Goal: Task Accomplishment & Management: Manage account settings

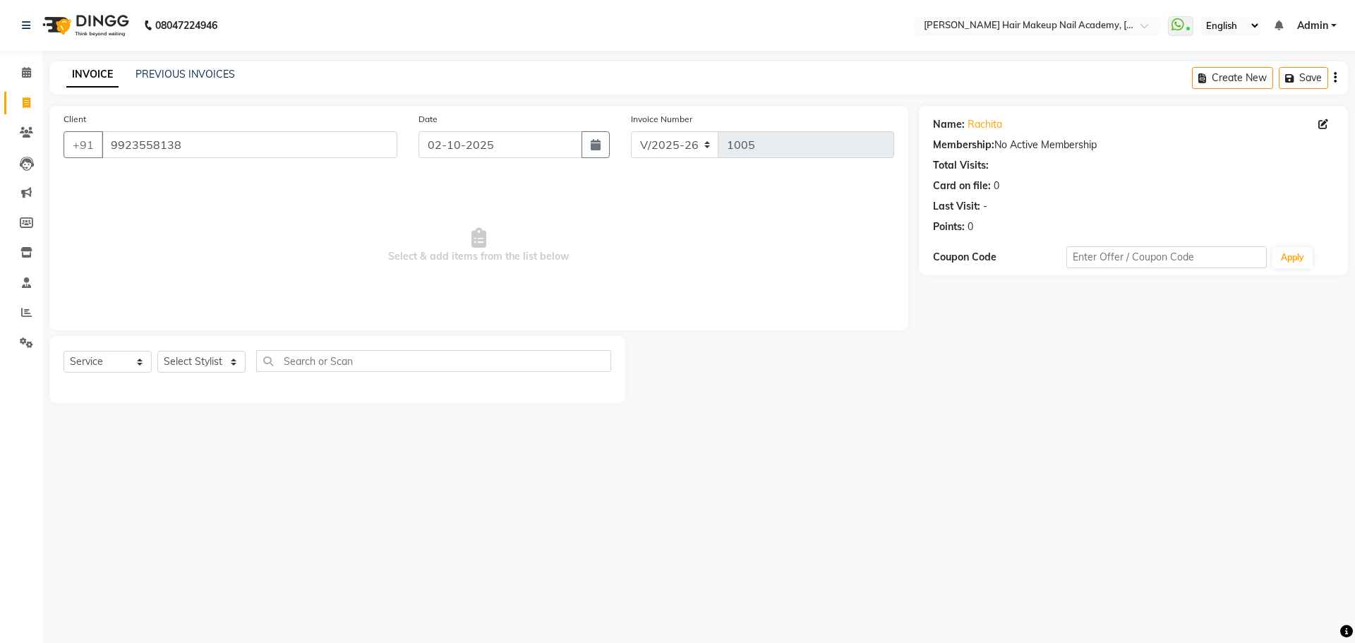
select select "3468"
select select "service"
click at [213, 77] on link "PREVIOUS INVOICES" at bounding box center [184, 74] width 99 height 13
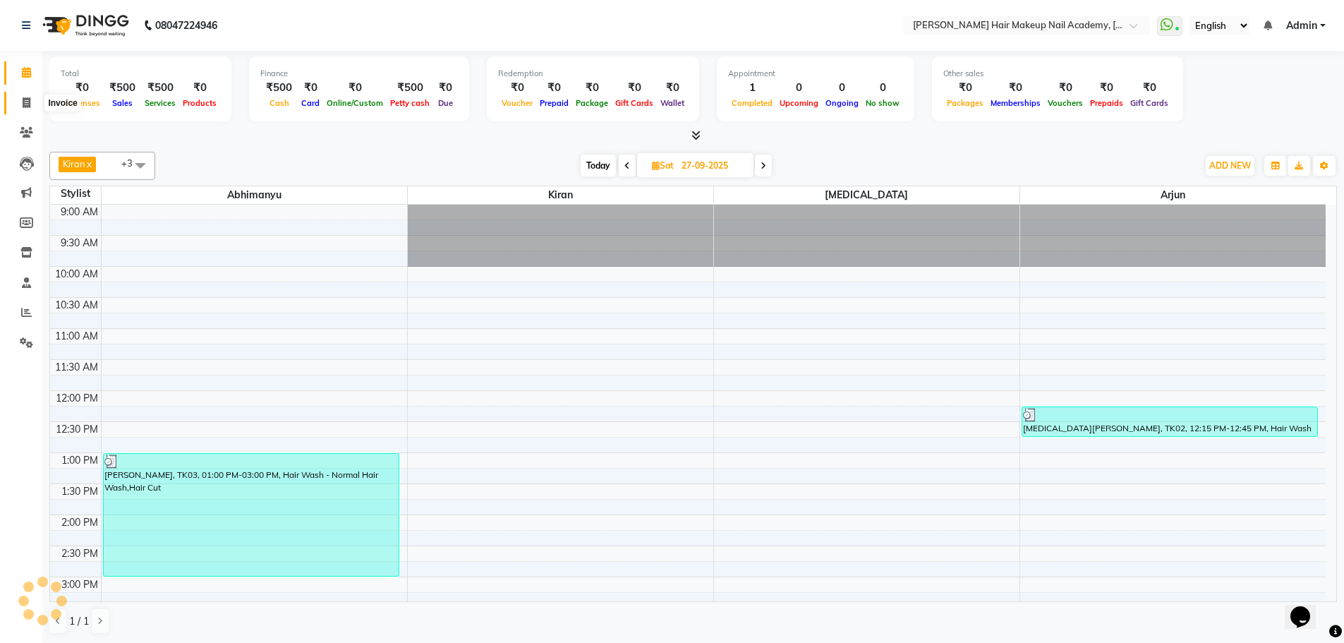
drag, startPoint x: 25, startPoint y: 106, endPoint x: 26, endPoint y: 114, distance: 7.8
click at [25, 106] on icon at bounding box center [27, 102] width 8 height 11
select select "3468"
select select "service"
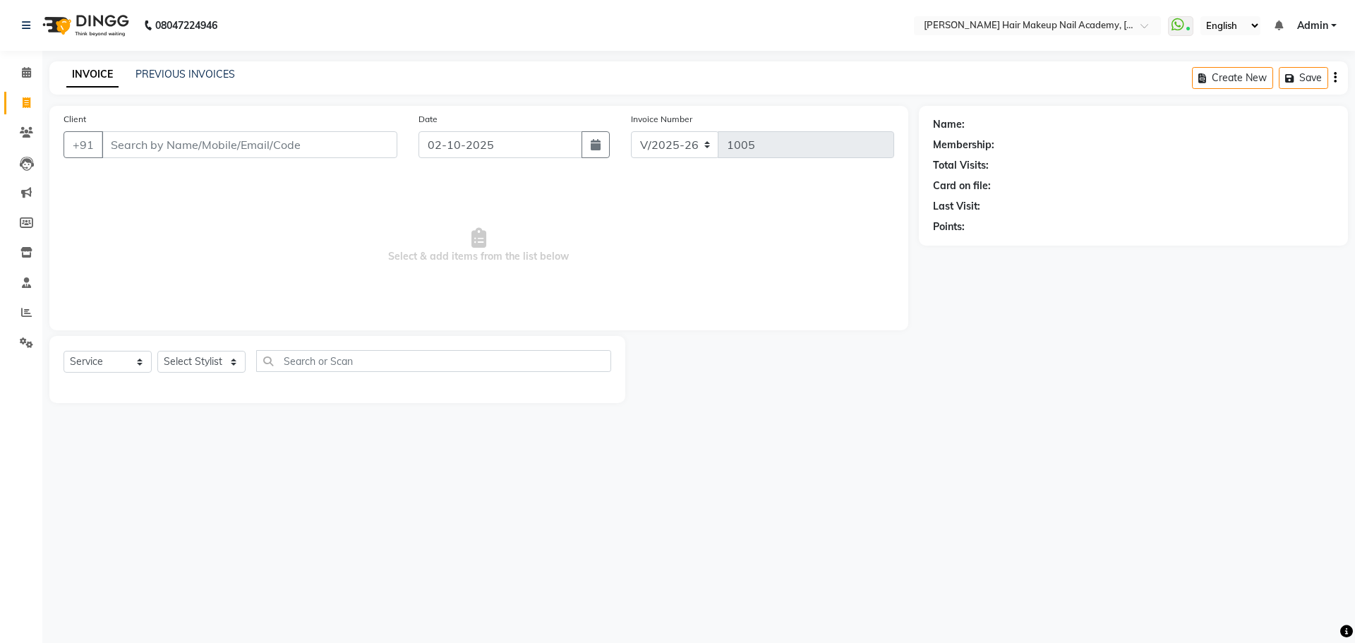
click at [295, 151] on input "Client" at bounding box center [250, 144] width 296 height 27
click at [204, 178] on ngb-highlight "9067154263" at bounding box center [190, 177] width 71 height 14
type input "9067154263"
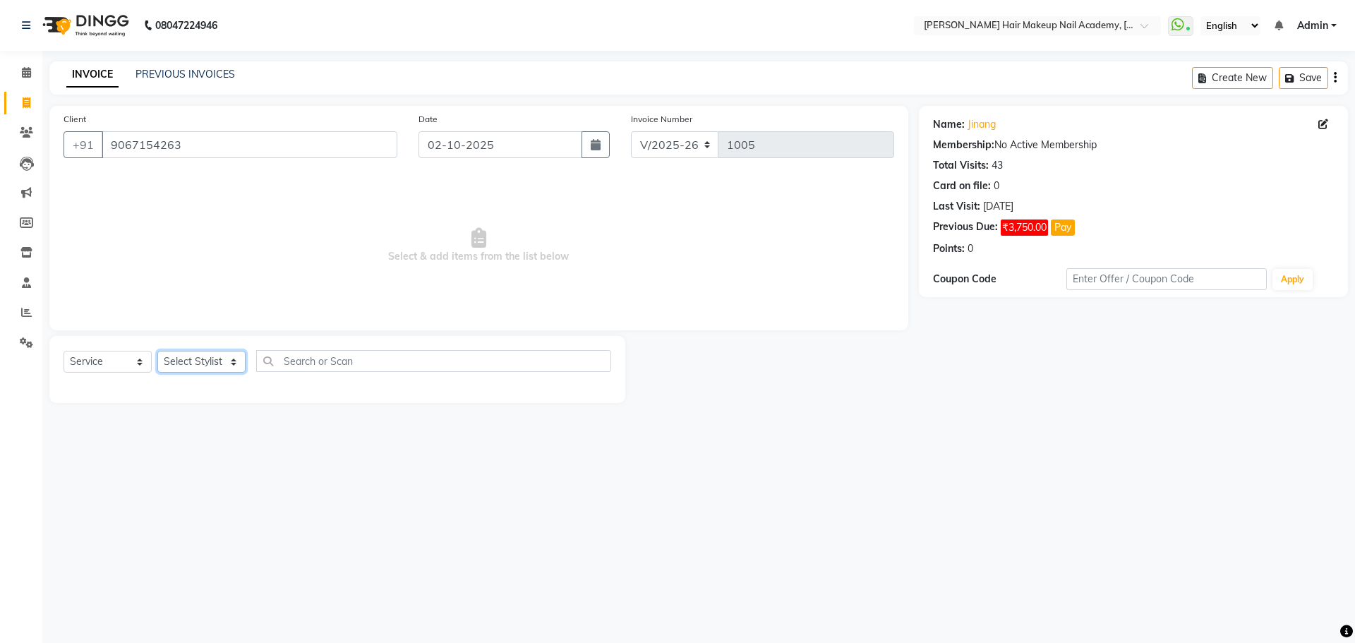
click at [195, 361] on select "Select Stylist Abhimanyu Ankita Anuradha Arjun Bhavika Kiran nikita" at bounding box center [201, 362] width 88 height 22
select select "15692"
click at [157, 351] on select "Select Stylist Abhimanyu Ankita Anuradha Arjun Bhavika Kiran nikita" at bounding box center [201, 362] width 88 height 22
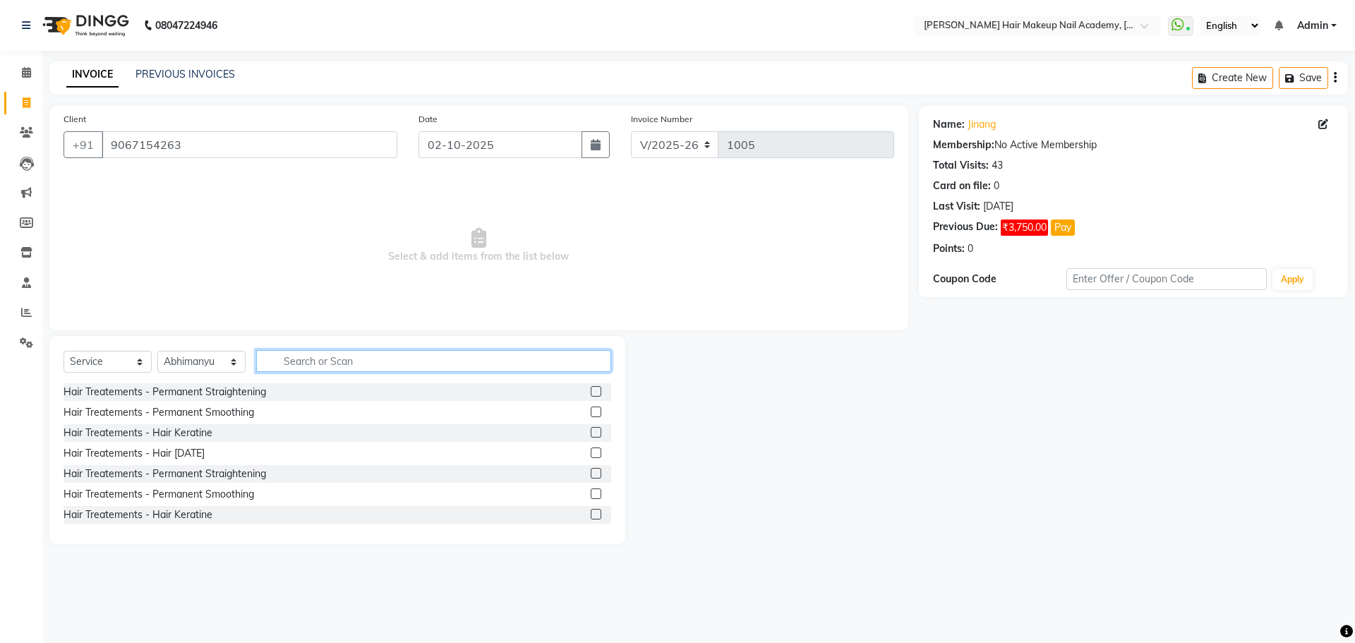
drag, startPoint x: 315, startPoint y: 361, endPoint x: 308, endPoint y: 358, distance: 8.0
click at [315, 361] on input "text" at bounding box center [433, 361] width 355 height 22
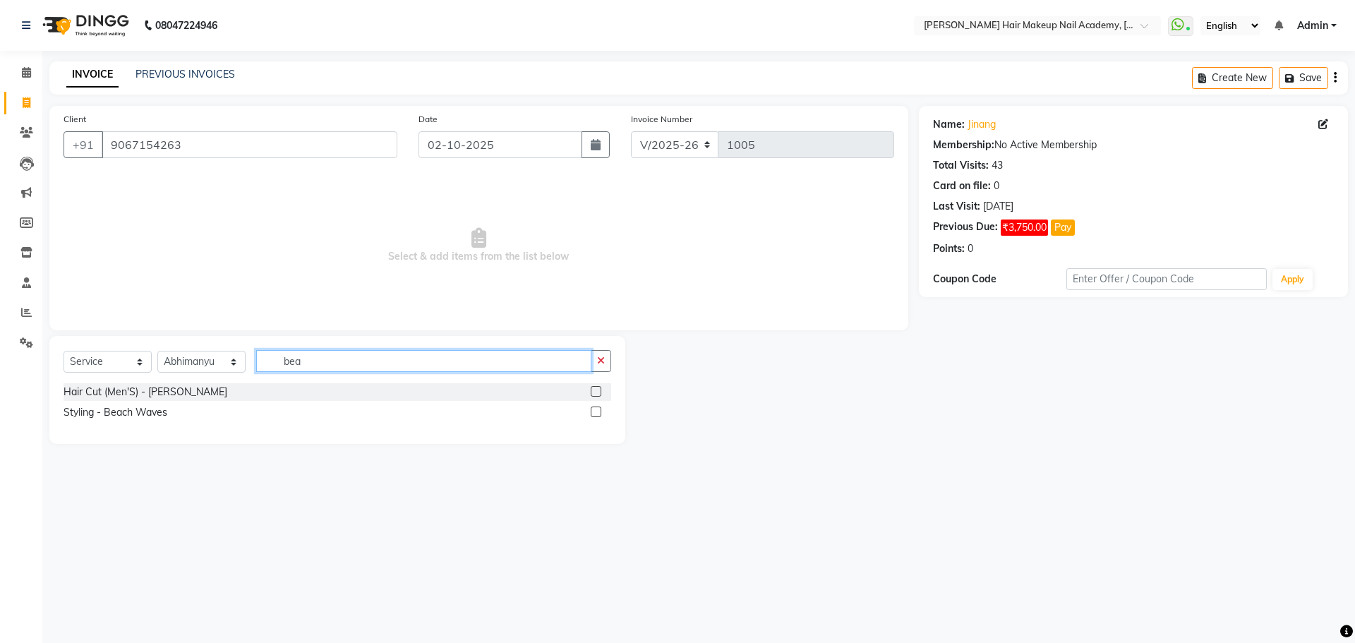
type input "bea"
click at [596, 392] on label at bounding box center [596, 391] width 11 height 11
click at [596, 392] on input "checkbox" at bounding box center [595, 391] width 9 height 9
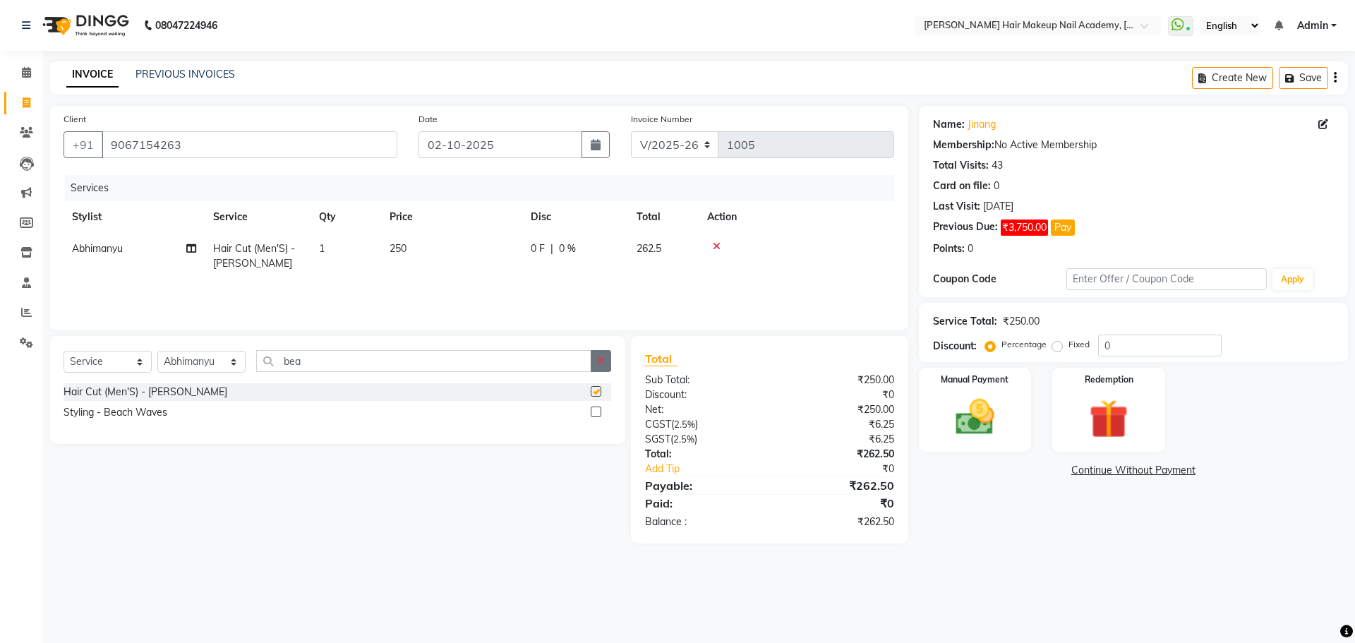
checkbox input "false"
click at [596, 367] on button "button" at bounding box center [601, 361] width 20 height 22
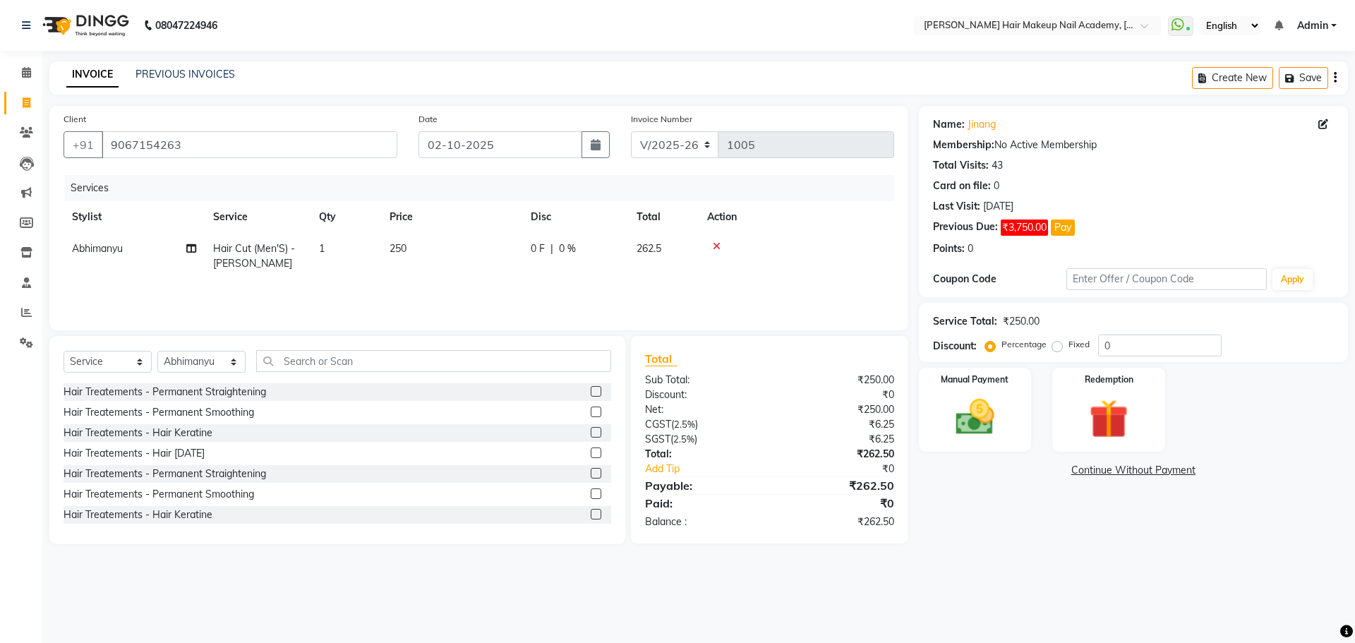
click at [1335, 78] on icon "button" at bounding box center [1335, 78] width 3 height 1
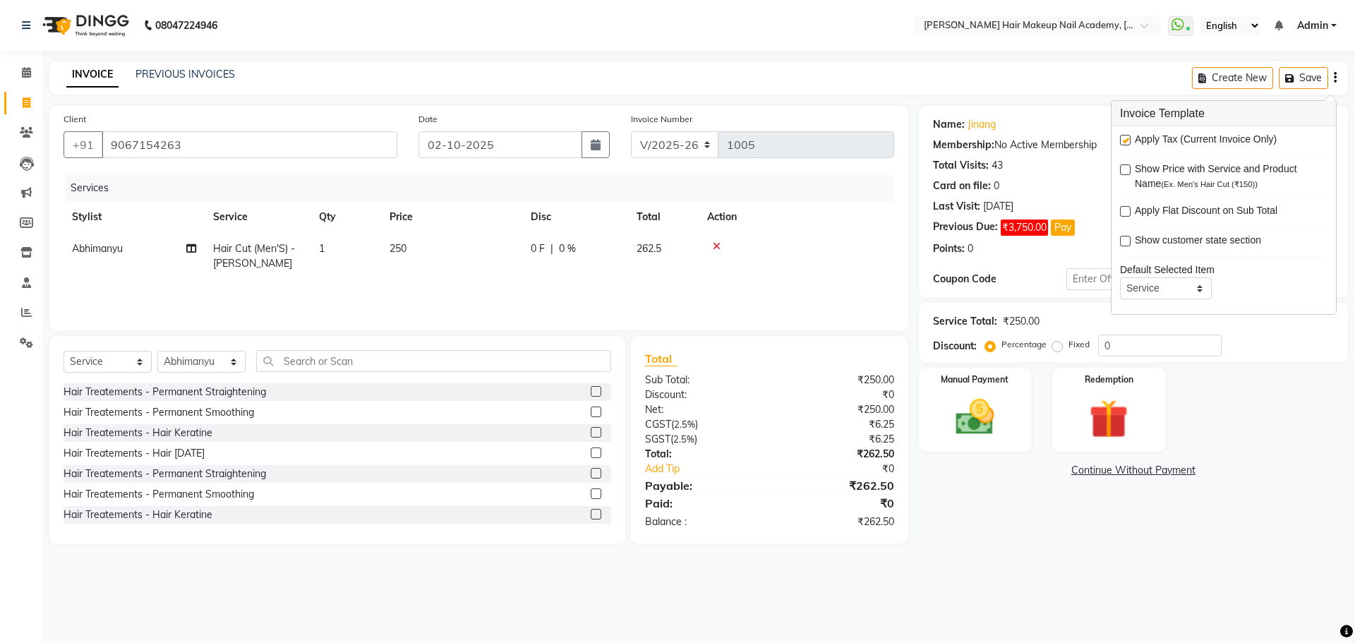
click at [1129, 145] on div "Apply Tax (Current Invoice Only)" at bounding box center [1223, 141] width 207 height 18
click at [1128, 142] on label at bounding box center [1125, 140] width 11 height 11
click at [1128, 142] on input "checkbox" at bounding box center [1124, 140] width 9 height 9
checkbox input "false"
click at [1074, 521] on div "Name: Jinang Membership: No Active Membership Total Visits: 43 Card on file: 0 …" at bounding box center [1139, 325] width 440 height 438
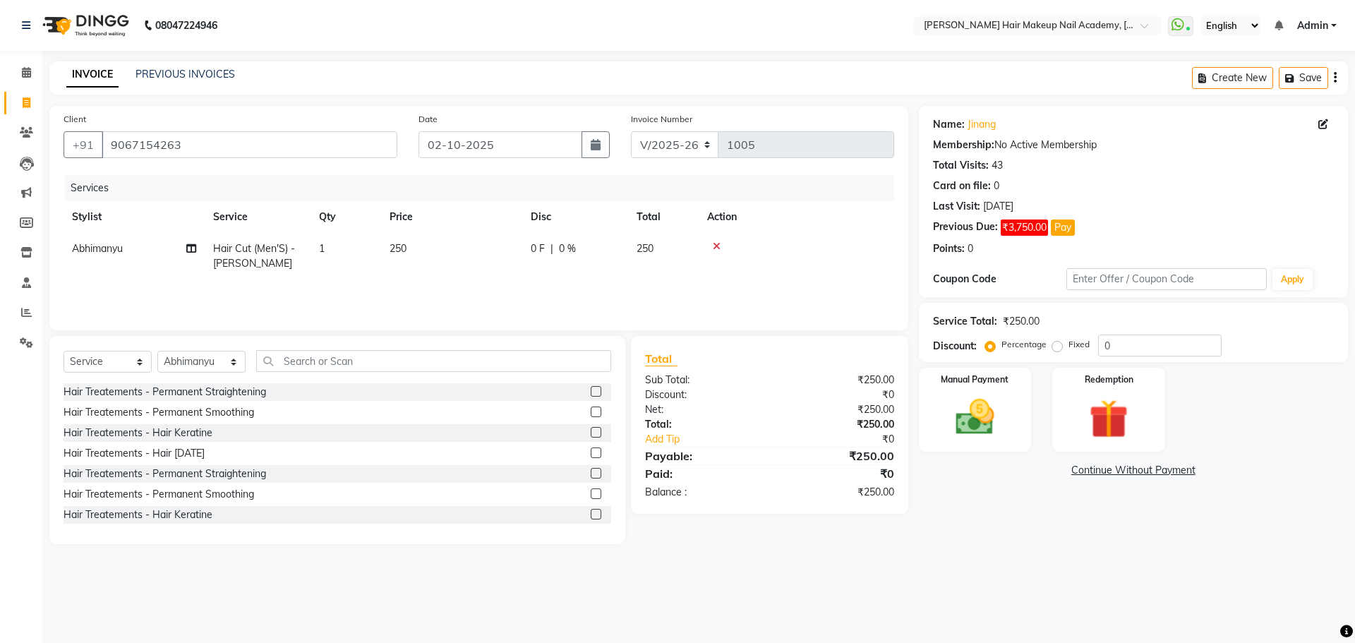
click at [1124, 477] on link "Continue Without Payment" at bounding box center [1133, 470] width 423 height 15
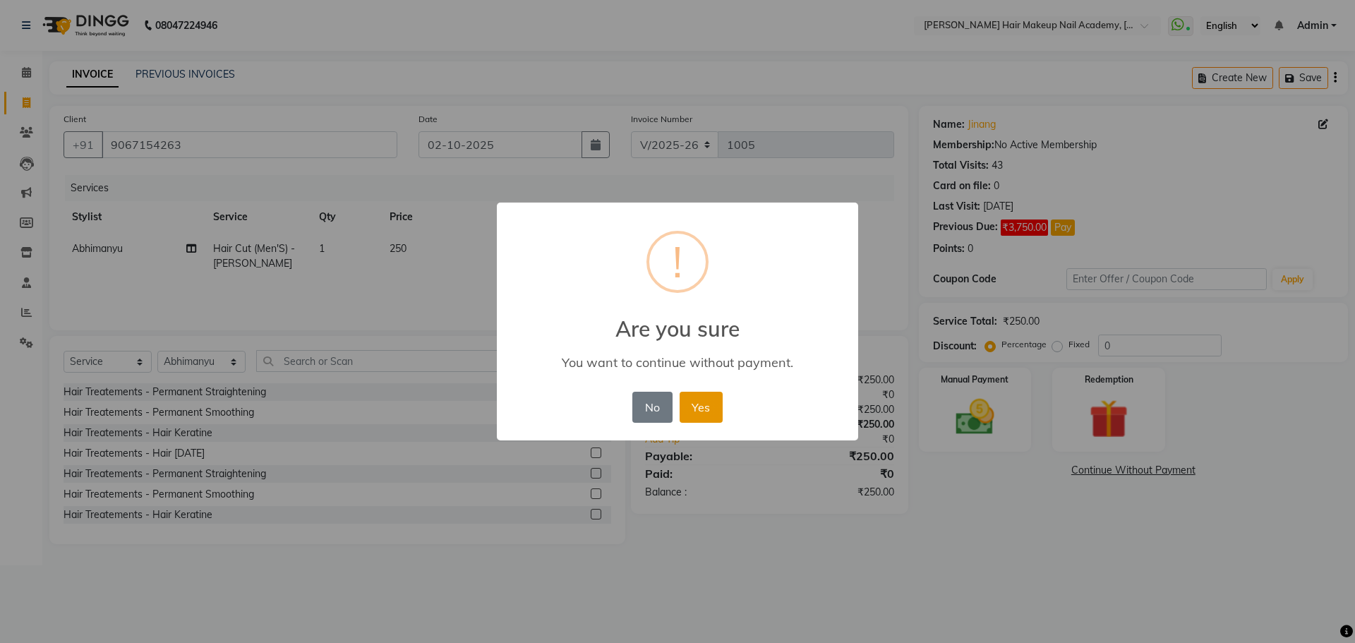
click at [708, 418] on button "Yes" at bounding box center [701, 407] width 43 height 31
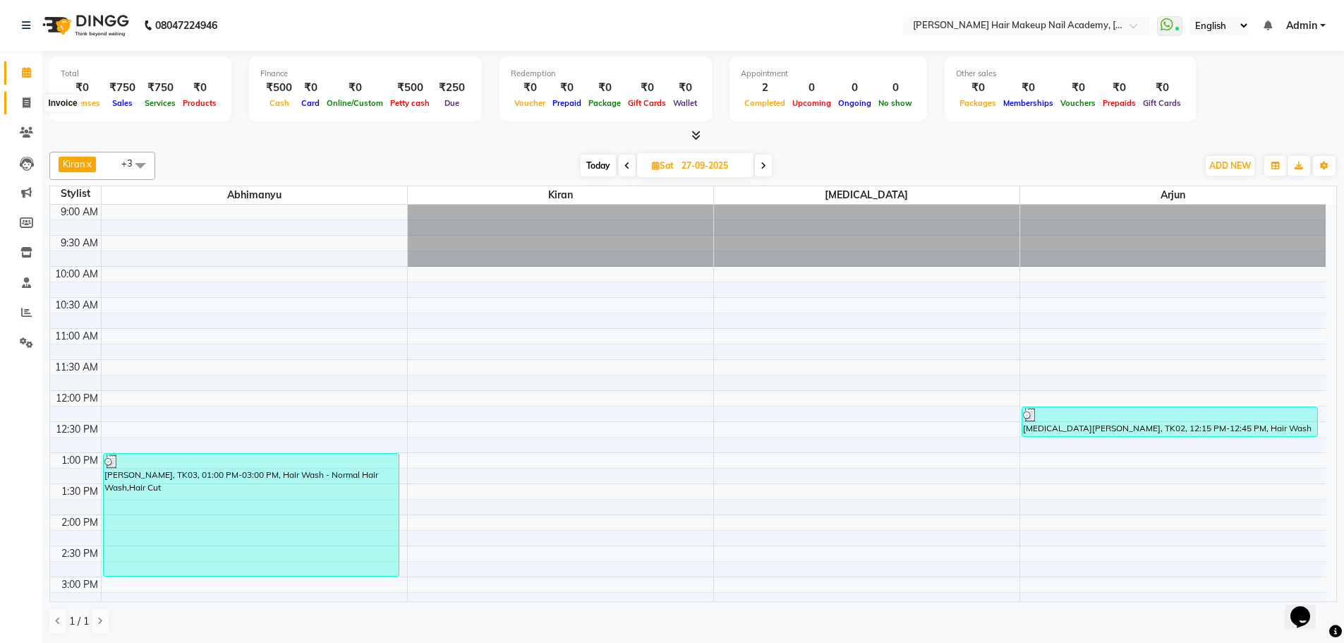
click at [23, 100] on icon at bounding box center [27, 102] width 8 height 11
select select "3468"
select select "service"
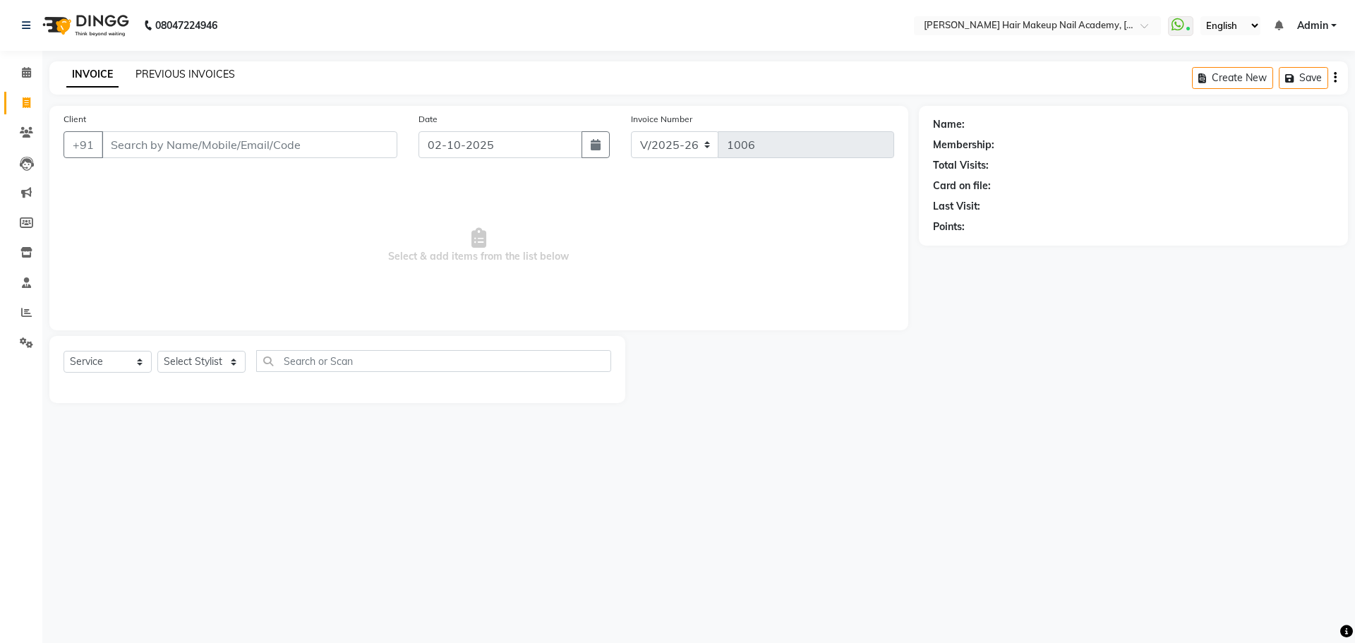
click at [174, 71] on link "PREVIOUS INVOICES" at bounding box center [184, 74] width 99 height 13
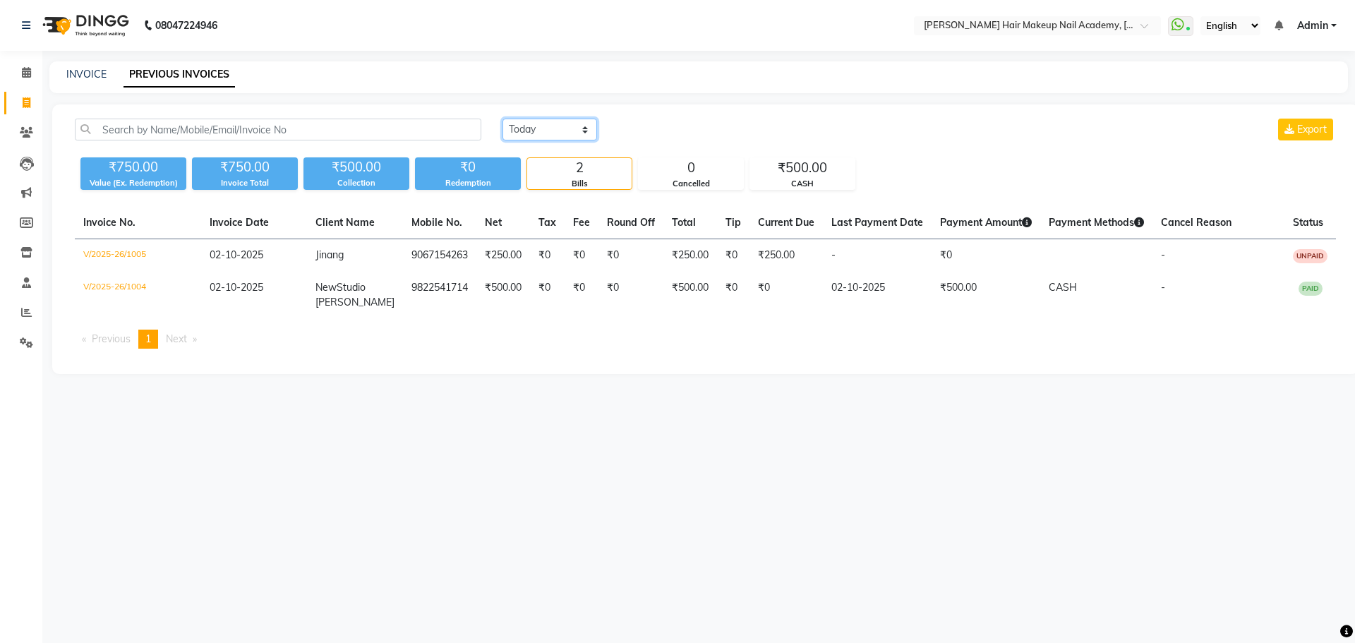
click at [552, 130] on select "Today Yesterday Custom Range" at bounding box center [549, 130] width 95 height 22
select select "range"
click at [502, 119] on select "Today Yesterday Custom Range" at bounding box center [549, 130] width 95 height 22
click at [651, 133] on input "02-10-2025" at bounding box center [664, 130] width 99 height 20
select select "10"
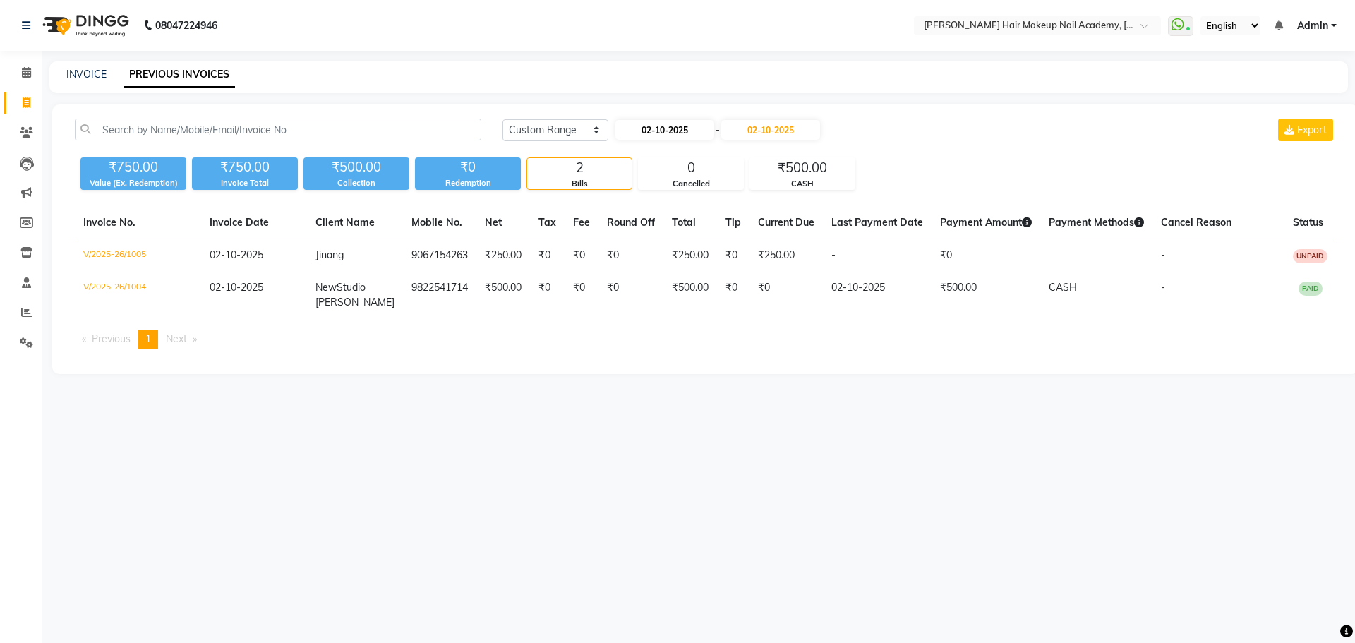
select select "2025"
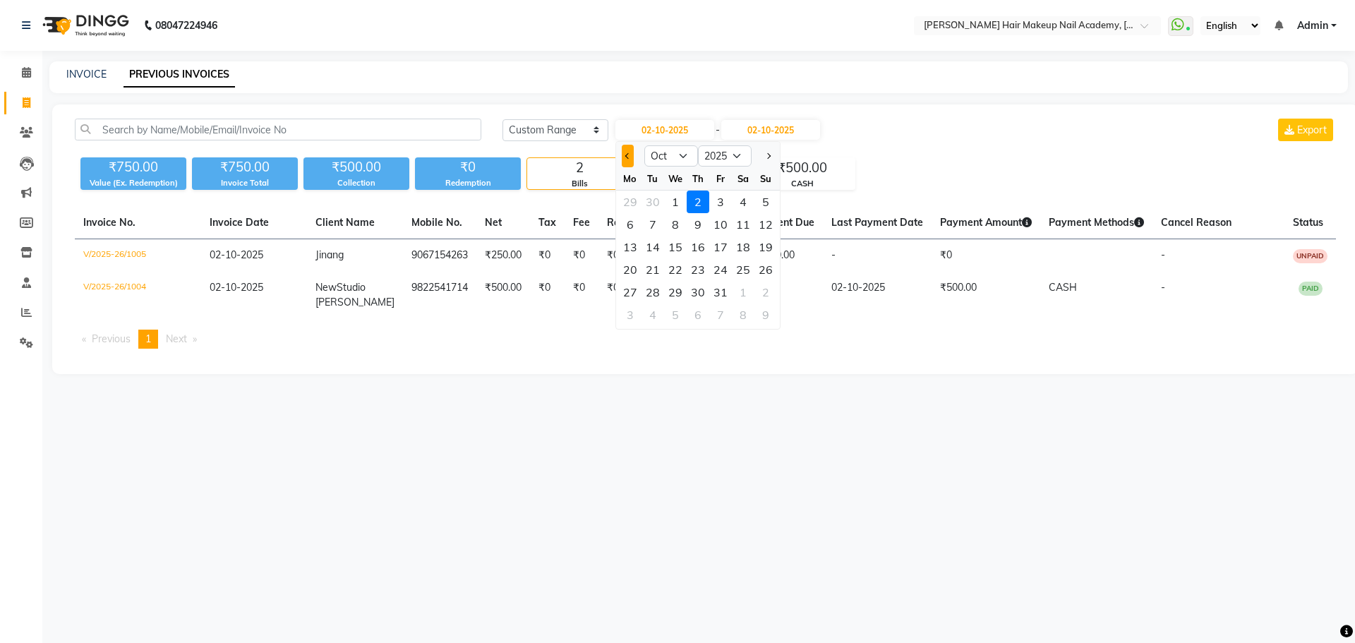
click at [628, 157] on span "Previous month" at bounding box center [628, 156] width 6 height 6
select select "9"
click at [658, 274] on div "23" at bounding box center [652, 269] width 23 height 23
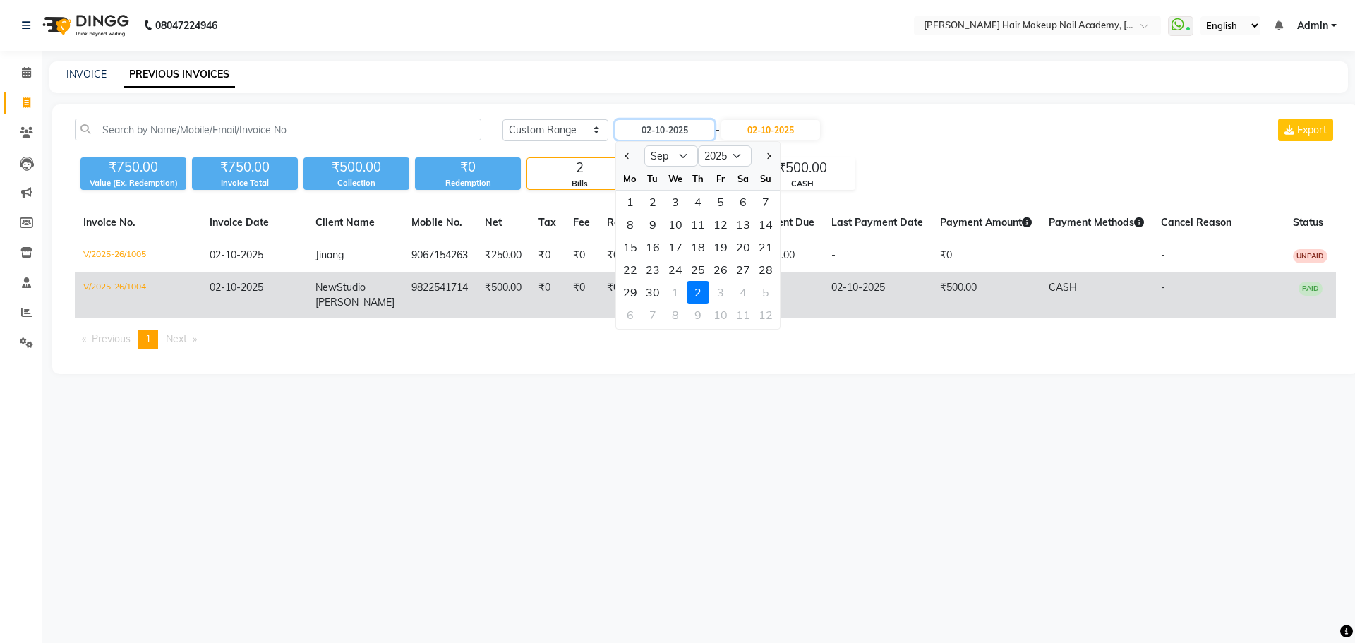
type input "23-09-2025"
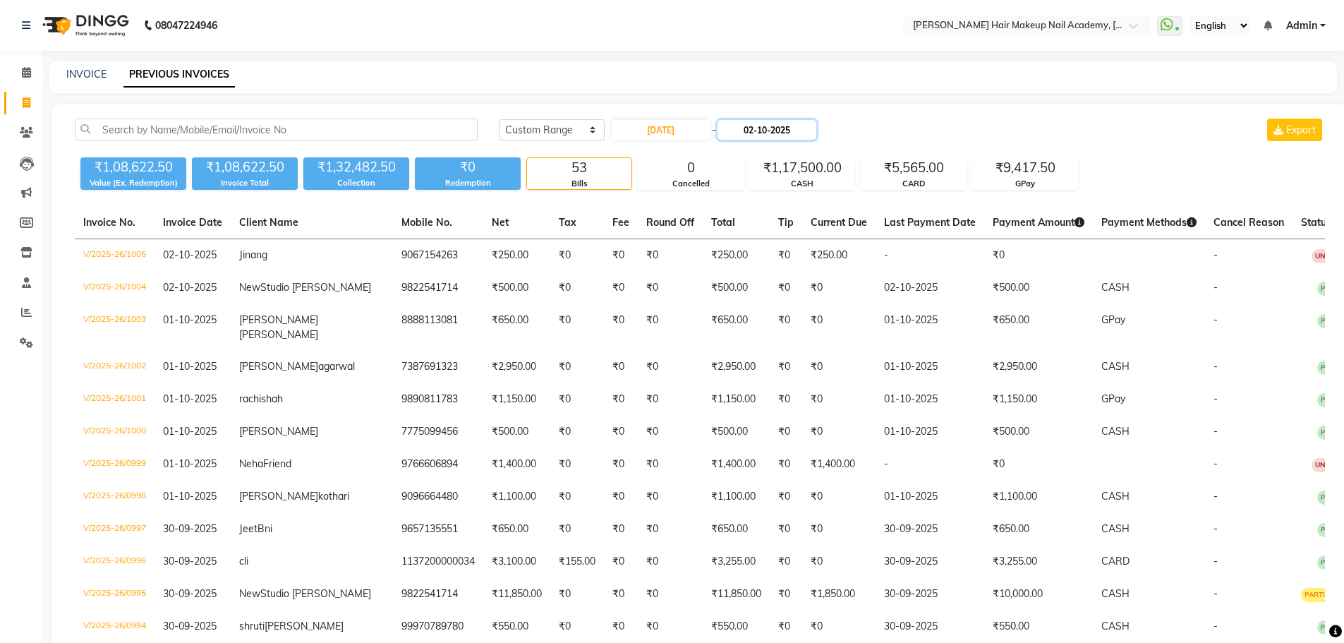
click at [782, 130] on input "02-10-2025" at bounding box center [767, 130] width 99 height 20
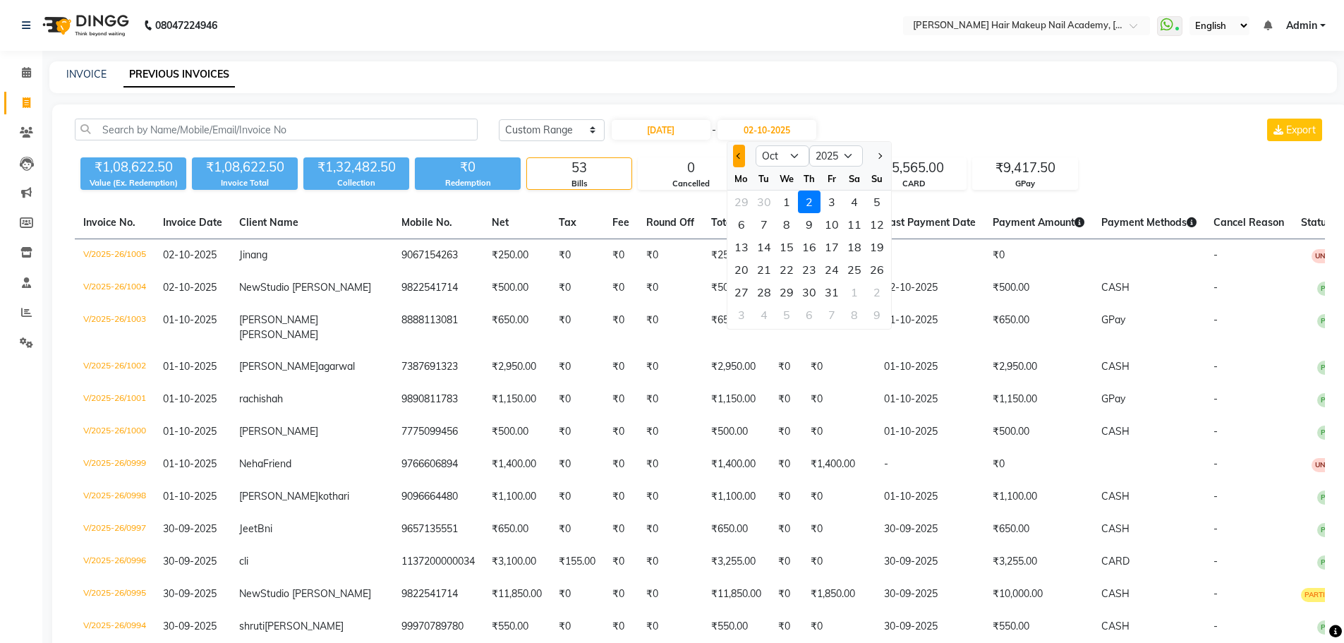
click at [735, 160] on button "Previous month" at bounding box center [739, 156] width 12 height 23
select select "9"
click at [760, 267] on div "23" at bounding box center [764, 269] width 23 height 23
type input "23-09-2025"
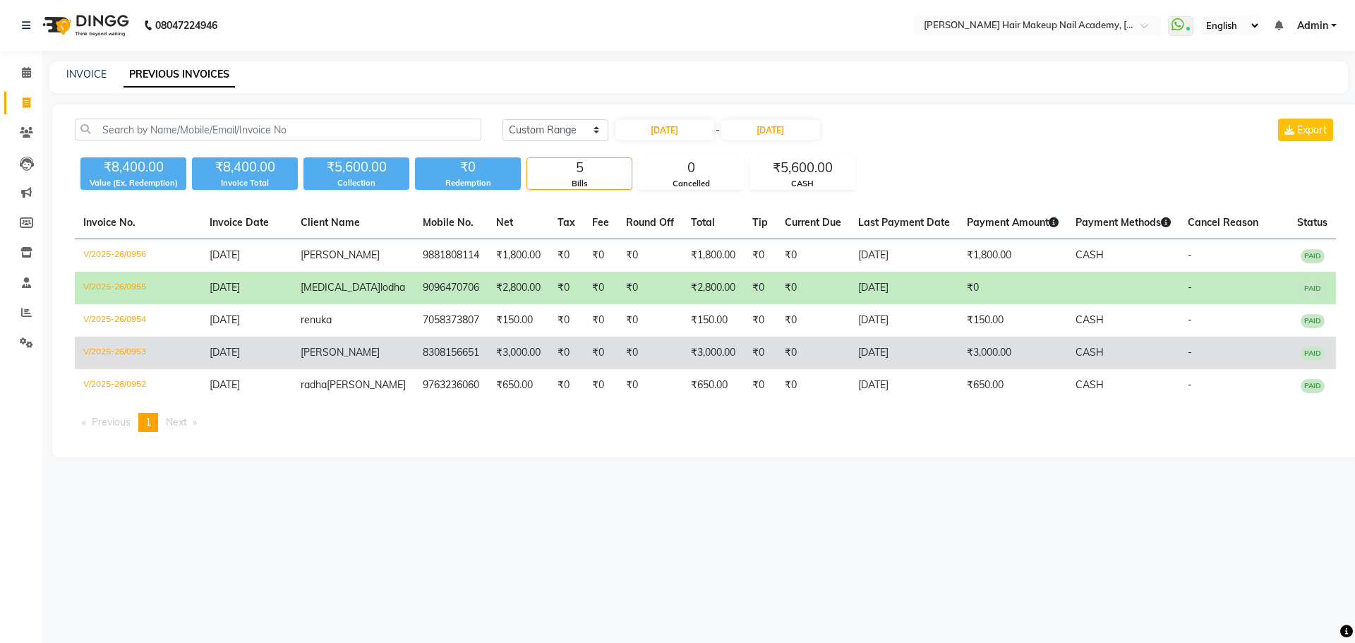
click at [519, 351] on td "₹3,000.00" at bounding box center [518, 353] width 61 height 32
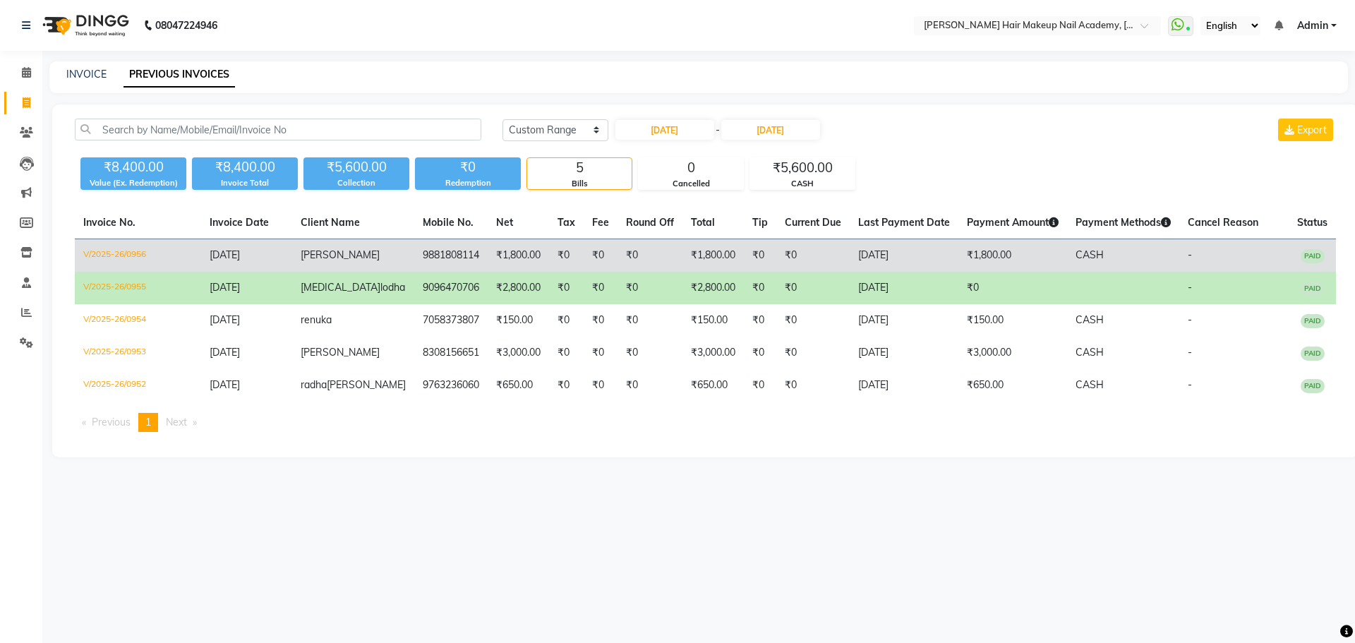
click at [505, 250] on td "₹1,800.00" at bounding box center [518, 255] width 61 height 33
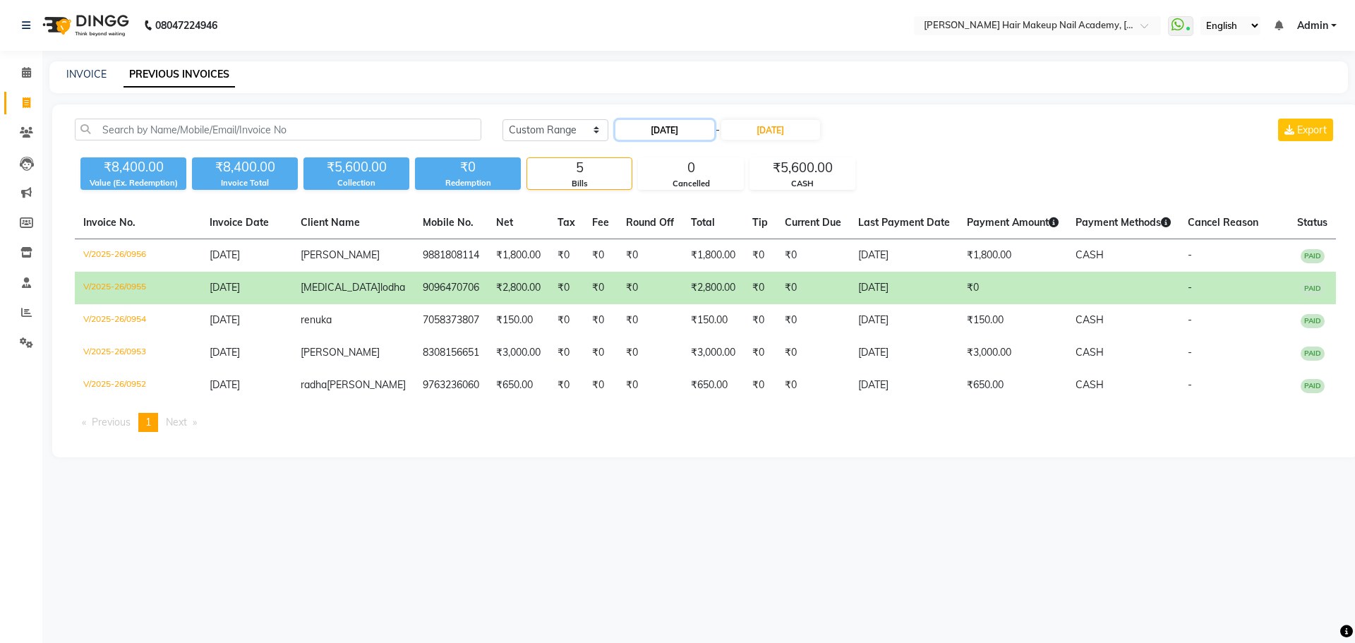
click at [677, 125] on input "23-09-2025" at bounding box center [664, 130] width 99 height 20
select select "9"
select select "2025"
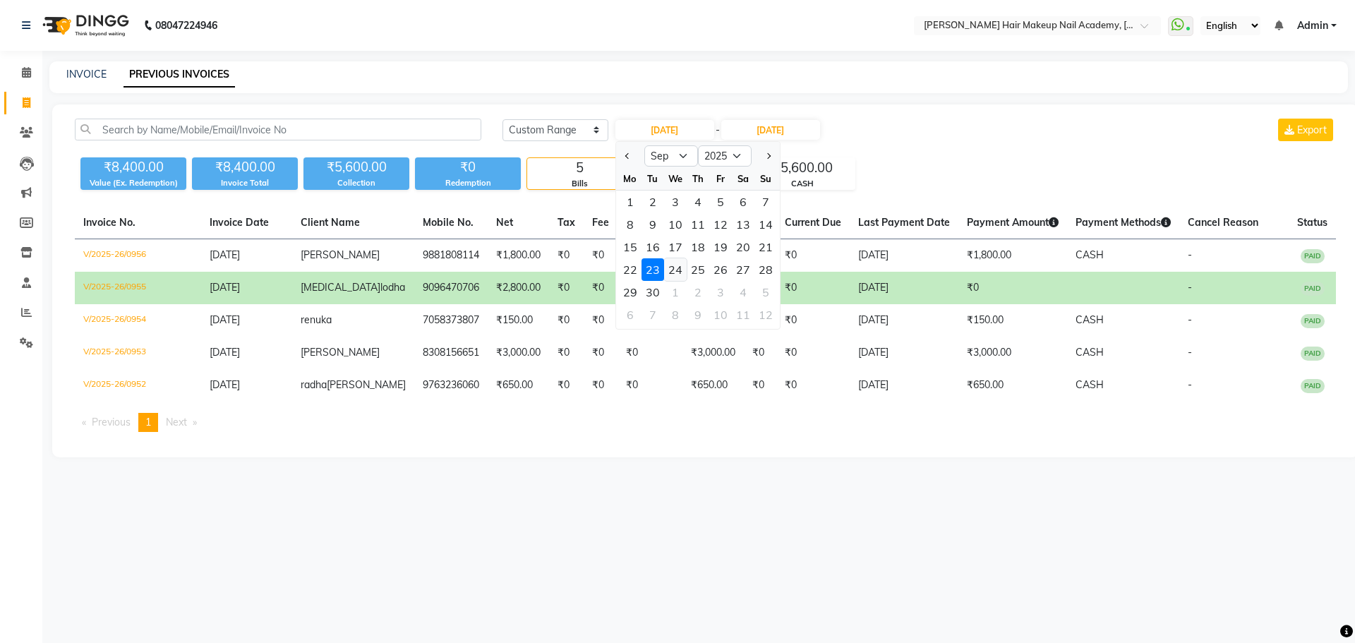
click at [674, 272] on div "24" at bounding box center [675, 269] width 23 height 23
type input "24-09-2025"
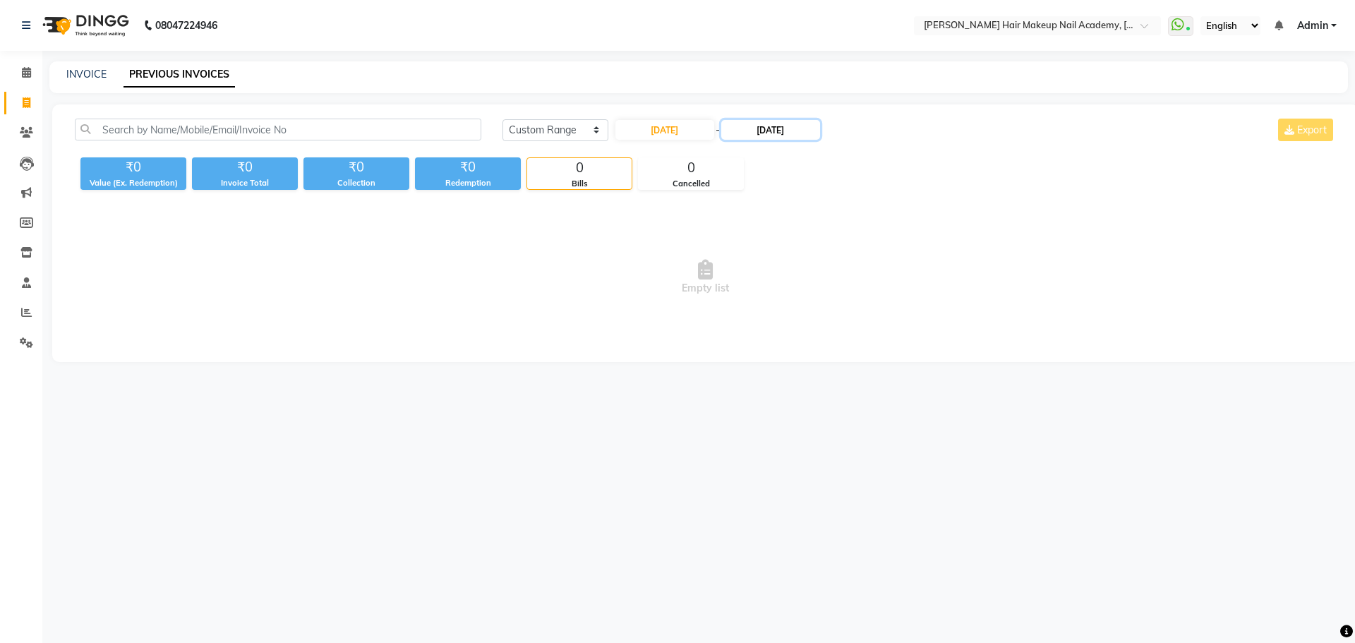
click at [788, 136] on input "23-09-2025" at bounding box center [770, 130] width 99 height 20
click at [785, 268] on div "24" at bounding box center [790, 269] width 23 height 23
type input "24-09-2025"
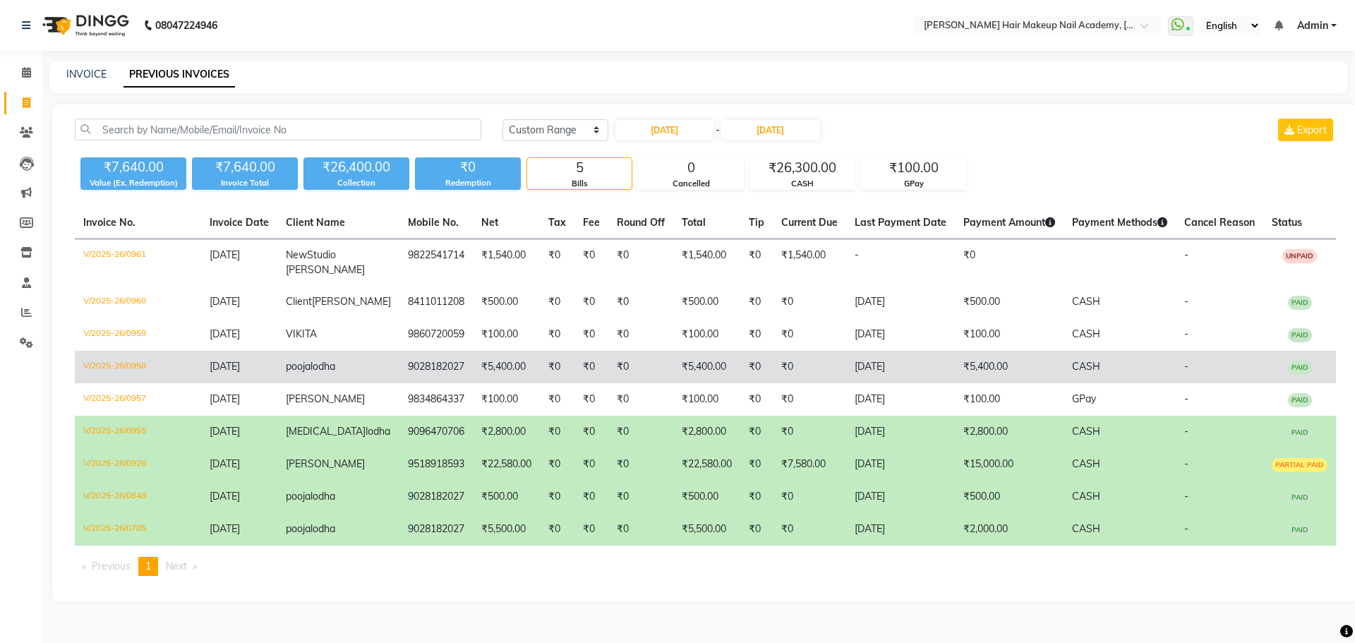
click at [633, 383] on td "₹0" at bounding box center [640, 367] width 65 height 32
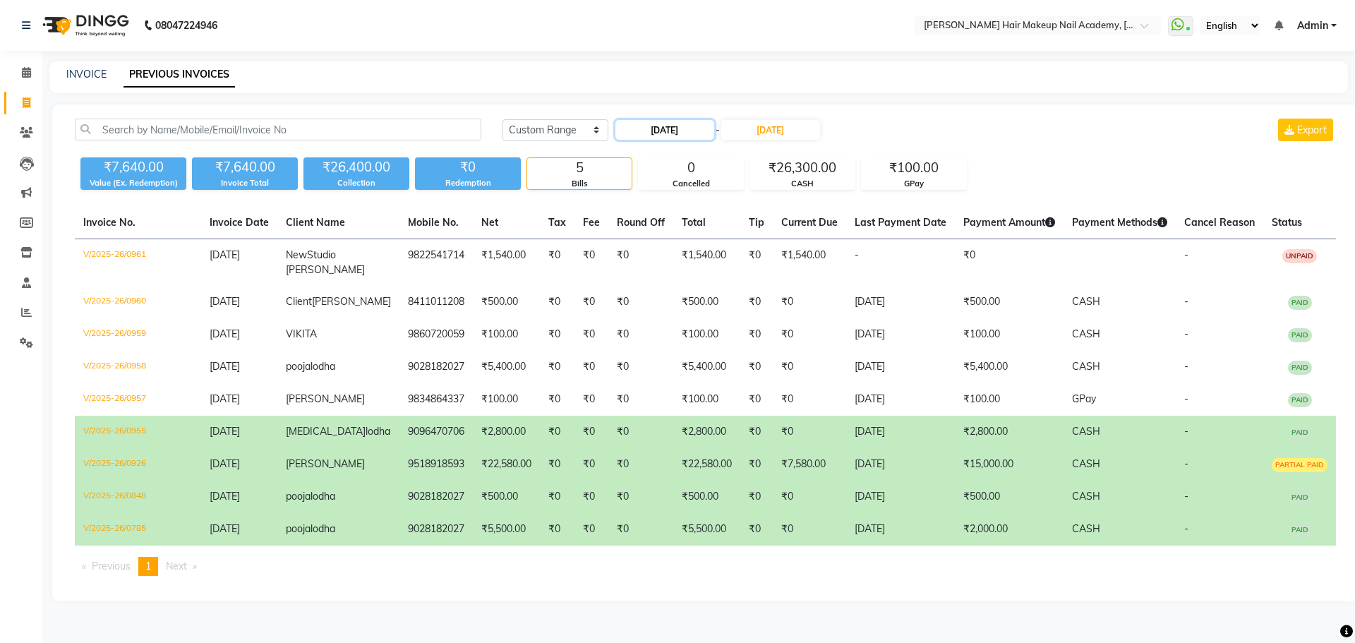
click at [674, 138] on input "24-09-2025" at bounding box center [664, 130] width 99 height 20
select select "9"
select select "2025"
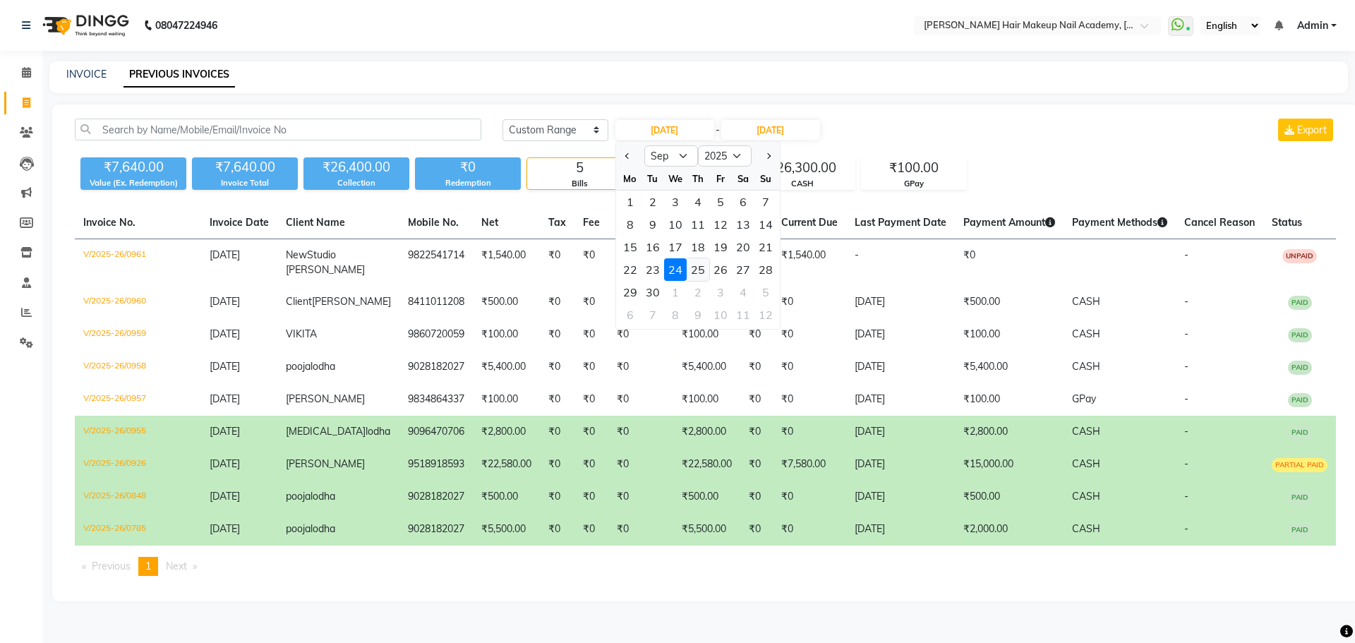
click at [701, 268] on div "25" at bounding box center [698, 269] width 23 height 23
type input "25-09-2025"
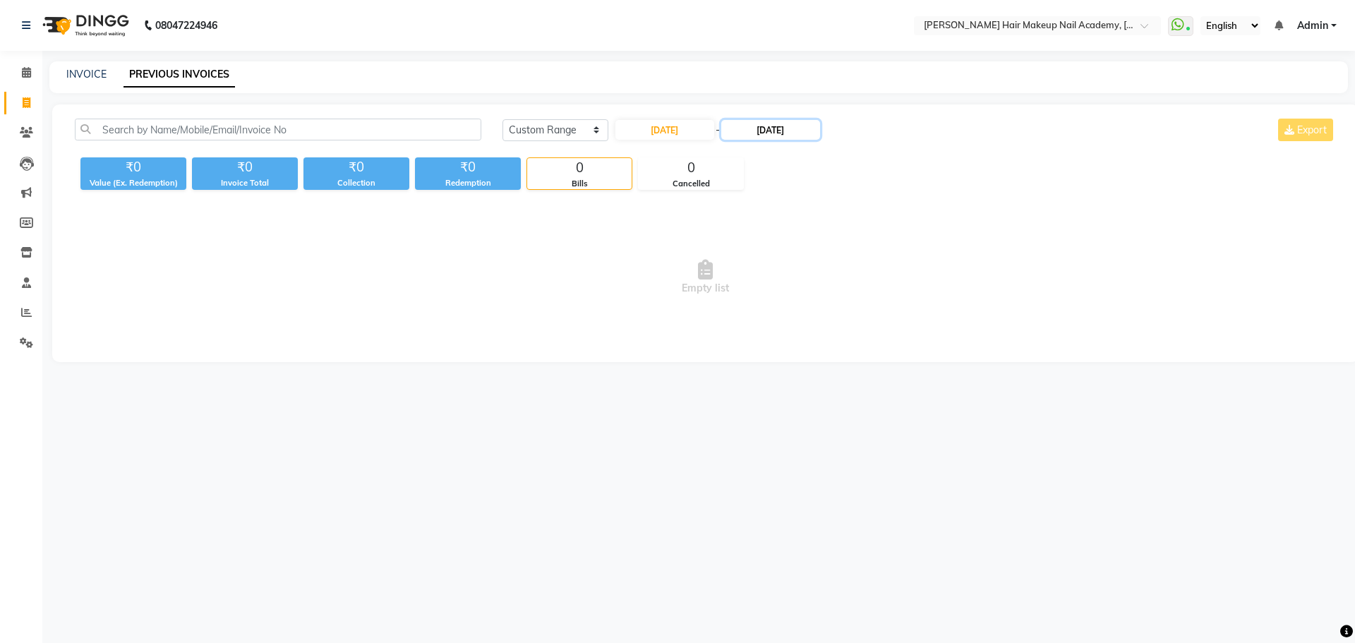
click at [781, 138] on input "24-09-2025" at bounding box center [770, 130] width 99 height 20
click at [814, 263] on div "25" at bounding box center [813, 269] width 23 height 23
type input "25-09-2025"
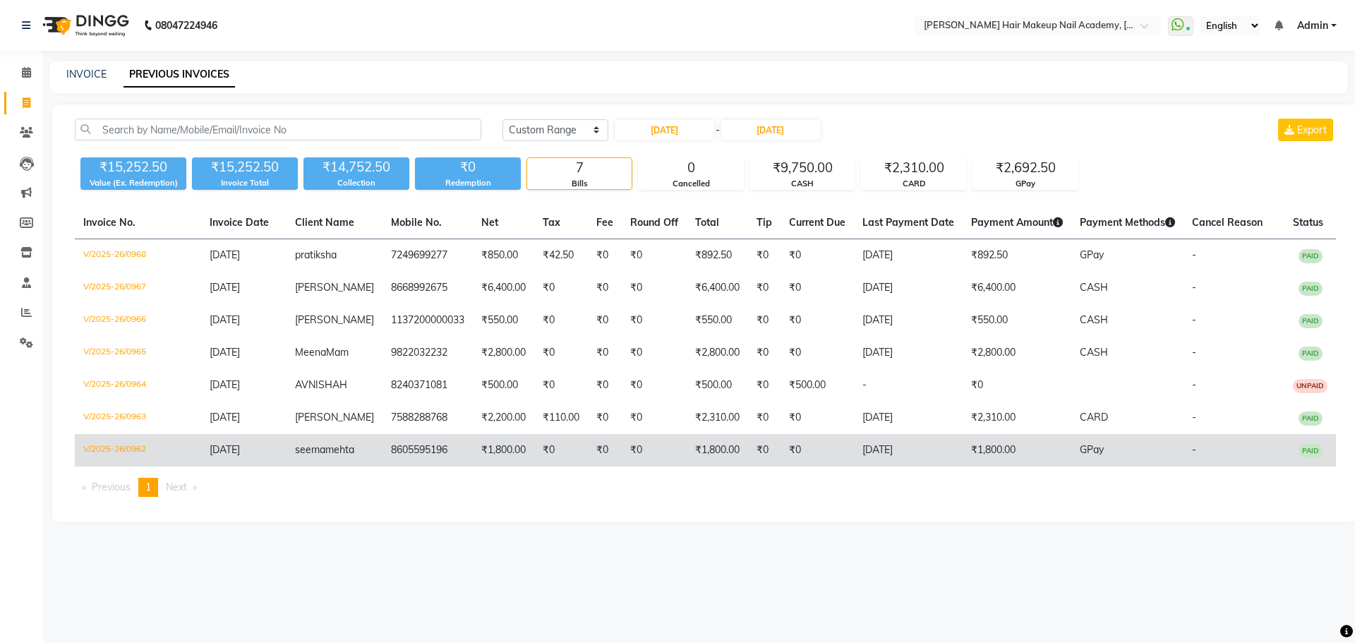
click at [497, 464] on td "₹1,800.00" at bounding box center [503, 450] width 61 height 32
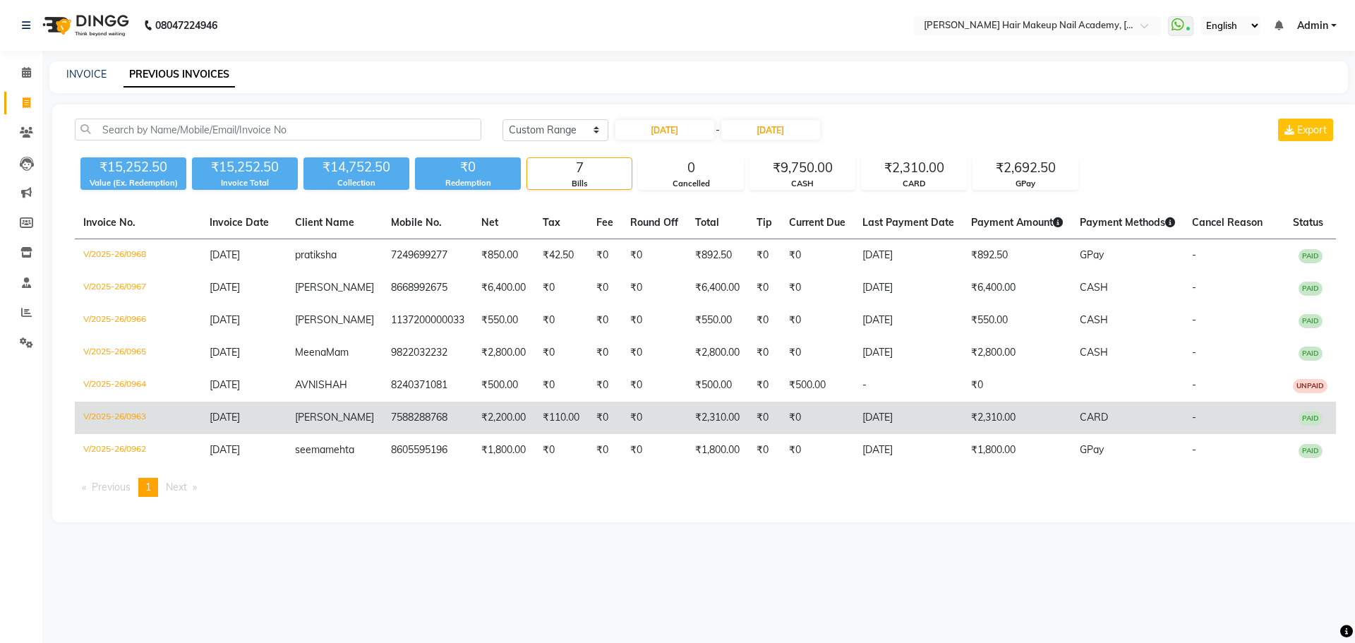
click at [485, 429] on td "₹2,200.00" at bounding box center [503, 418] width 61 height 32
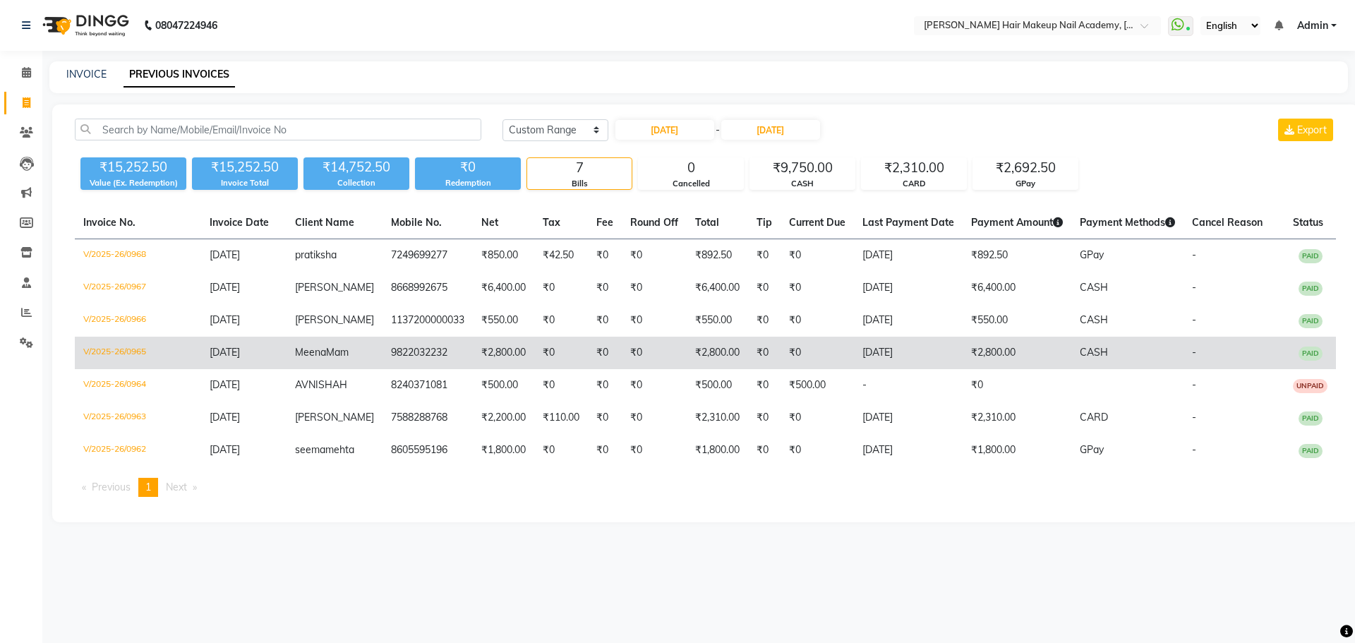
click at [599, 363] on td "₹0" at bounding box center [605, 353] width 34 height 32
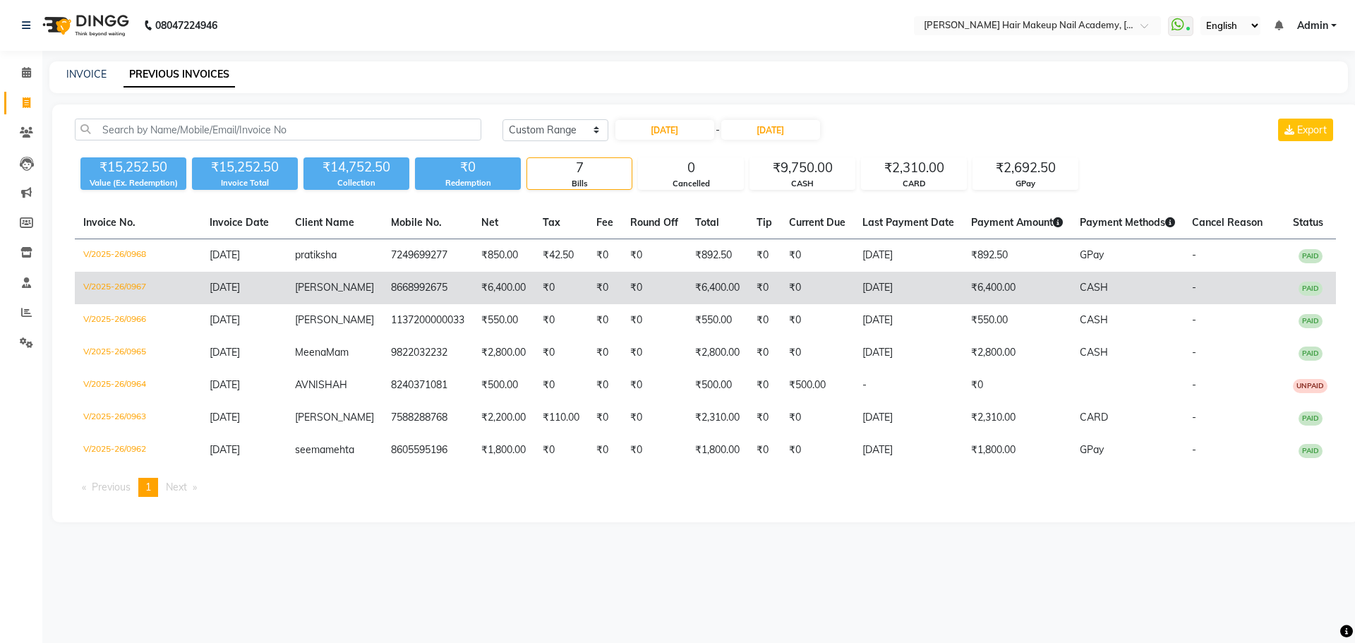
click at [485, 286] on td "₹6,400.00" at bounding box center [503, 288] width 61 height 32
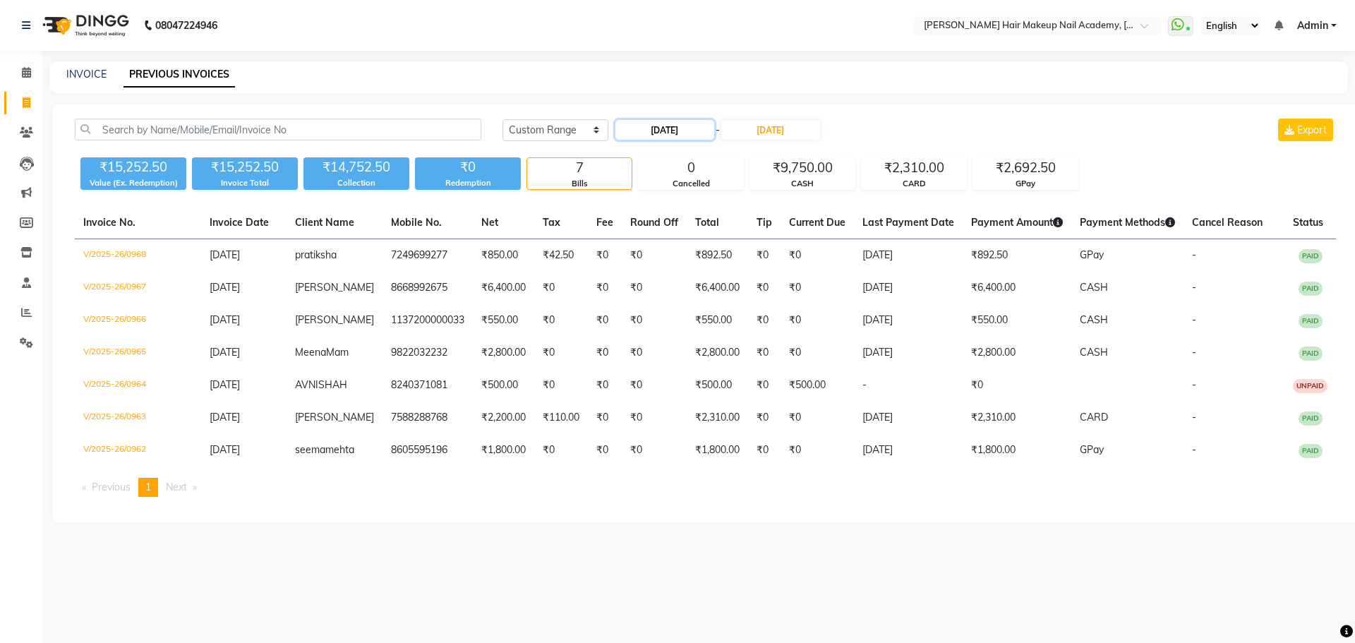
click at [694, 131] on input "25-09-2025" at bounding box center [664, 130] width 99 height 20
select select "9"
select select "2025"
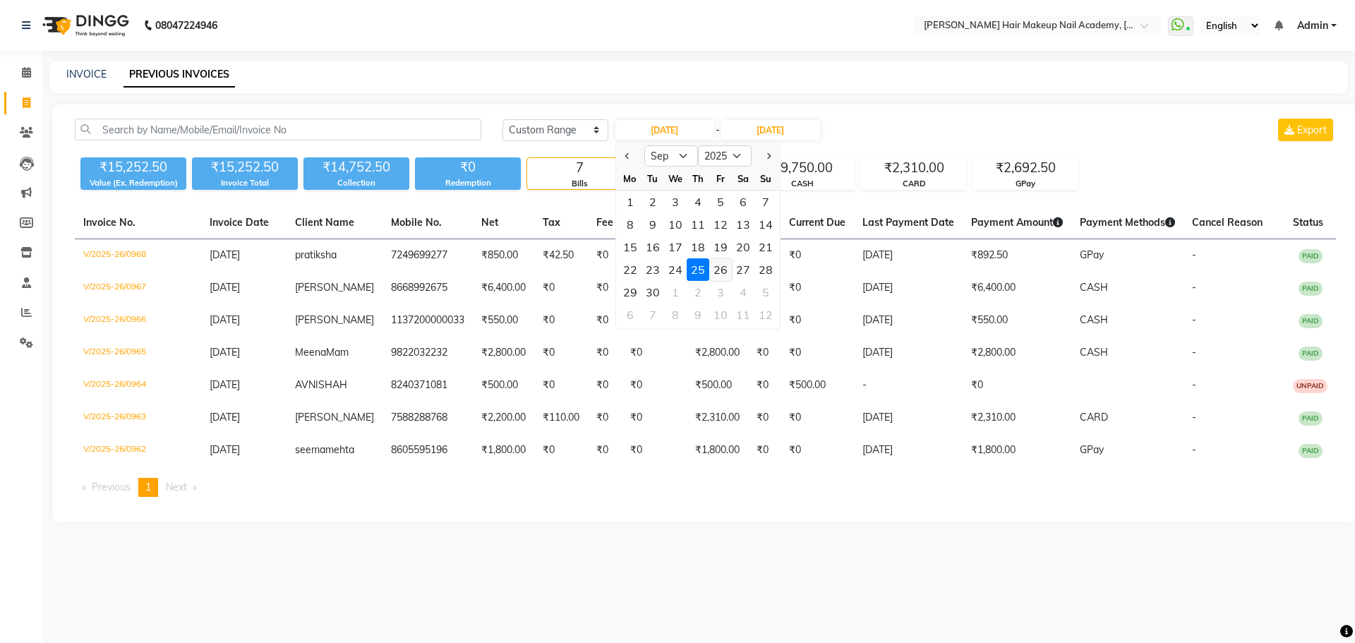
click at [727, 272] on div "26" at bounding box center [720, 269] width 23 height 23
type input "26-09-2025"
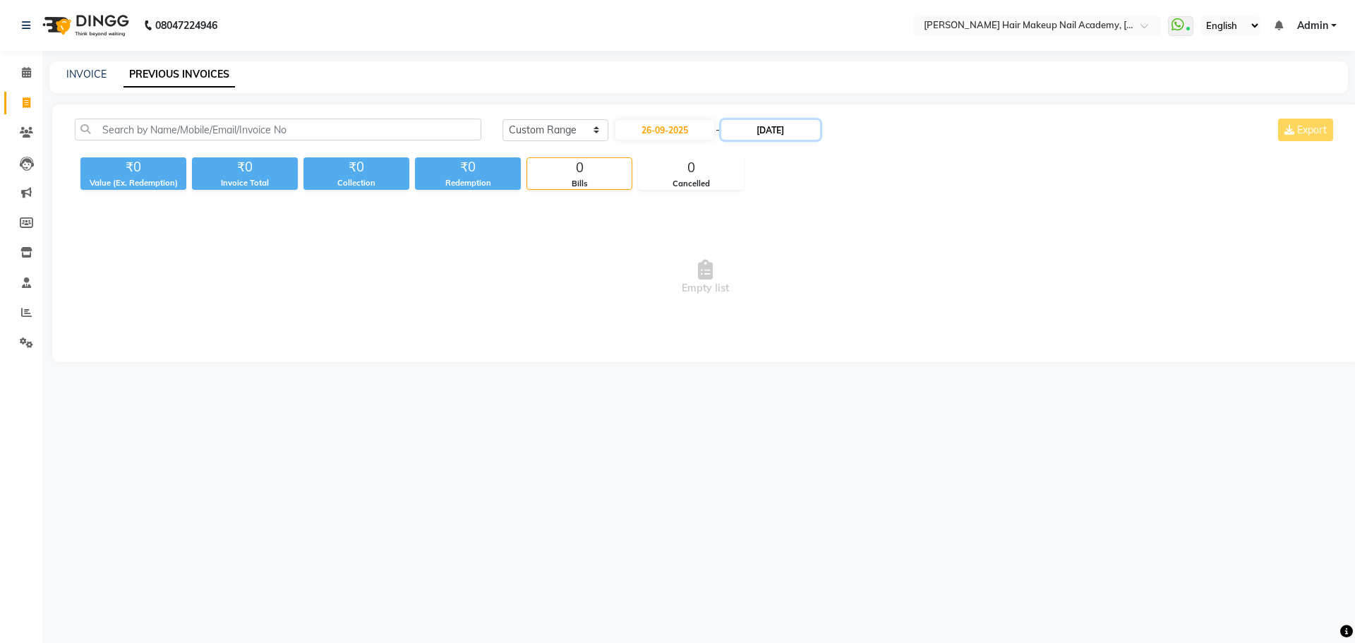
click at [792, 138] on input "25-09-2025" at bounding box center [770, 130] width 99 height 20
click at [823, 263] on div "22 23 24 25 26 27 28" at bounding box center [813, 269] width 164 height 23
click at [833, 268] on div "26" at bounding box center [835, 269] width 23 height 23
type input "26-09-2025"
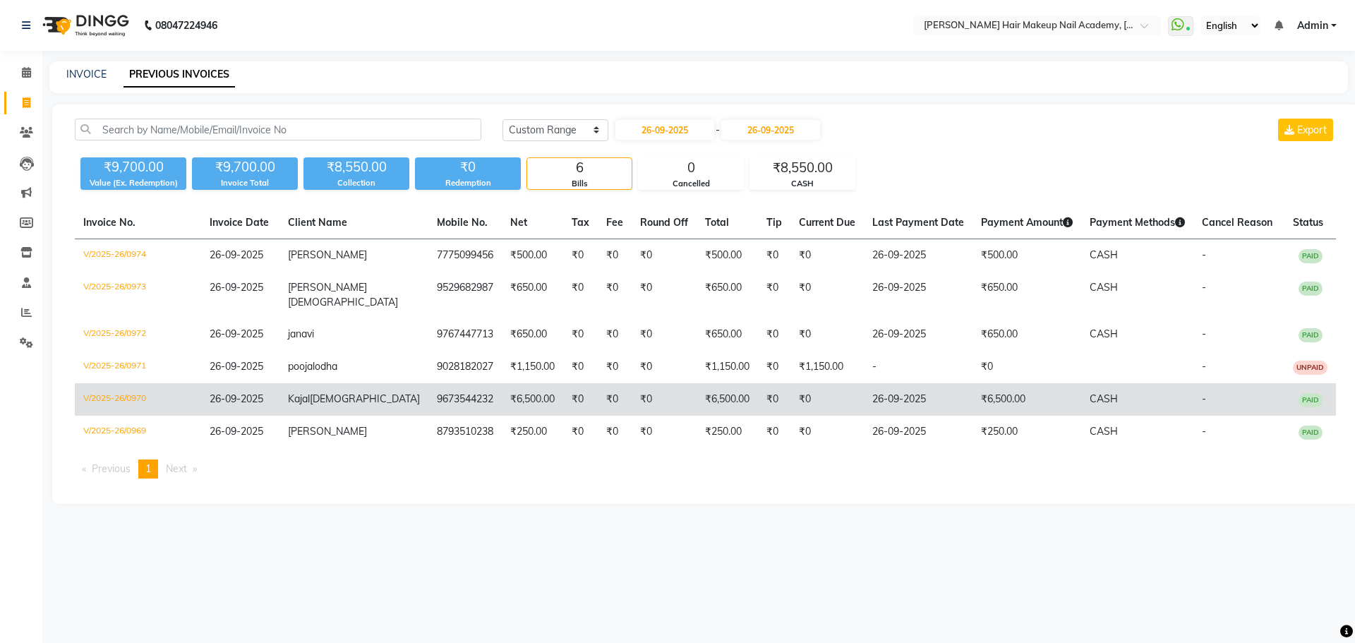
click at [502, 390] on td "₹6,500.00" at bounding box center [532, 399] width 61 height 32
click at [502, 392] on td "₹6,500.00" at bounding box center [532, 399] width 61 height 32
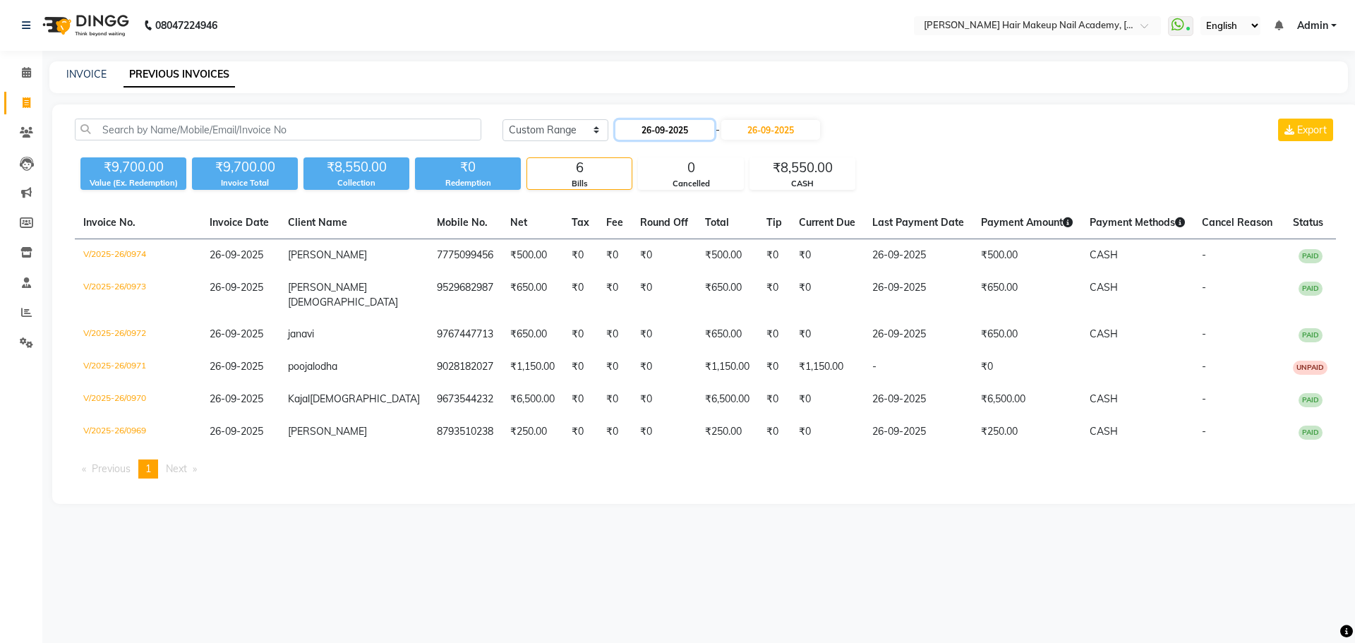
click at [670, 132] on input "26-09-2025" at bounding box center [664, 130] width 99 height 20
select select "9"
select select "2025"
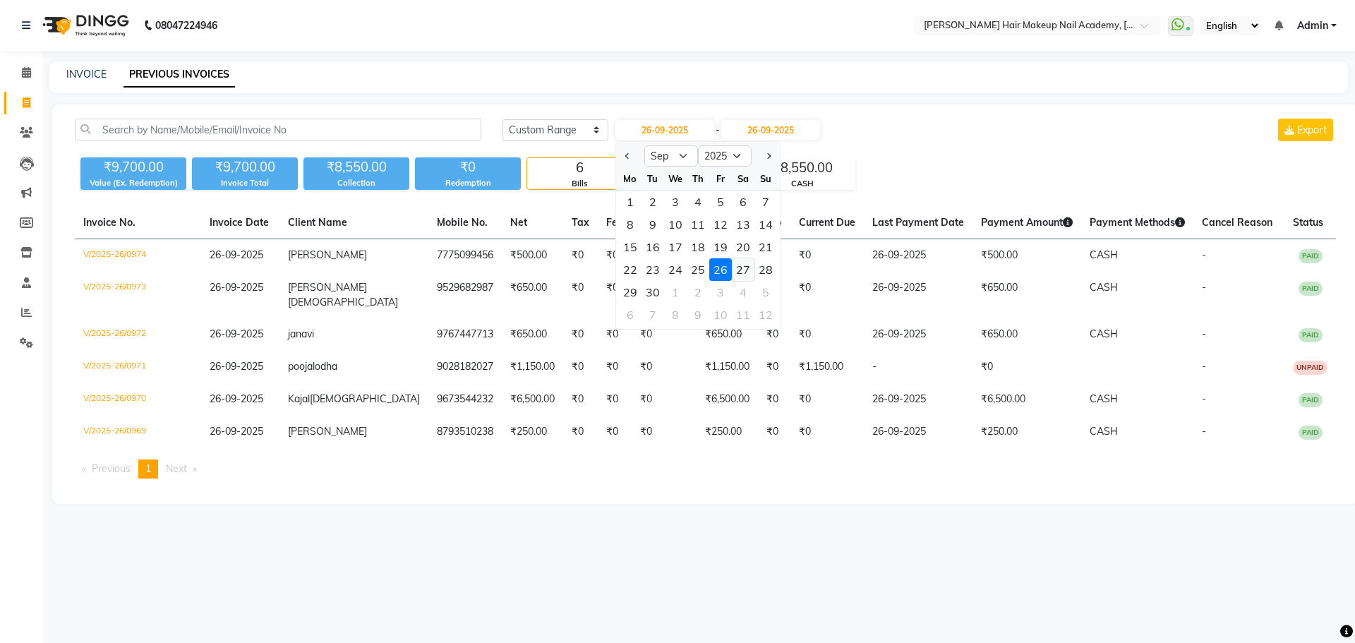
click at [752, 273] on div "27" at bounding box center [743, 269] width 23 height 23
type input "27-09-2025"
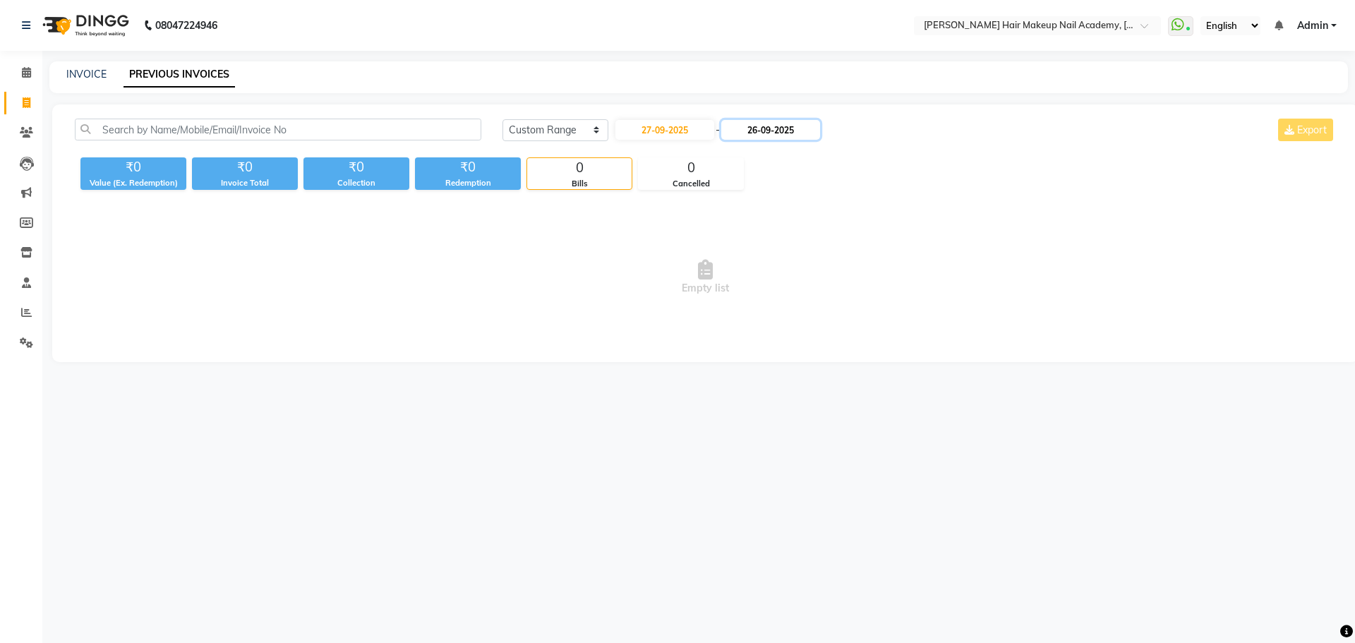
click at [791, 134] on input "26-09-2025" at bounding box center [770, 130] width 99 height 20
click at [847, 269] on div "27" at bounding box center [858, 269] width 23 height 23
type input "27-09-2025"
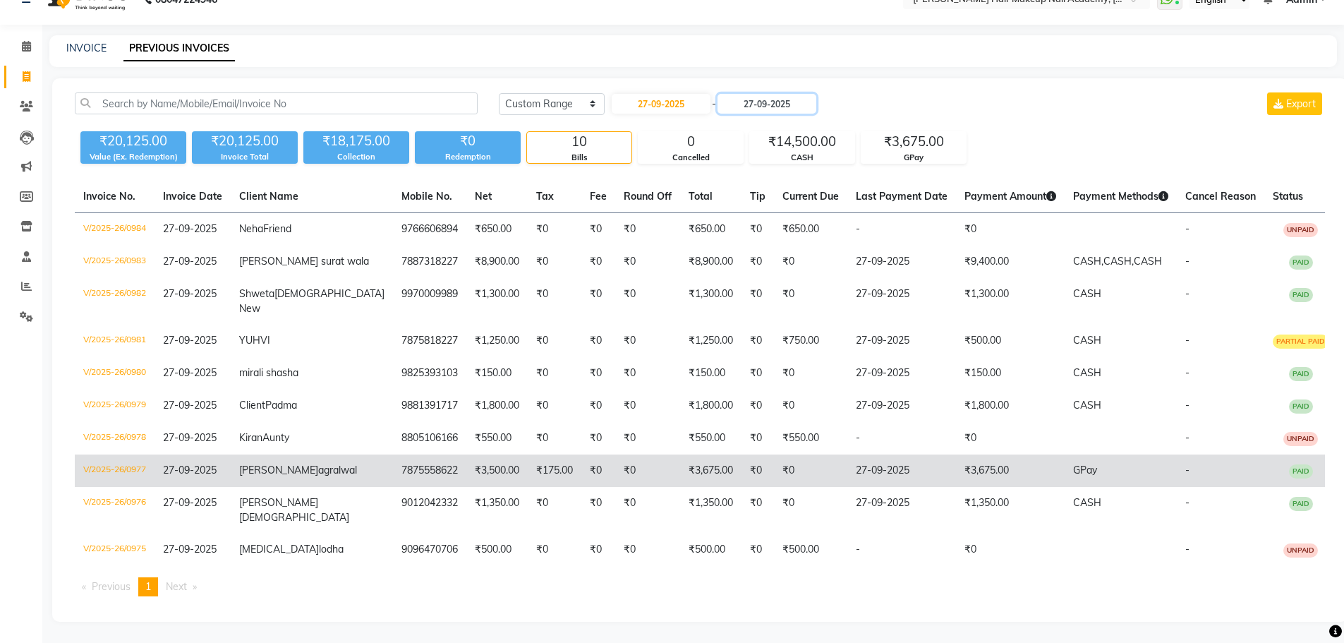
scroll to position [68, 0]
click at [496, 473] on td "₹3,500.00" at bounding box center [496, 470] width 61 height 32
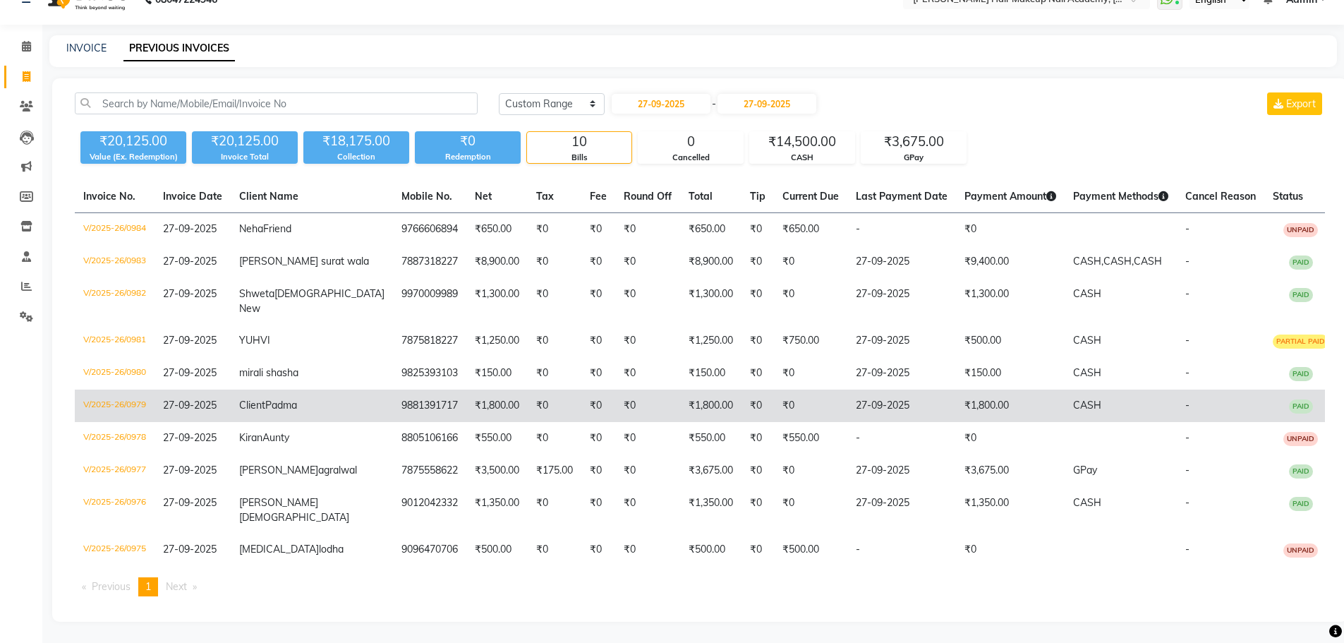
click at [477, 397] on td "₹1,800.00" at bounding box center [496, 406] width 61 height 32
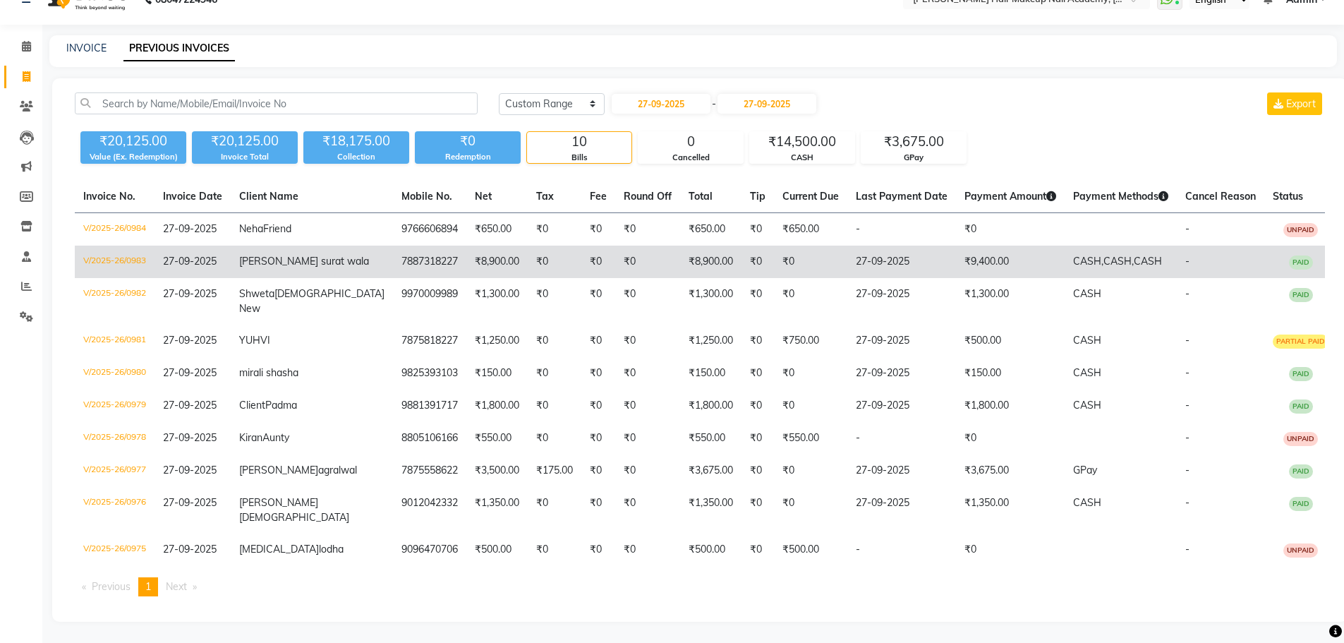
click at [466, 246] on td "₹8,900.00" at bounding box center [496, 262] width 61 height 32
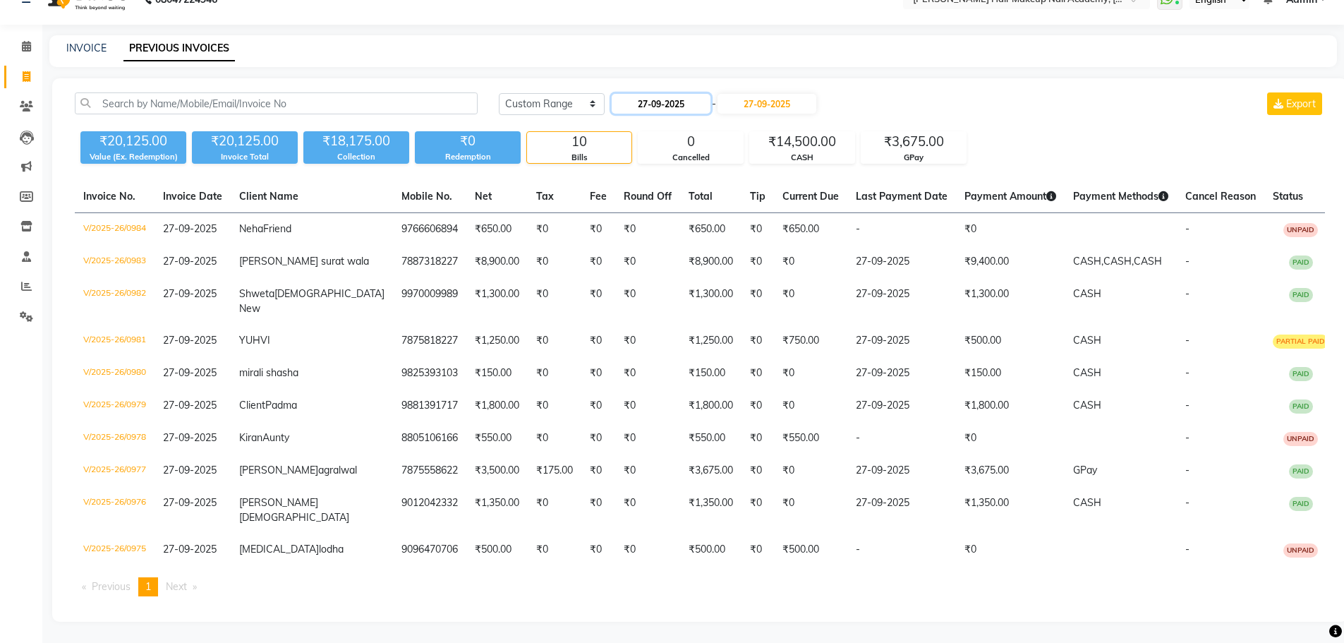
click at [656, 94] on input "27-09-2025" at bounding box center [661, 104] width 99 height 20
select select "9"
select select "2025"
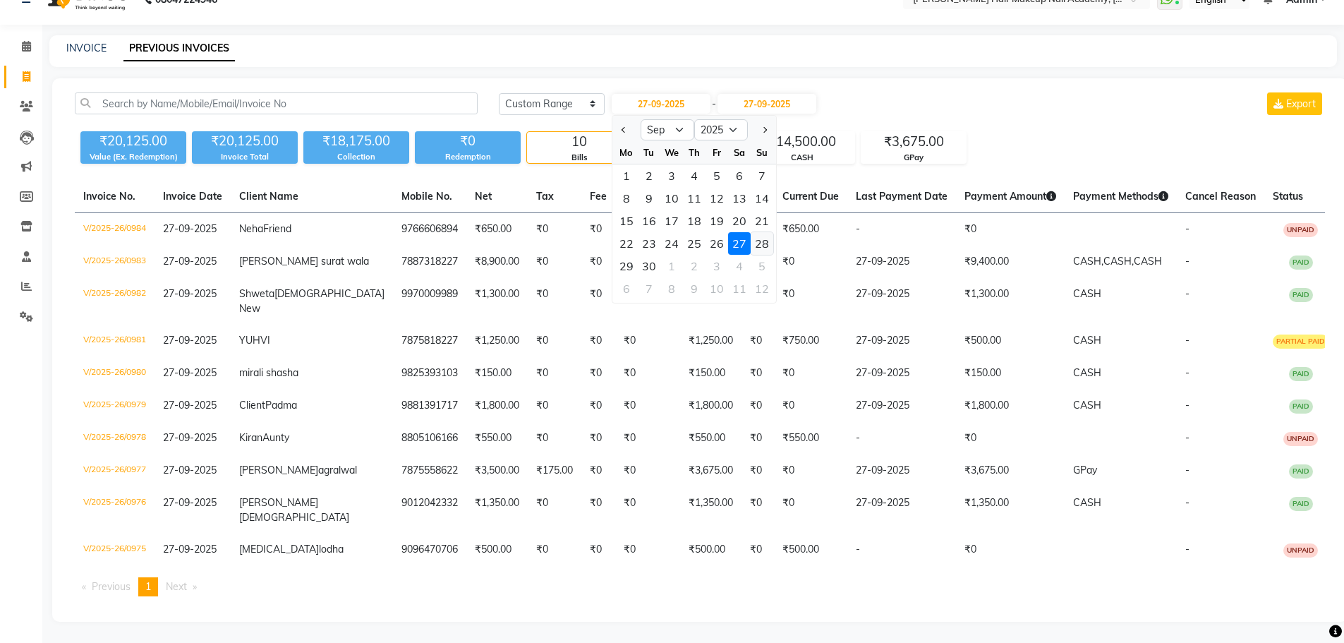
click at [761, 232] on div "28" at bounding box center [762, 243] width 23 height 23
type input "28-09-2025"
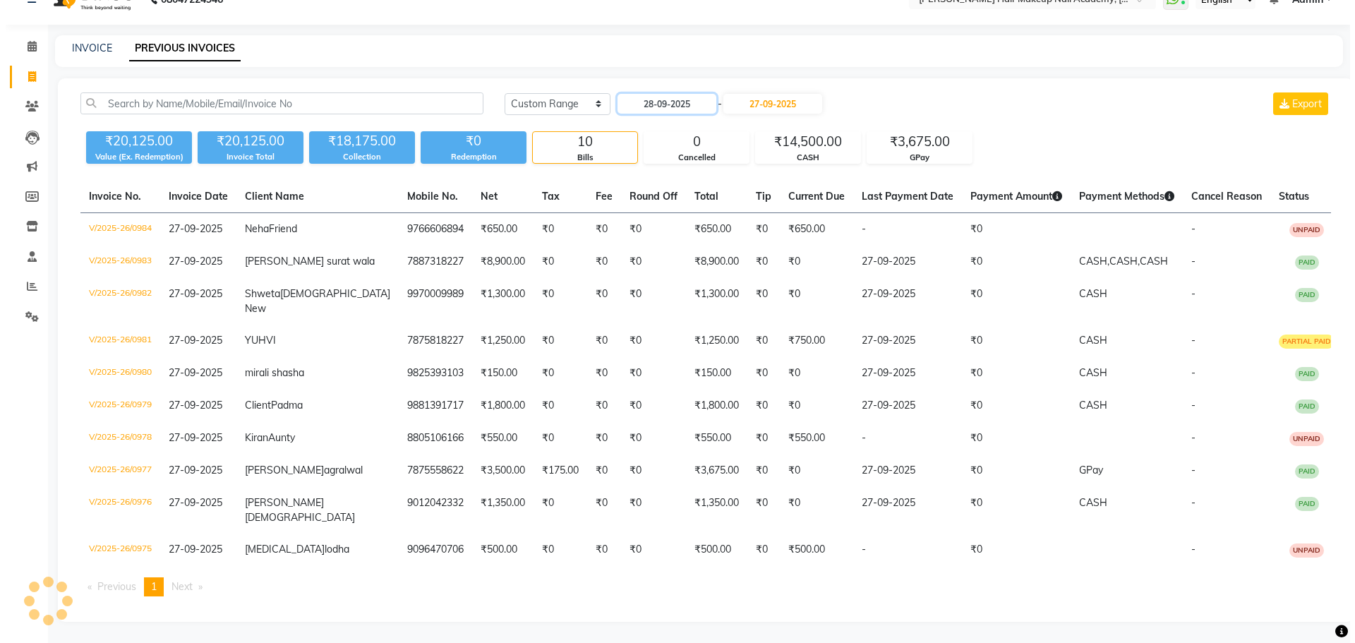
scroll to position [0, 0]
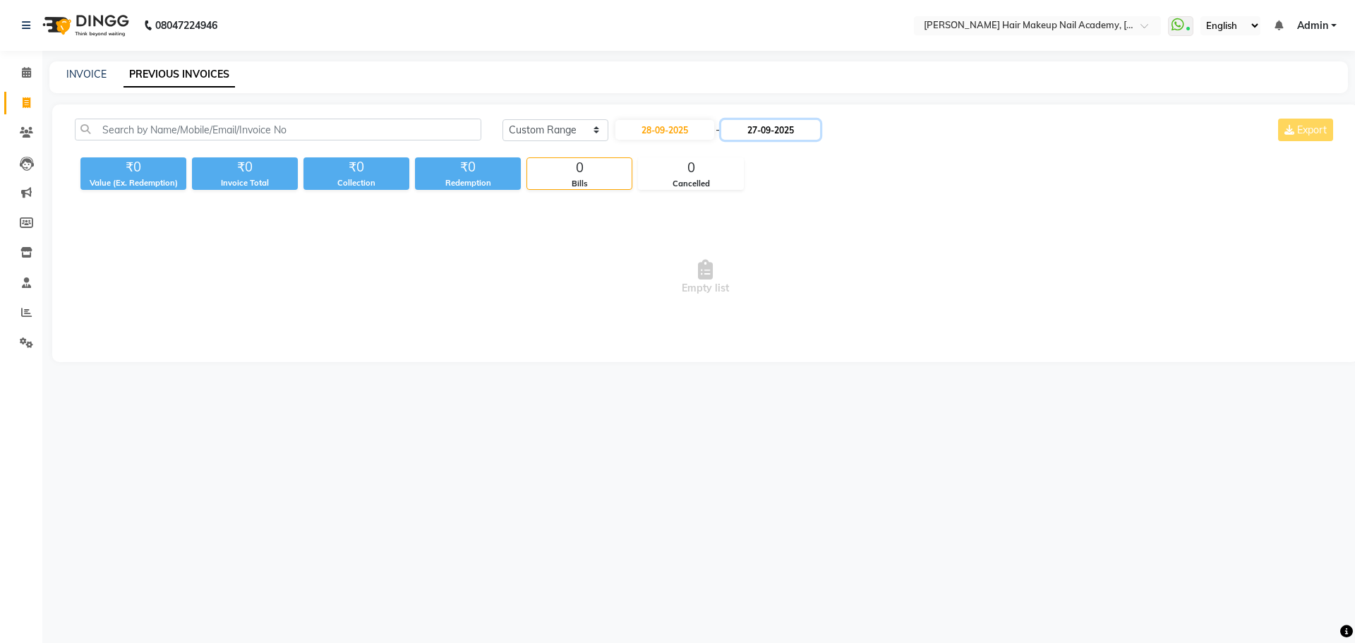
click at [787, 127] on input "27-09-2025" at bounding box center [770, 130] width 99 height 20
click at [877, 266] on div "28" at bounding box center [880, 269] width 23 height 23
type input "28-09-2025"
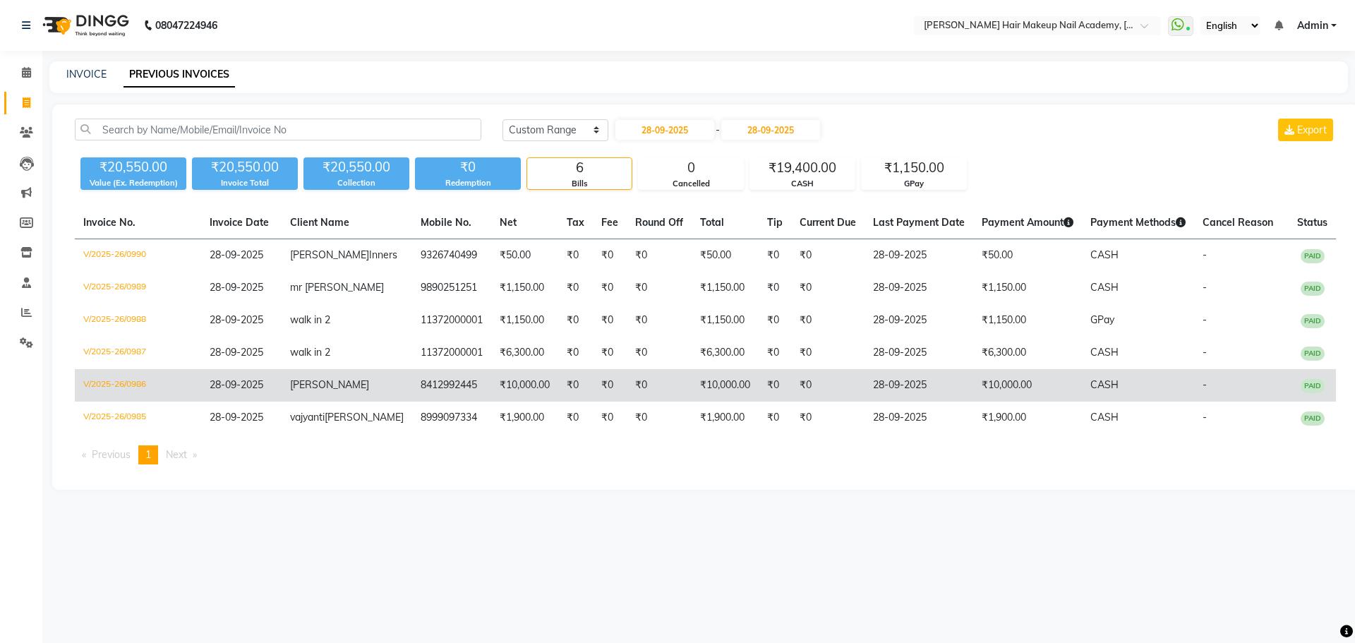
click at [502, 380] on td "₹10,000.00" at bounding box center [524, 385] width 67 height 32
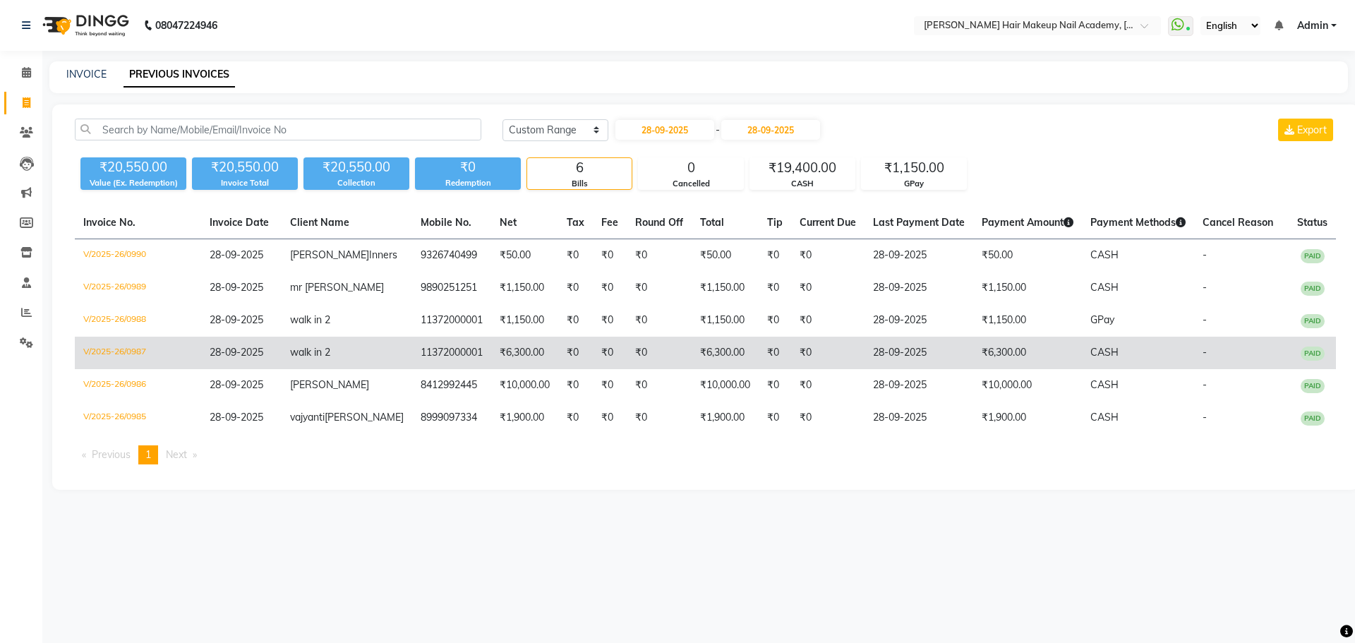
click at [491, 363] on td "₹6,300.00" at bounding box center [524, 353] width 67 height 32
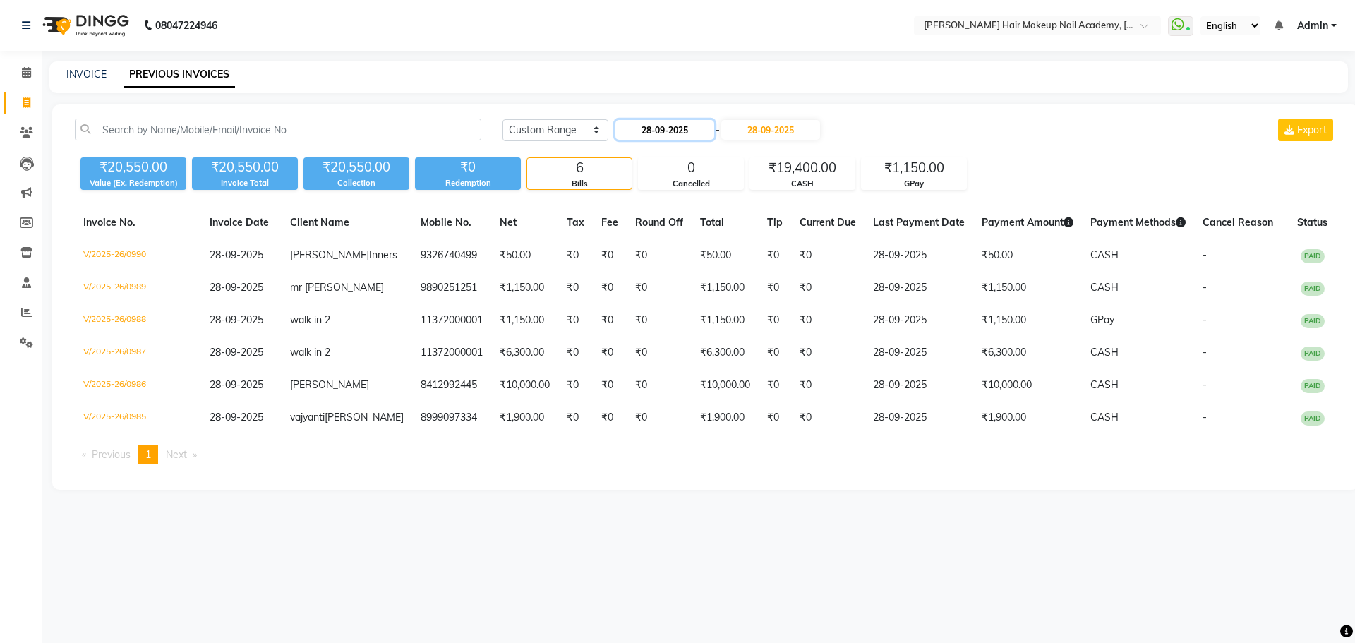
click at [687, 136] on input "28-09-2025" at bounding box center [664, 130] width 99 height 20
select select "9"
select select "2025"
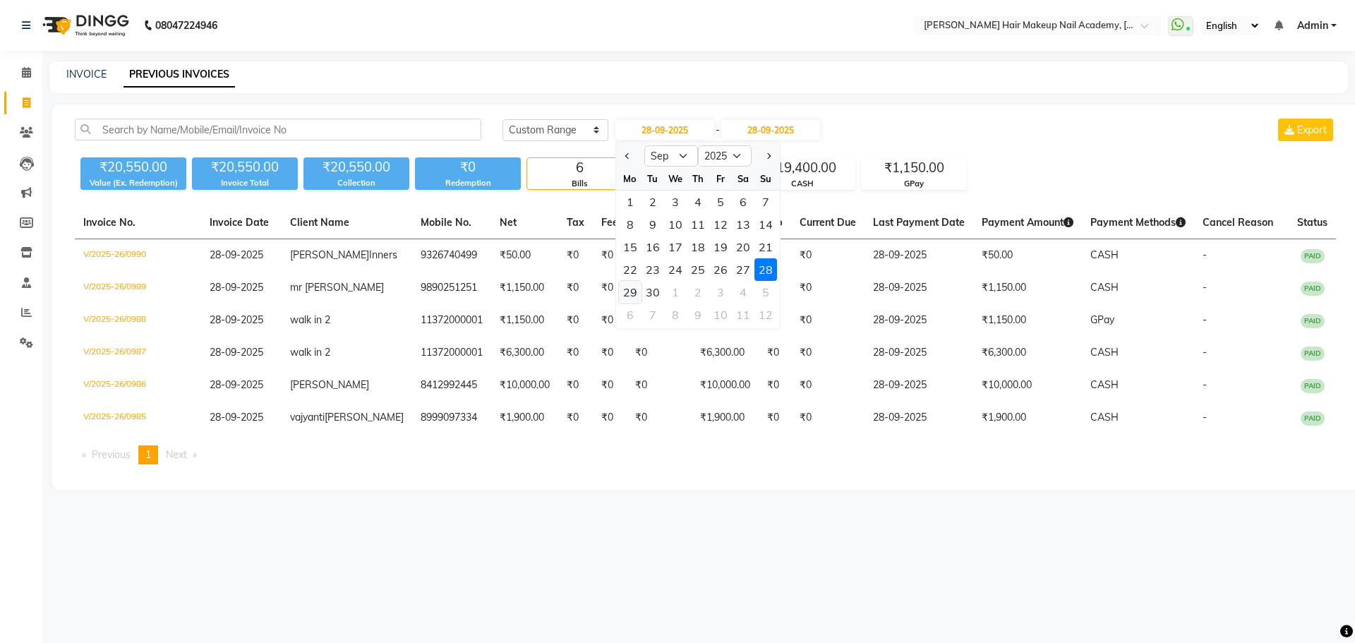
click at [634, 294] on div "29" at bounding box center [630, 292] width 23 height 23
type input "29-09-2025"
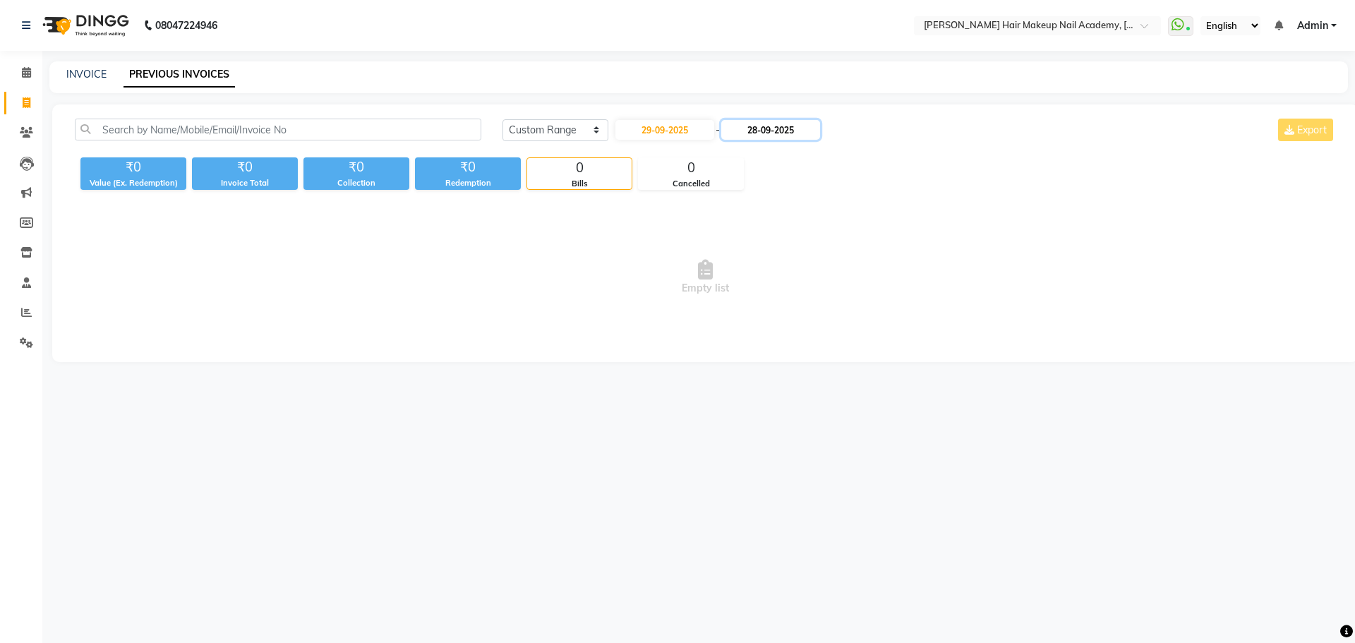
click at [812, 133] on input "28-09-2025" at bounding box center [770, 130] width 99 height 20
click at [744, 298] on div "29" at bounding box center [745, 292] width 23 height 23
type input "29-09-2025"
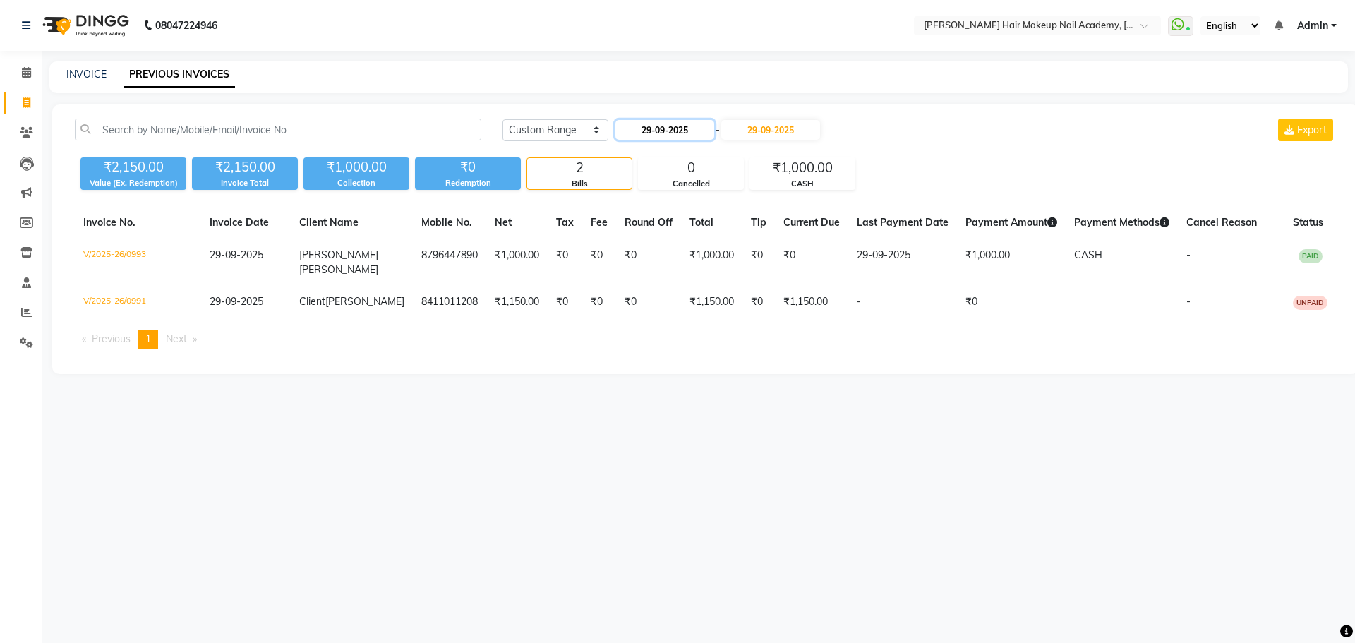
click at [653, 128] on input "29-09-2025" at bounding box center [664, 130] width 99 height 20
select select "9"
select select "2025"
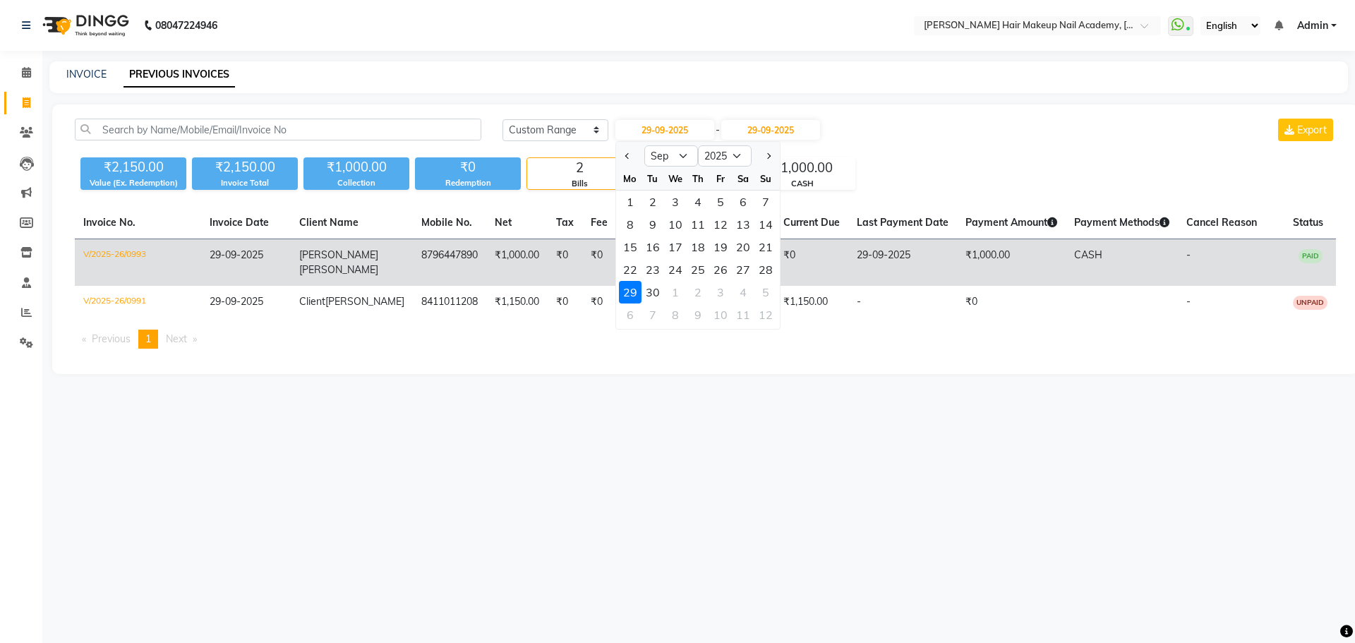
drag, startPoint x: 659, startPoint y: 298, endPoint x: 690, endPoint y: 242, distance: 63.8
click at [660, 295] on div "30" at bounding box center [652, 292] width 23 height 23
type input "30-09-2025"
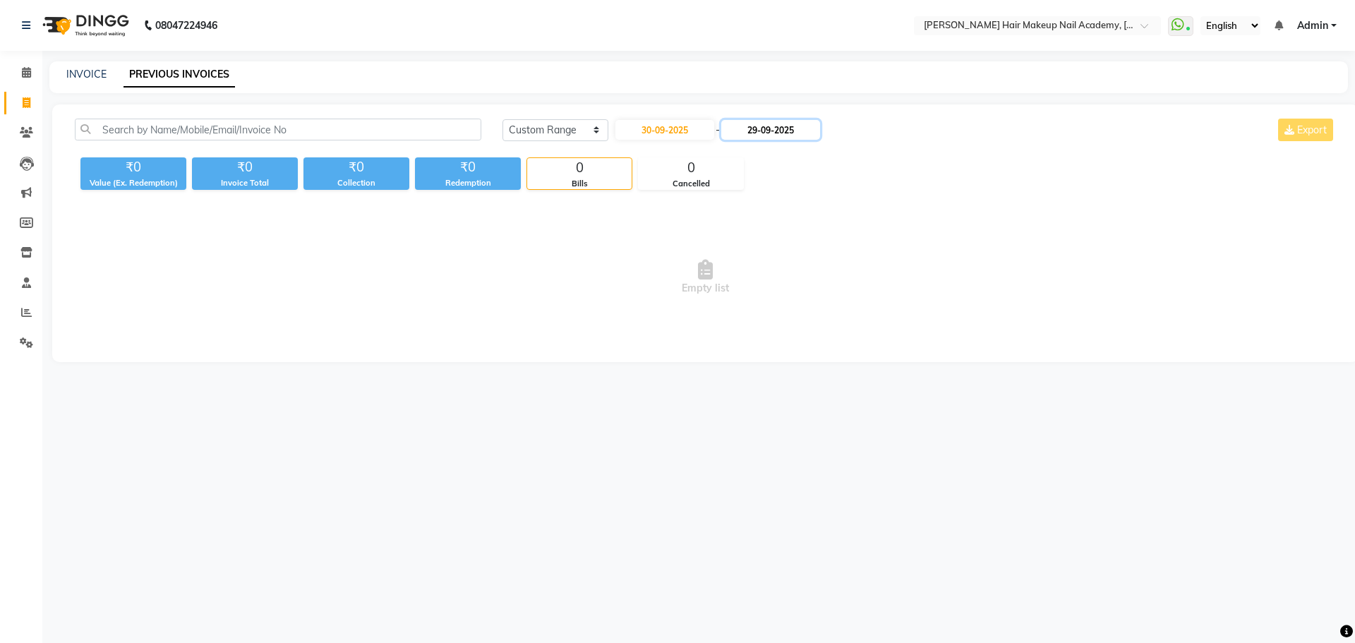
click at [799, 130] on input "29-09-2025" at bounding box center [770, 130] width 99 height 20
click at [773, 289] on div "30" at bounding box center [767, 292] width 23 height 23
type input "30-09-2025"
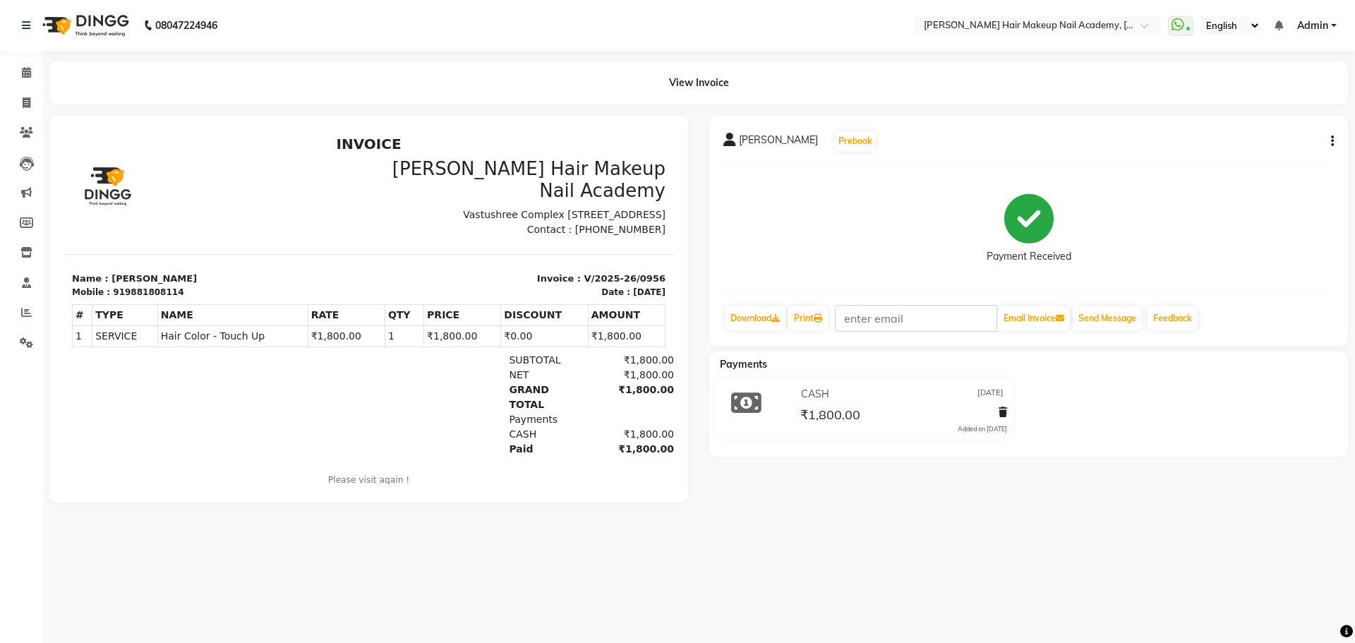
click at [1329, 143] on button "button" at bounding box center [1329, 141] width 8 height 15
click at [1279, 158] on div "Edit Invoice" at bounding box center [1262, 159] width 97 height 18
select select "service"
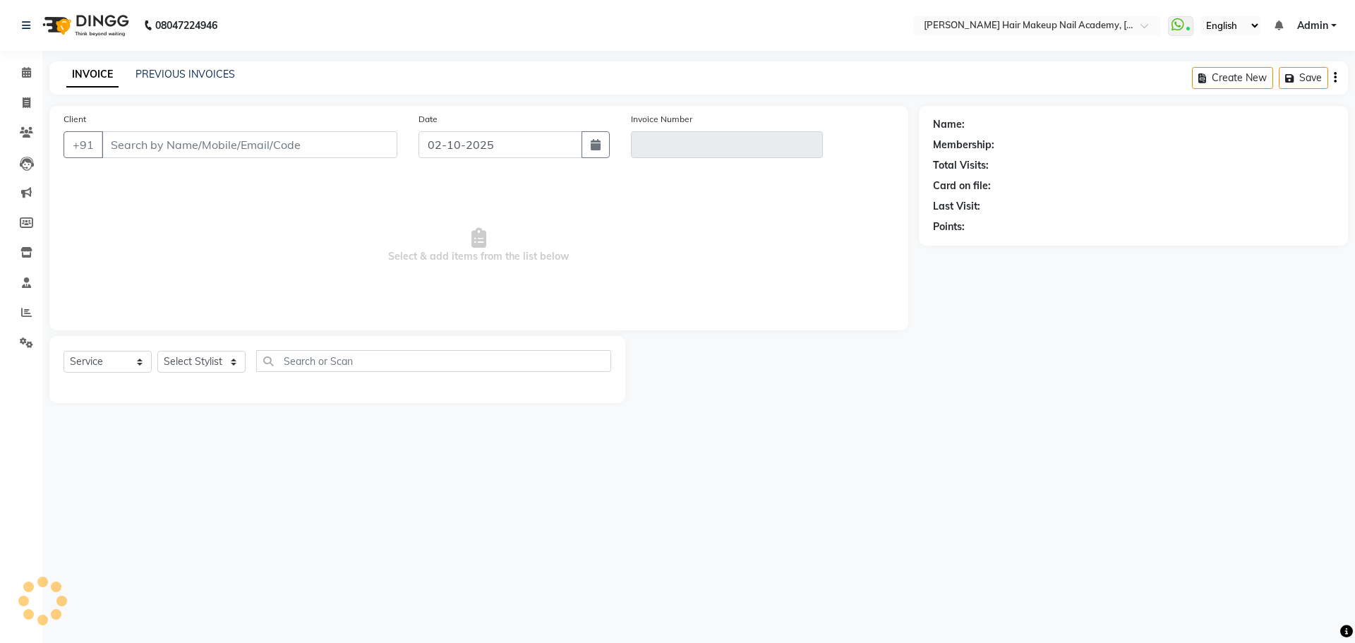
type input "9881808114"
type input "V/2025-26/0956"
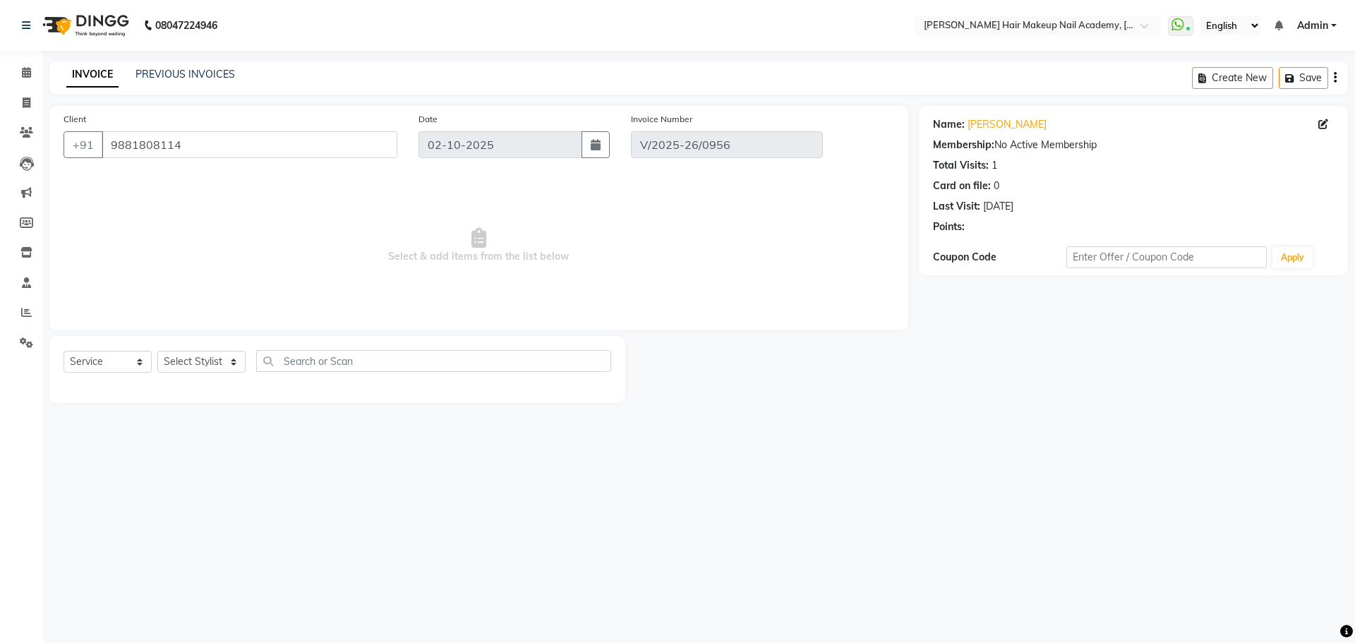
type input "23-09-2025"
select select "select"
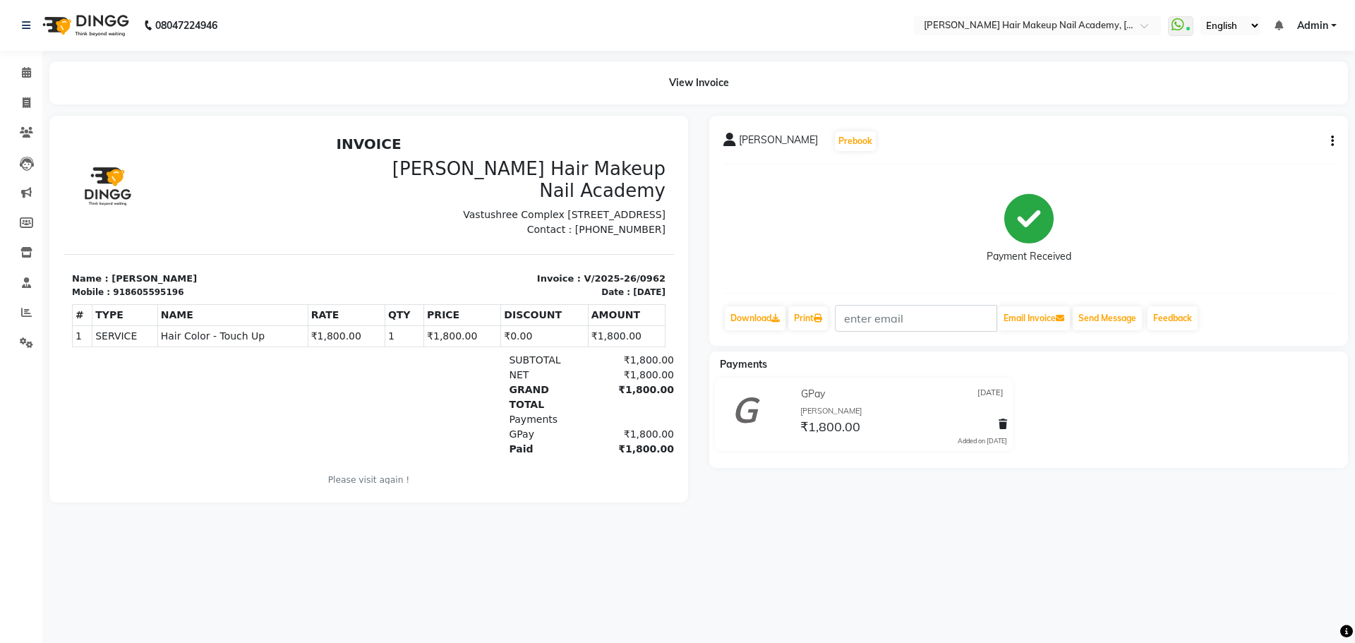
click at [1330, 143] on button "button" at bounding box center [1329, 141] width 8 height 15
click at [1297, 159] on div "Edit Invoice" at bounding box center [1262, 159] width 97 height 18
select select "service"
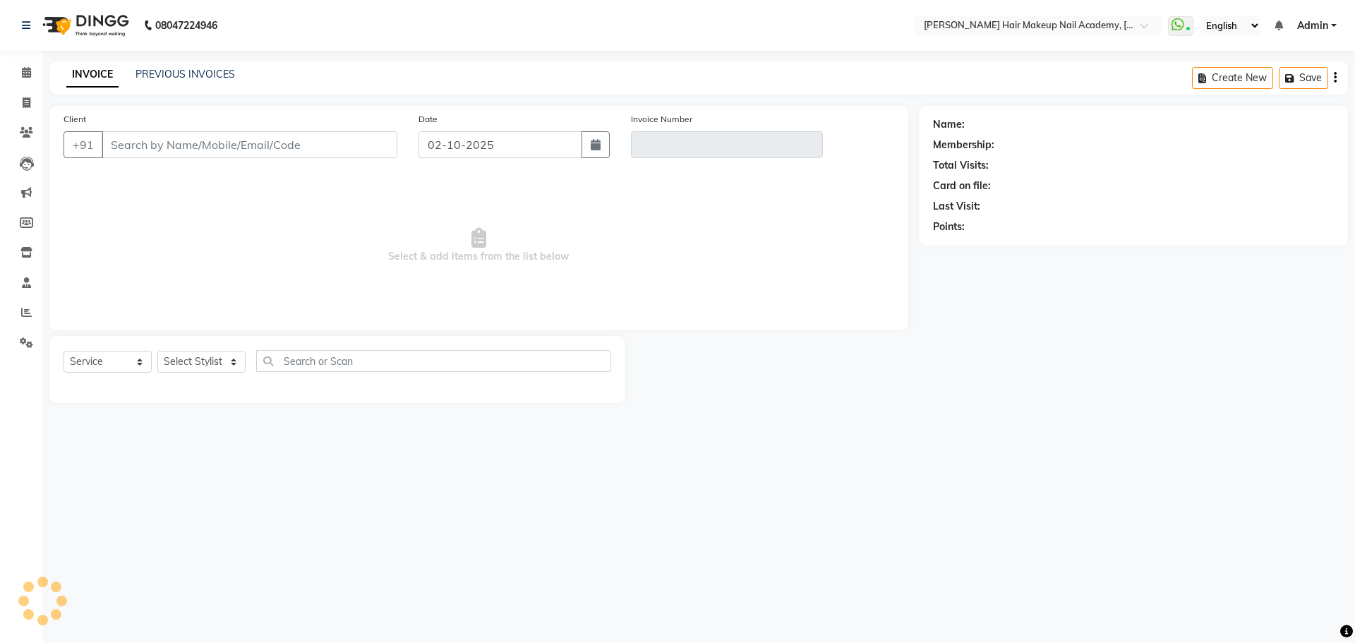
type input "8605595196"
type input "V/2025-26/0962"
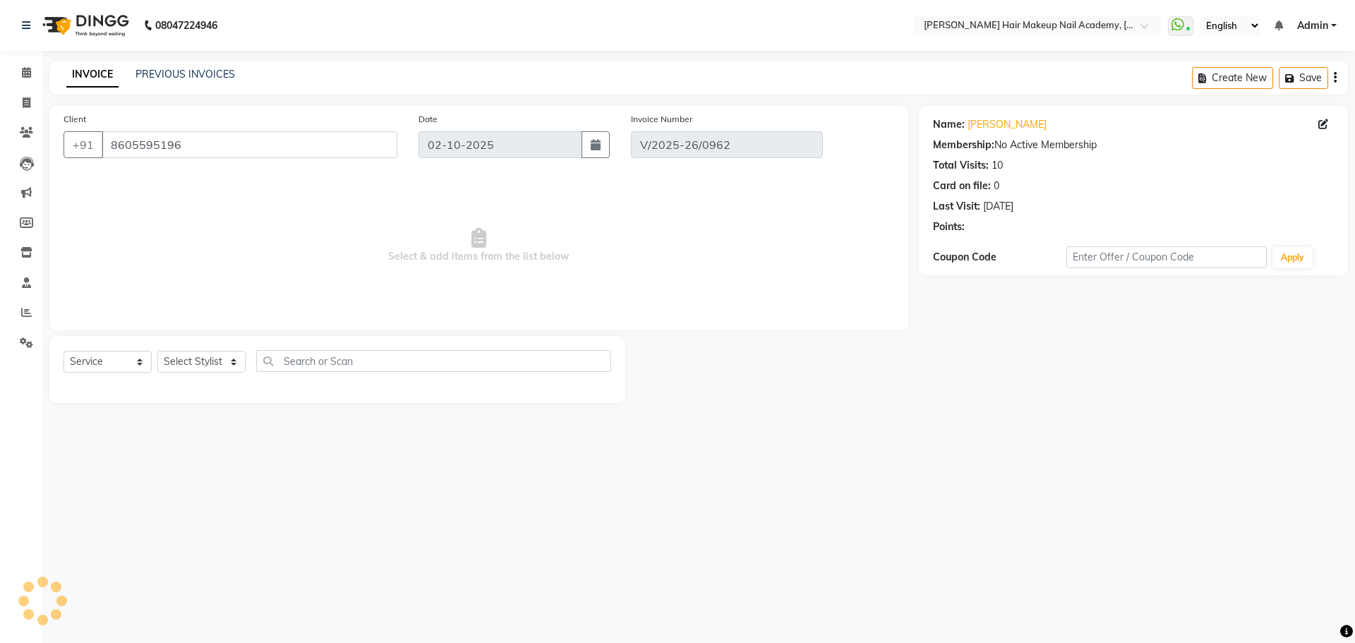
type input "25-09-2025"
select select "select"
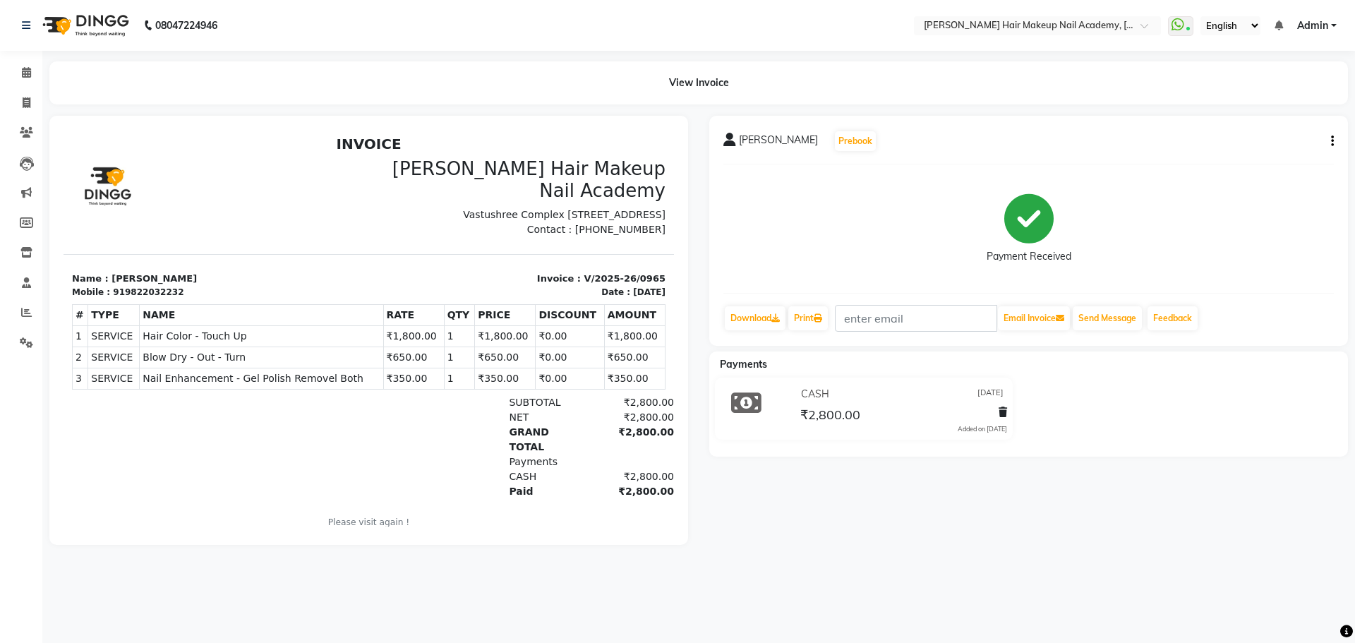
click at [1326, 143] on button "button" at bounding box center [1329, 141] width 8 height 15
click at [1295, 156] on div "Edit Invoice" at bounding box center [1262, 159] width 97 height 18
select select "service"
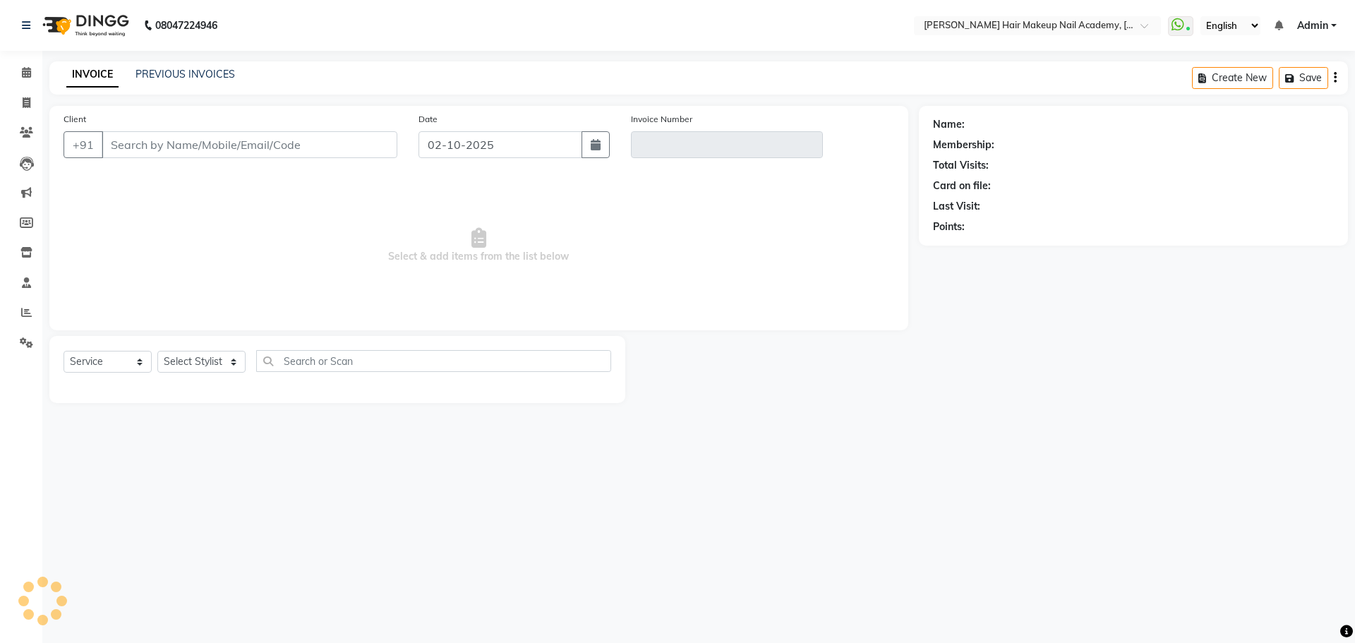
type input "9822032232"
type input "V/2025-26/0965"
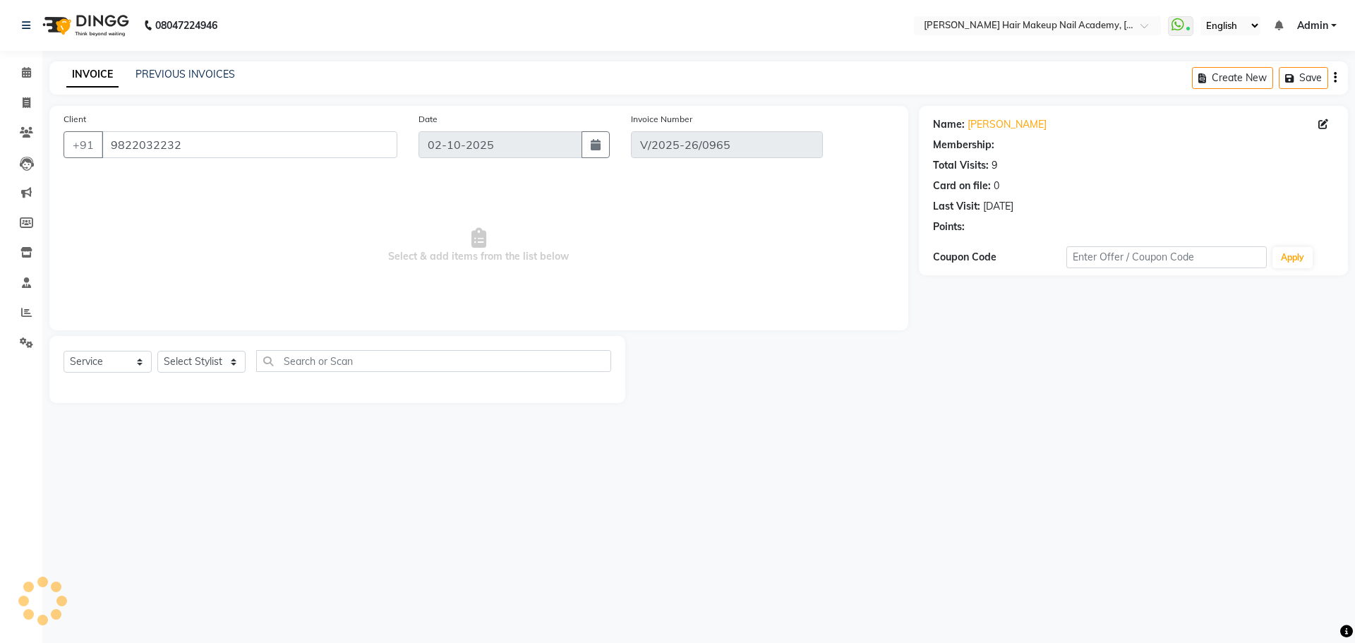
type input "[DATE]"
select select "select"
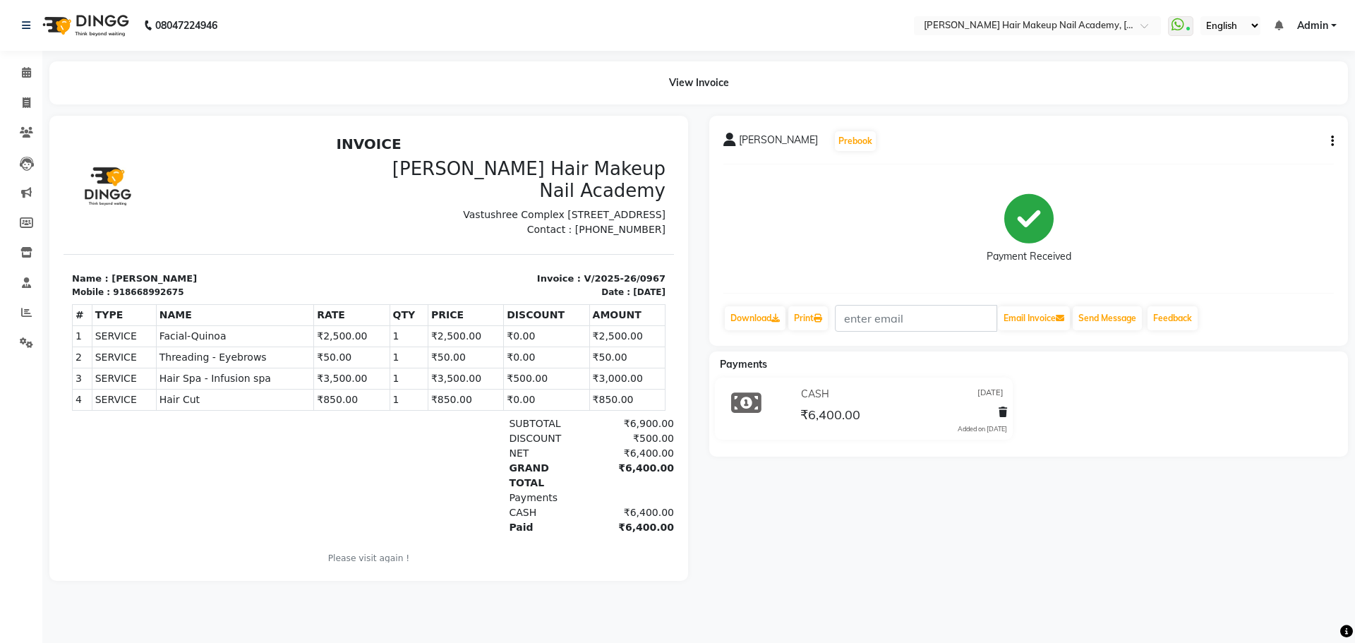
scroll to position [11, 0]
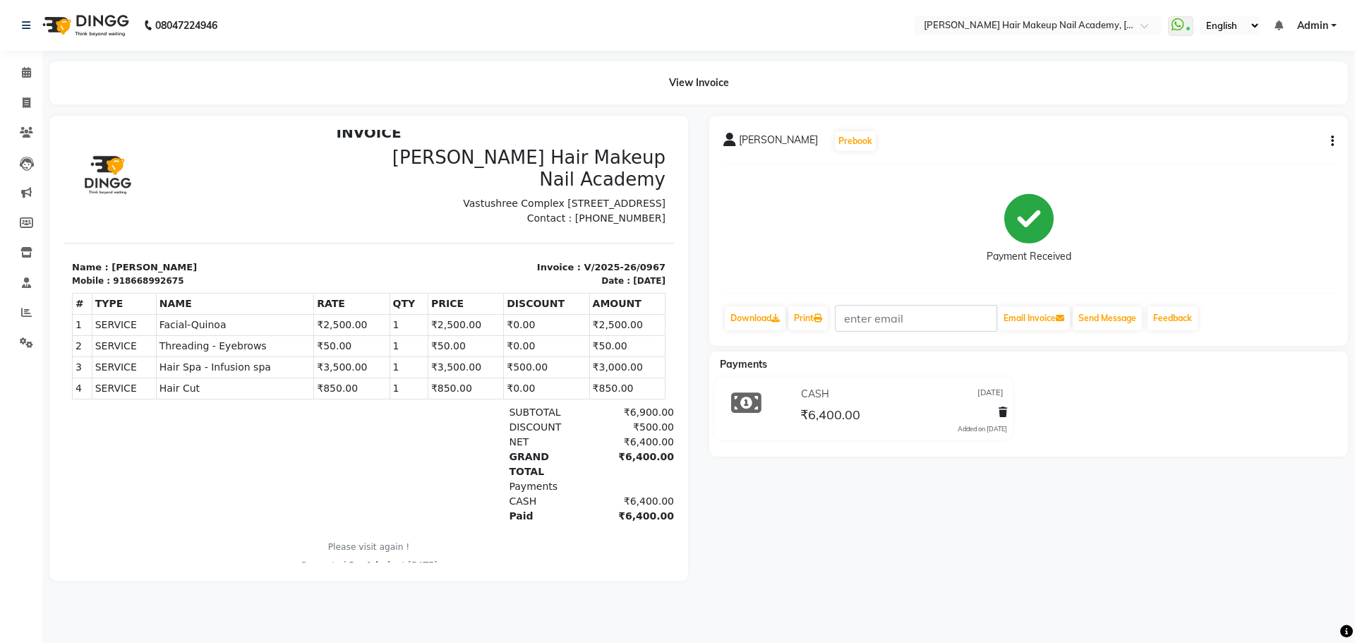
drag, startPoint x: 658, startPoint y: 534, endPoint x: 731, endPoint y: 652, distance: 138.5
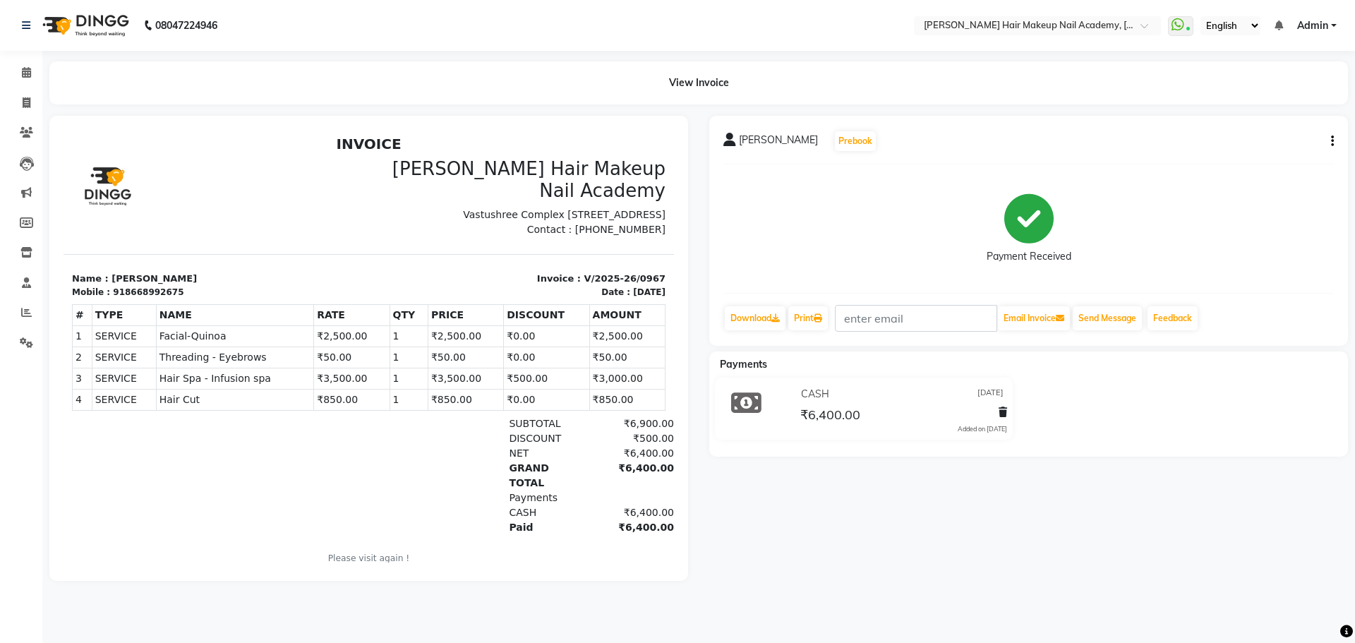
drag, startPoint x: 653, startPoint y: 540, endPoint x: 727, endPoint y: 646, distance: 129.2
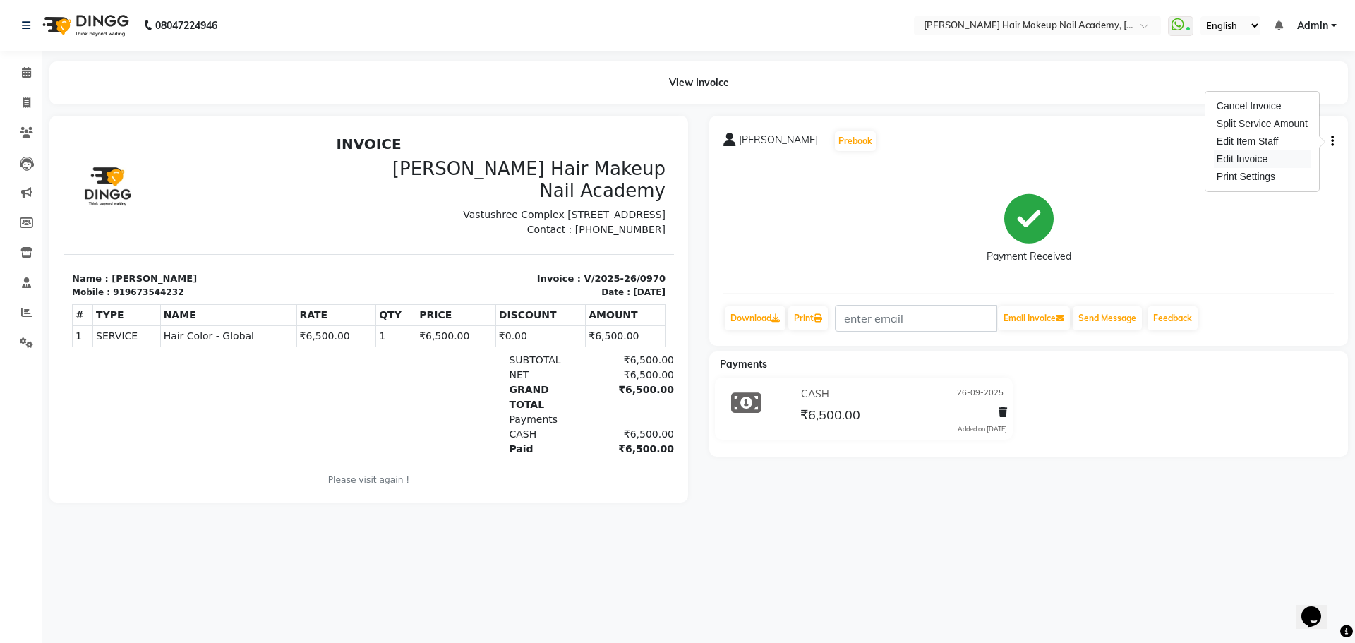
click at [1289, 155] on div "Edit Invoice" at bounding box center [1262, 159] width 97 height 18
select select "service"
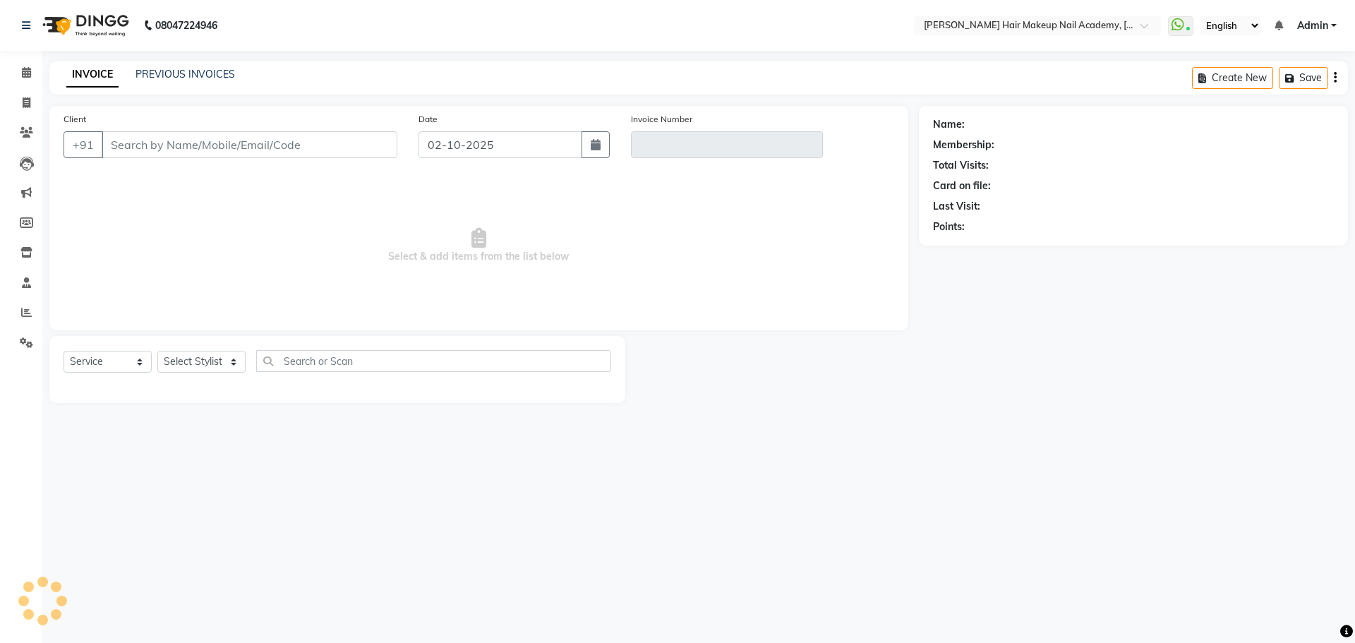
type input "9673544232"
type input "V/2025-26/0970"
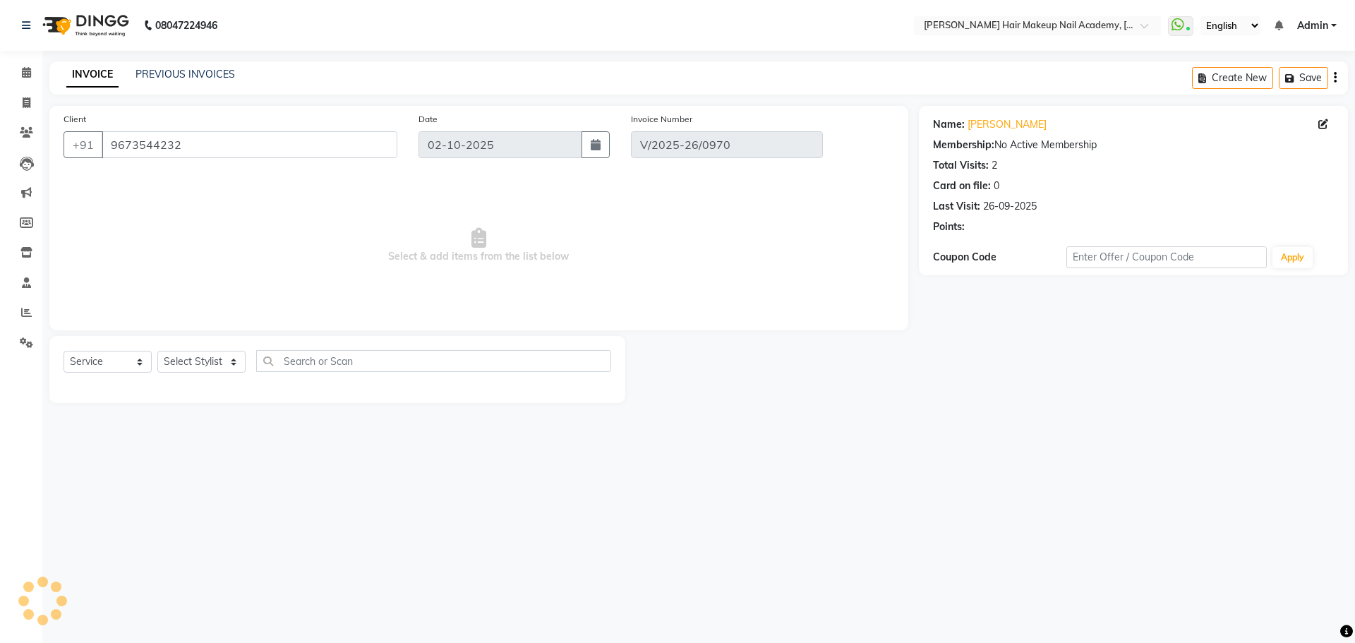
type input "26-09-2025"
select select "select"
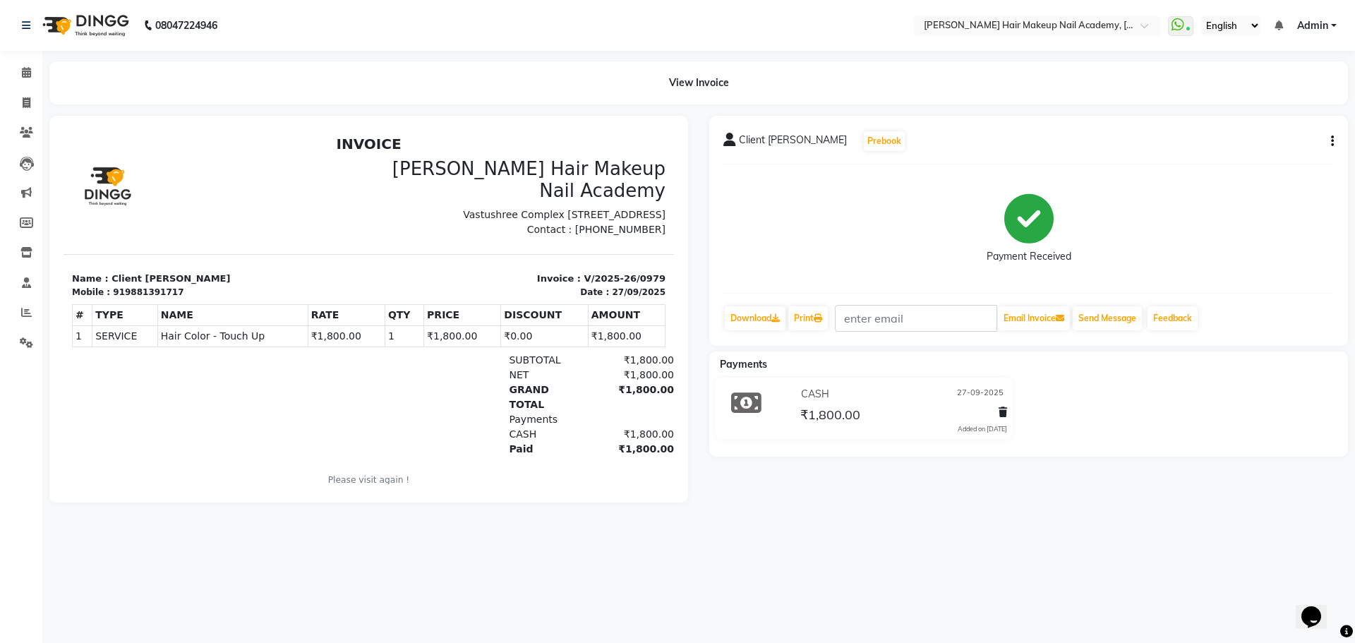
click at [1332, 141] on icon "button" at bounding box center [1332, 141] width 3 height 1
click at [1291, 155] on div "Edit Invoice" at bounding box center [1262, 159] width 97 height 18
select select "service"
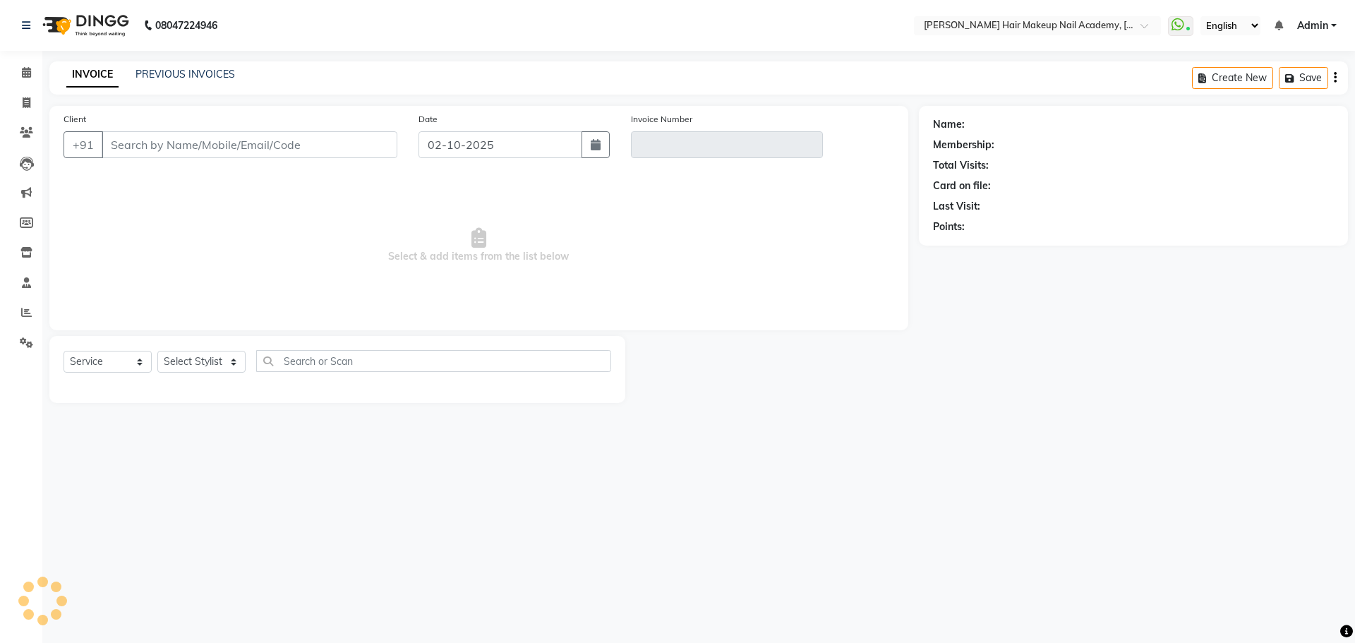
type input "9881391717"
type input "V/2025-26/0979"
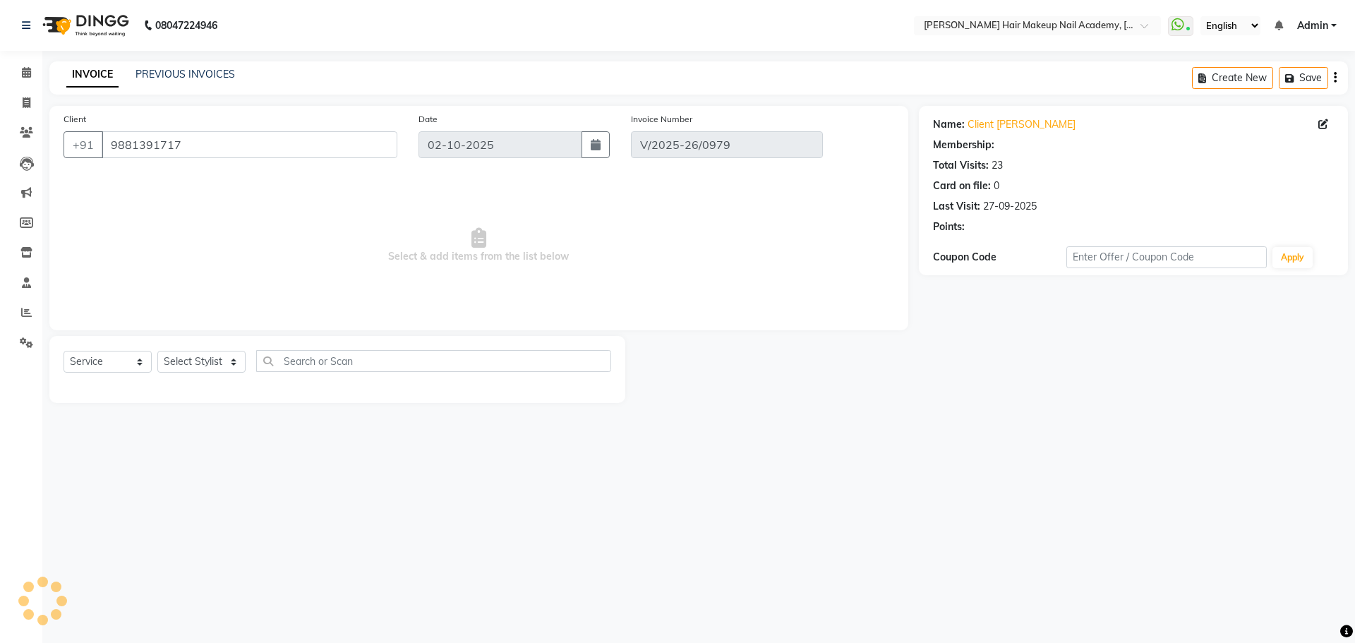
type input "27-09-2025"
select select "select"
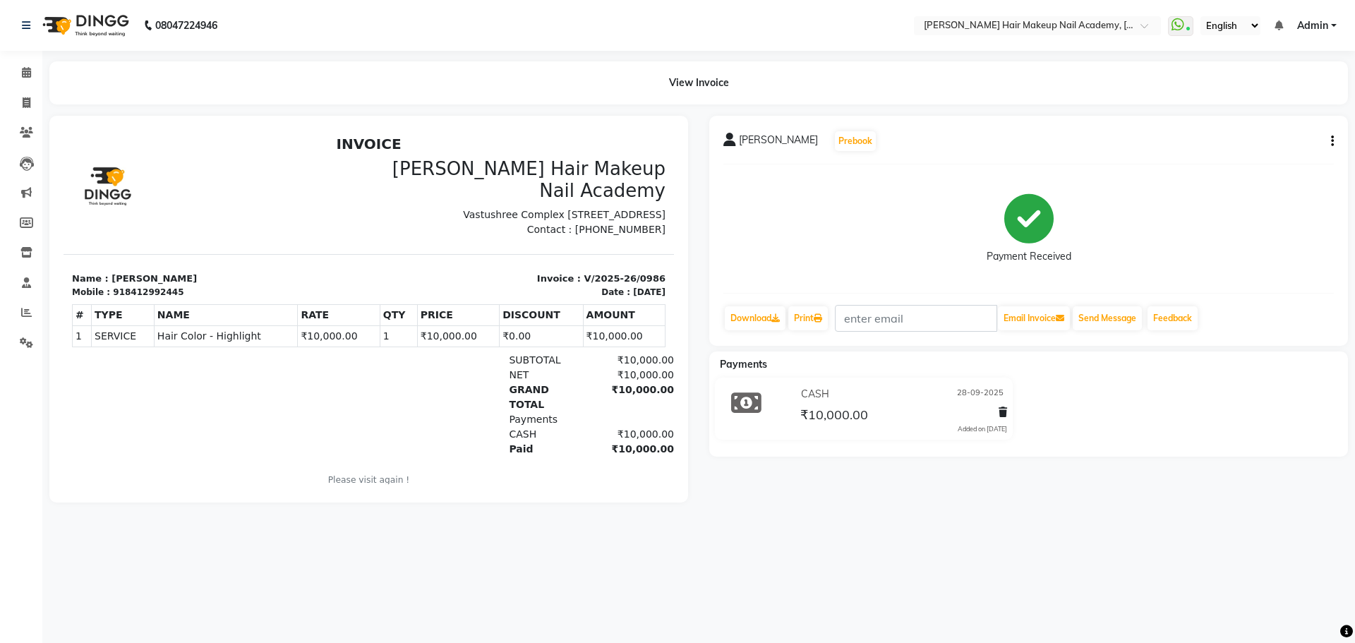
click at [1329, 135] on button "button" at bounding box center [1329, 141] width 8 height 15
click at [1293, 163] on div "Edit Invoice" at bounding box center [1262, 159] width 97 height 18
select select "service"
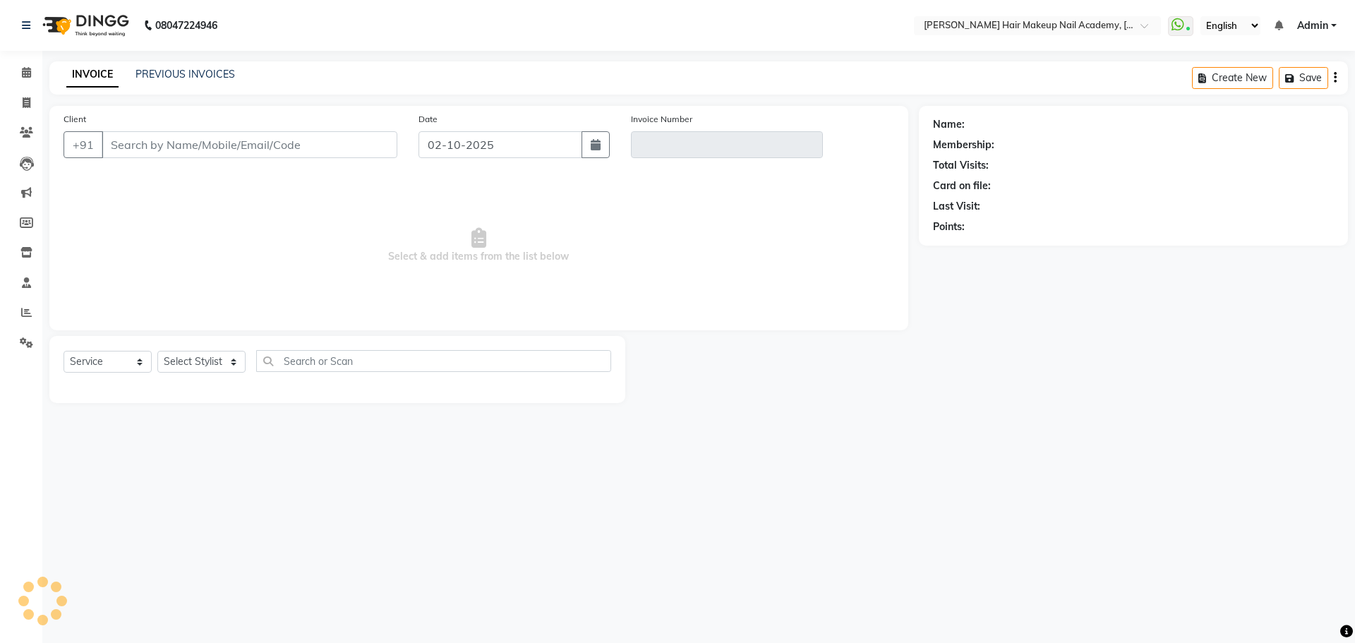
type input "8412992445"
type input "V/2025-26/0986"
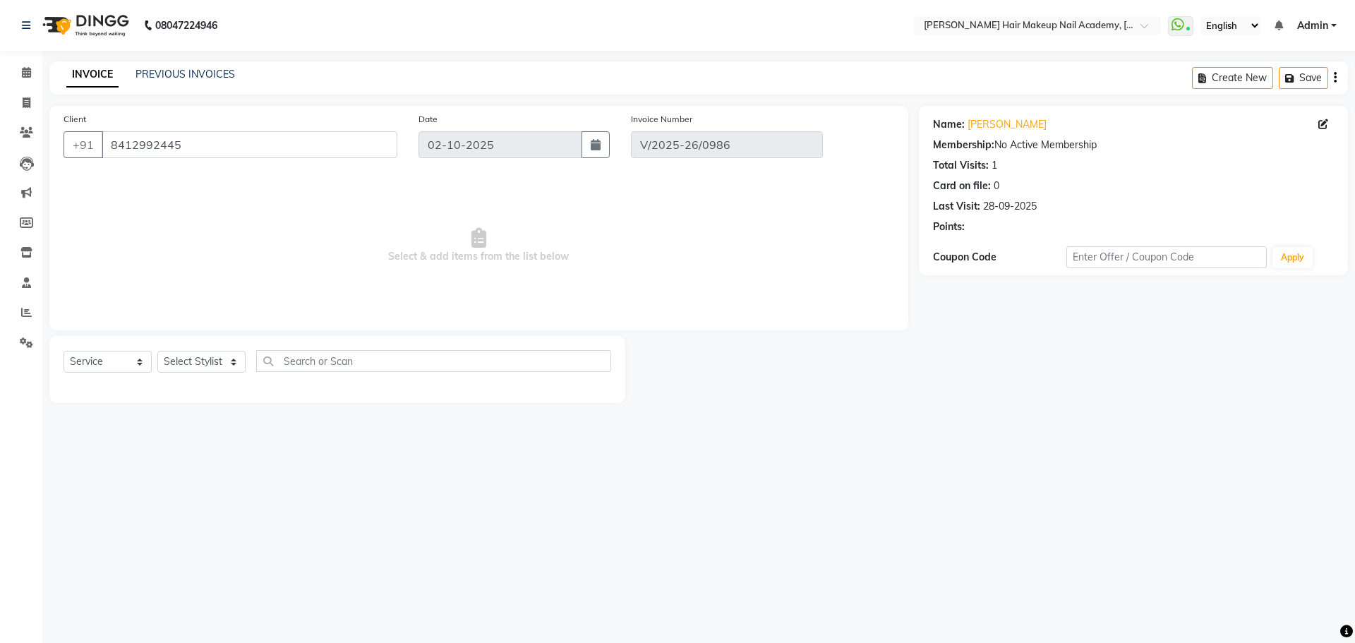
type input "28-09-2025"
select select "select"
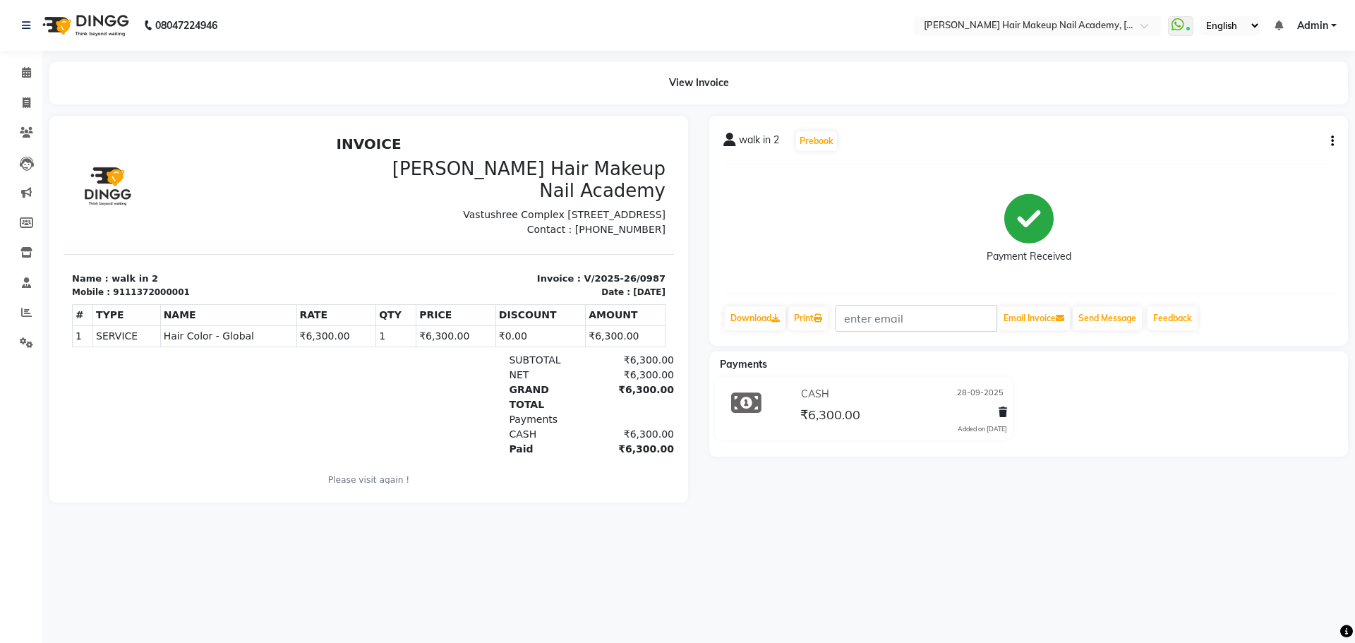
click at [1330, 140] on button "button" at bounding box center [1329, 141] width 8 height 15
click at [1280, 162] on div "Edit Invoice" at bounding box center [1262, 159] width 97 height 18
select select "service"
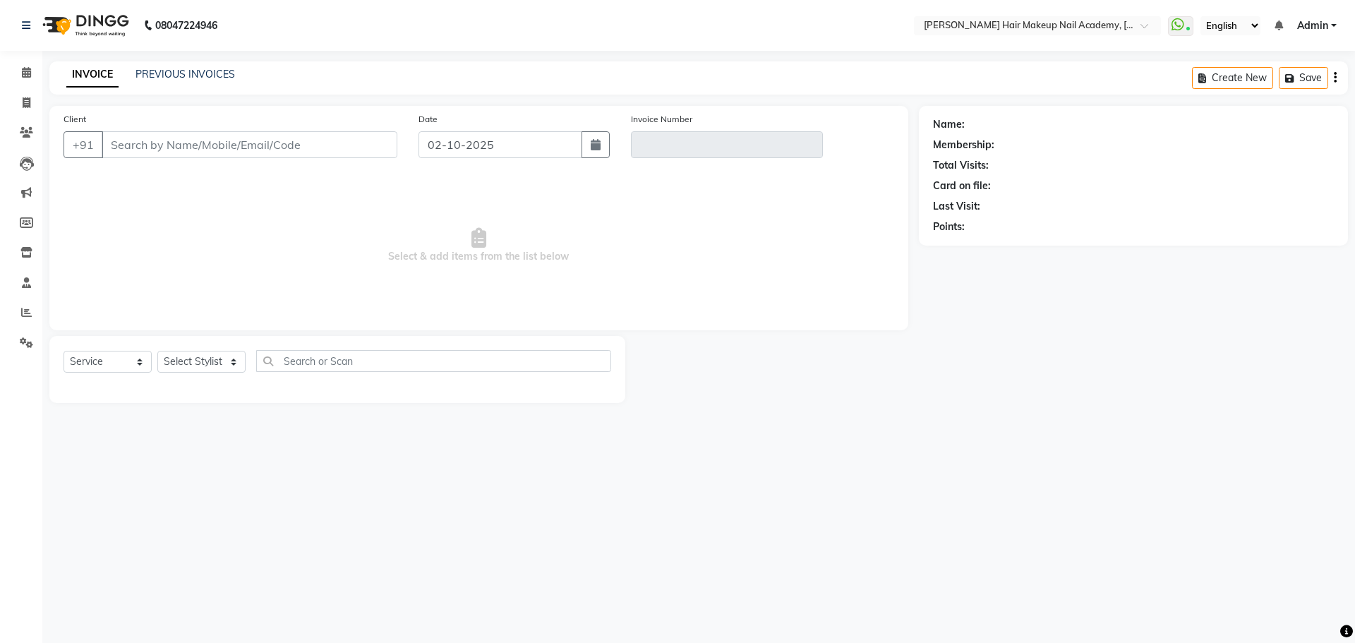
type input "11372000001"
type input "V/2025-26/0987"
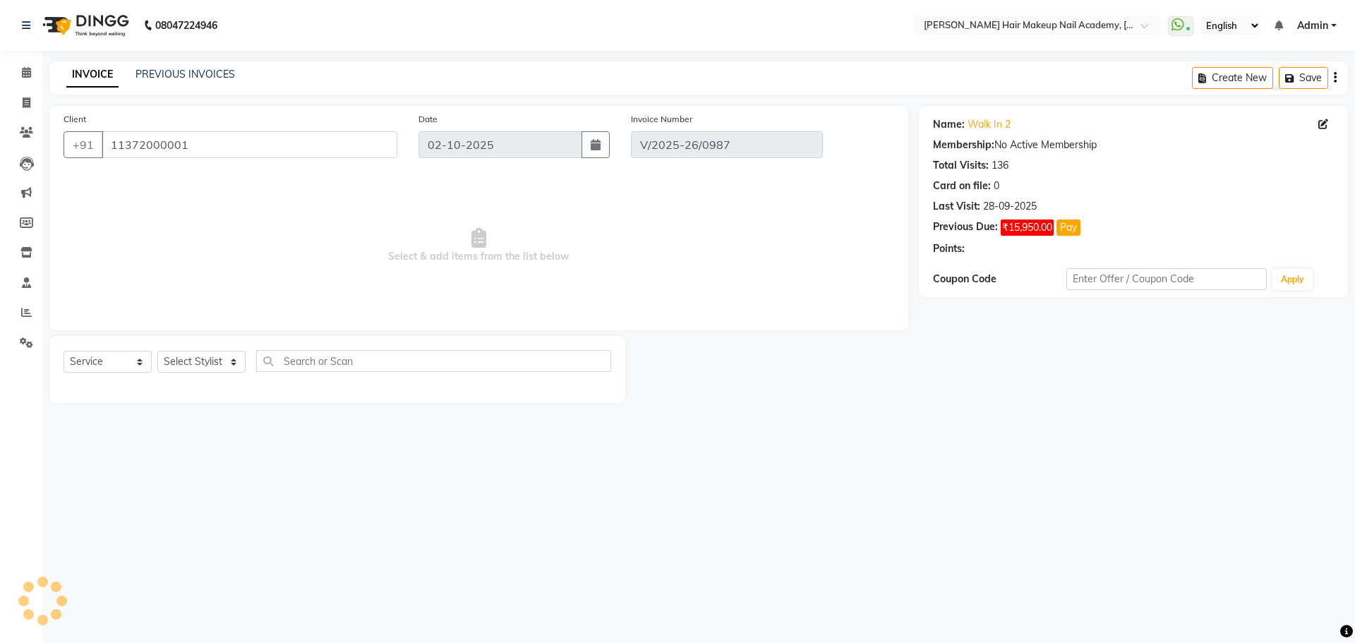
type input "28-09-2025"
select select "select"
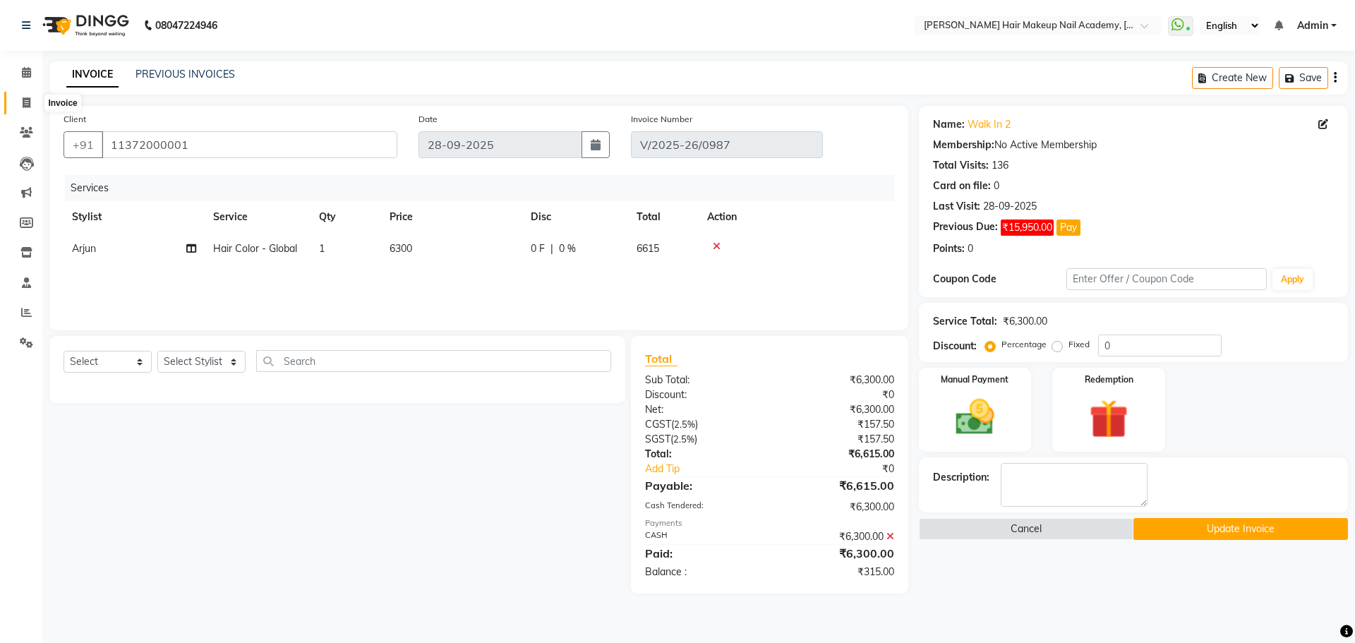
click at [35, 104] on span at bounding box center [26, 103] width 25 height 16
select select "3468"
select select "service"
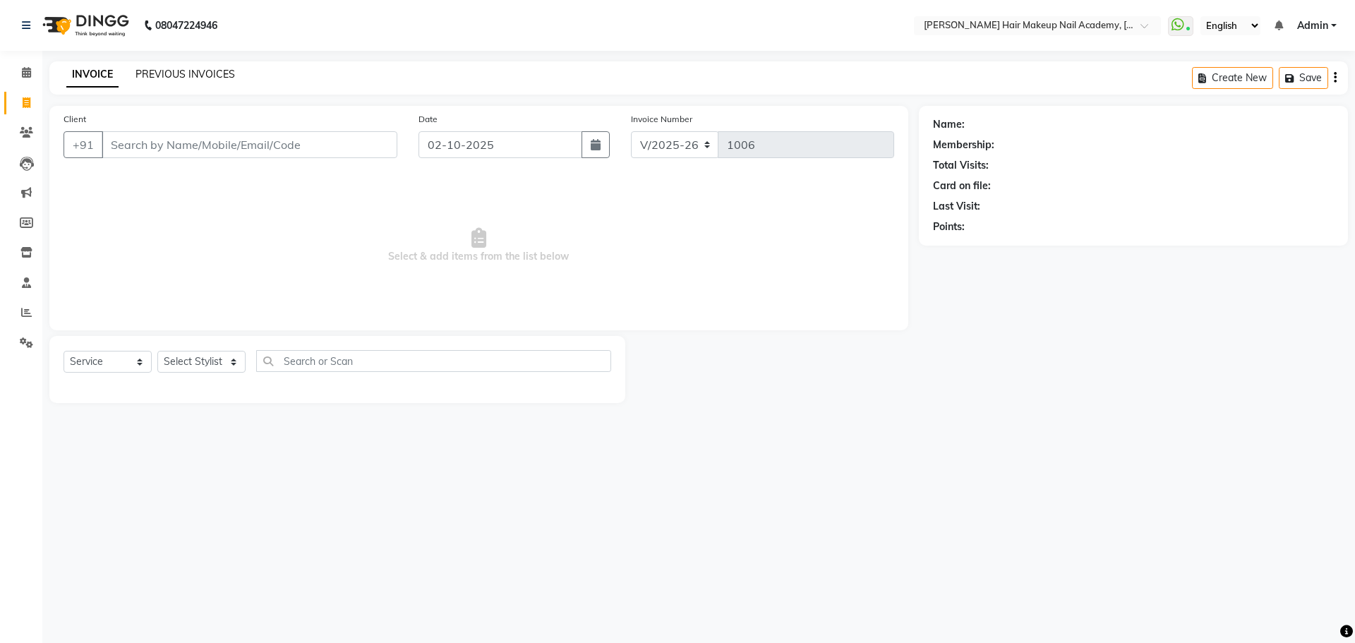
click at [191, 68] on link "PREVIOUS INVOICES" at bounding box center [184, 74] width 99 height 13
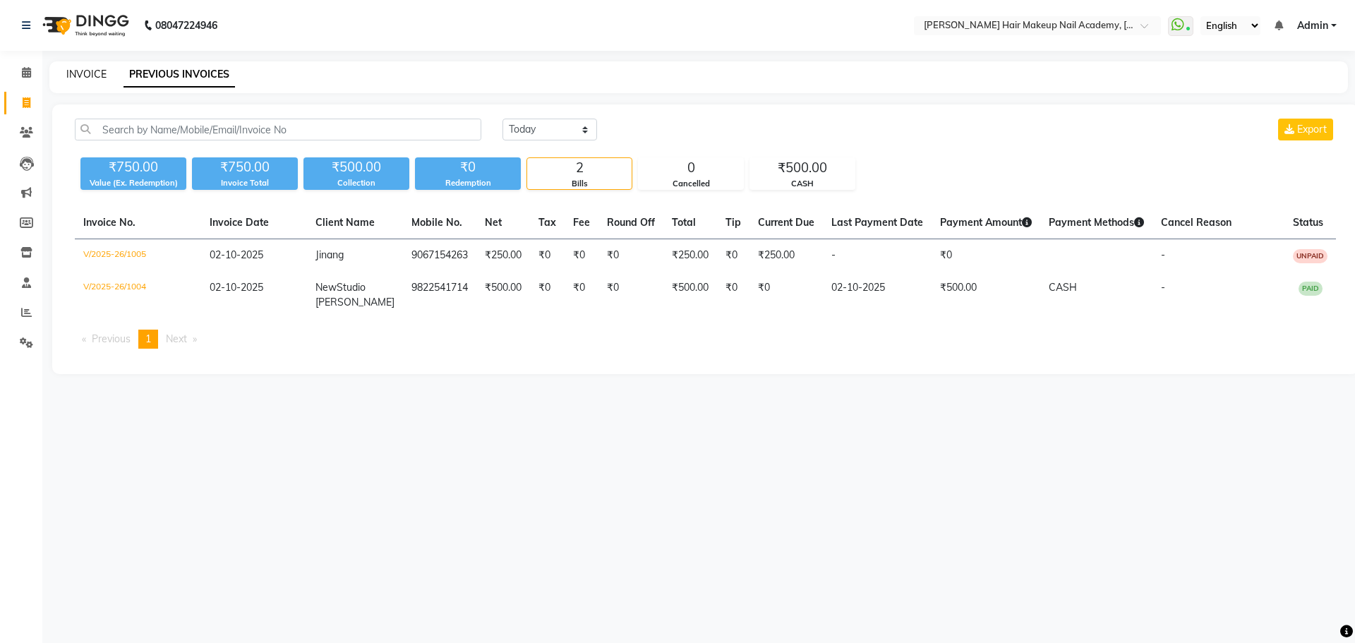
click at [95, 77] on link "INVOICE" at bounding box center [86, 74] width 40 height 13
select select "service"
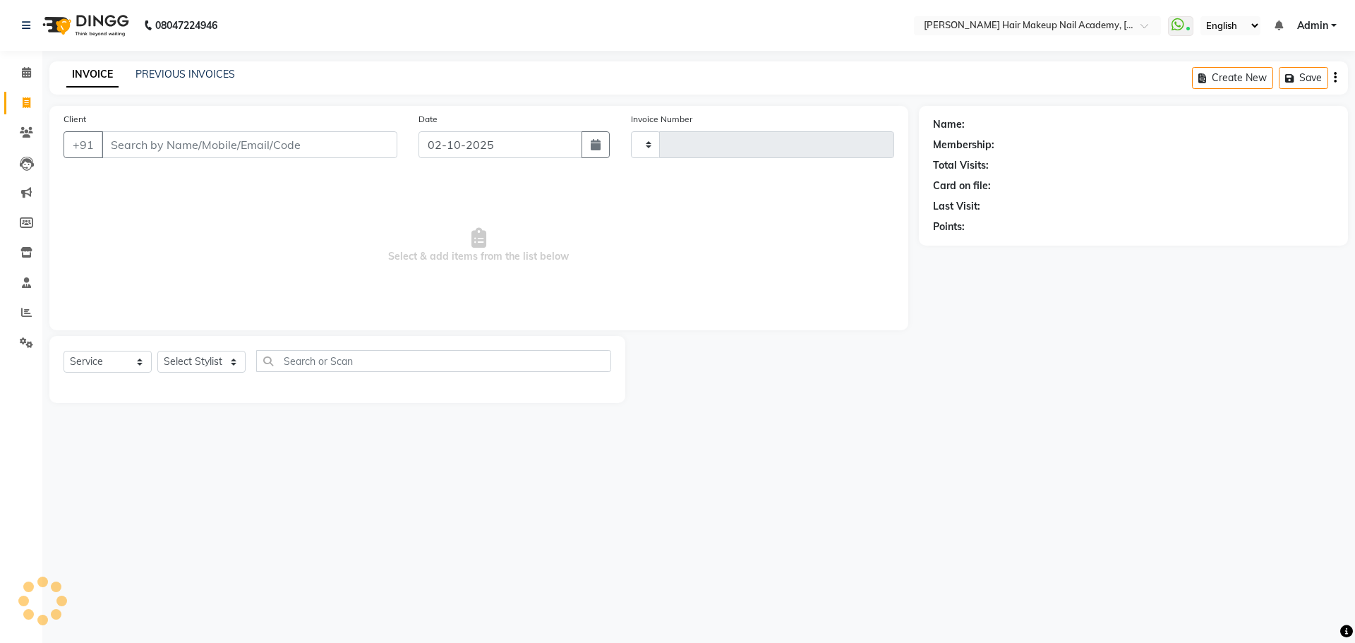
type input "1006"
select select "3468"
